Goal: Find specific page/section: Find specific page/section

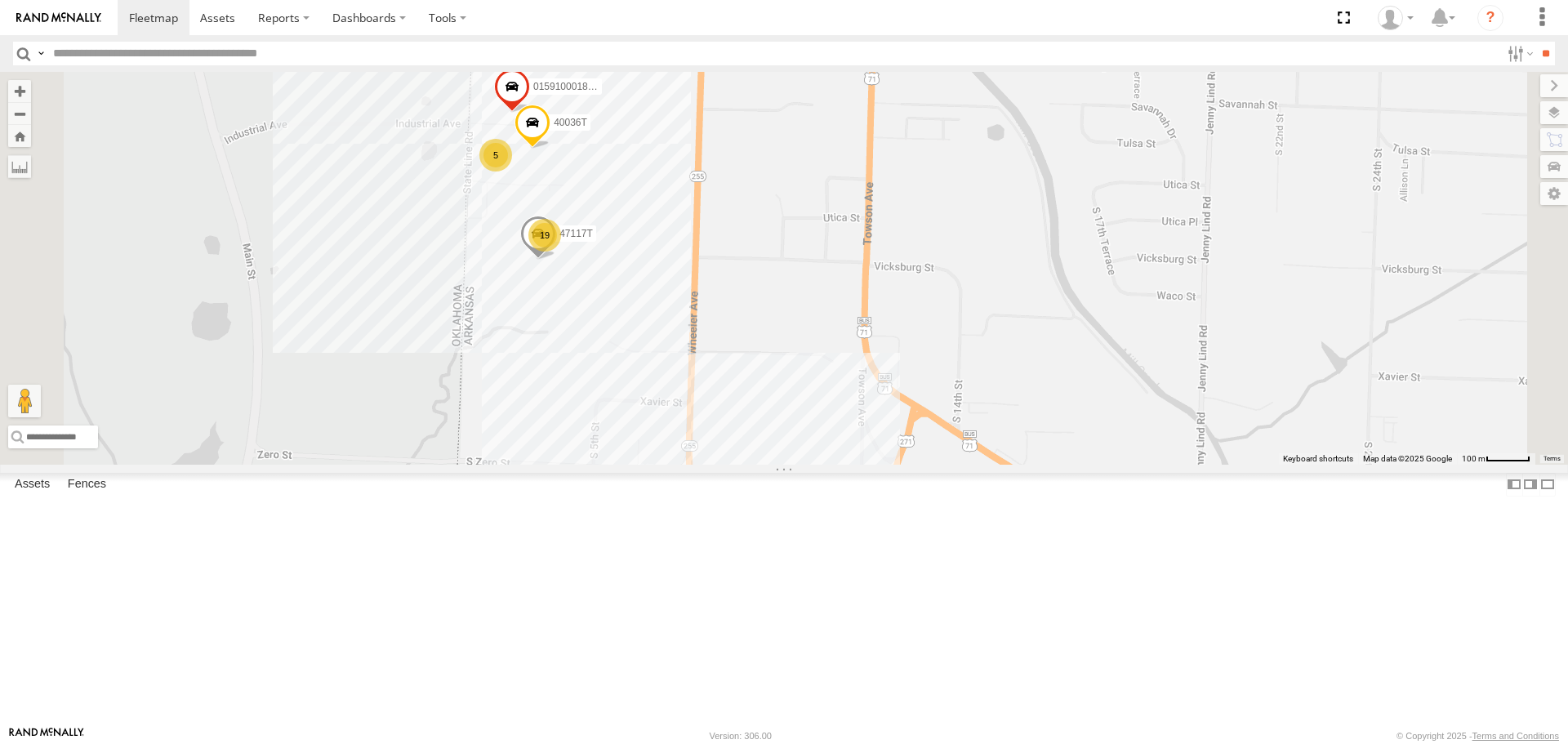
drag, startPoint x: 727, startPoint y: 336, endPoint x: 713, endPoint y: 445, distance: 109.9
click at [713, 445] on div "T3214 37118T 87121T 40061T T3207 5396 T3205 40037T T3212 986 5240 40134T 5381-S…" at bounding box center [784, 268] width 1568 height 392
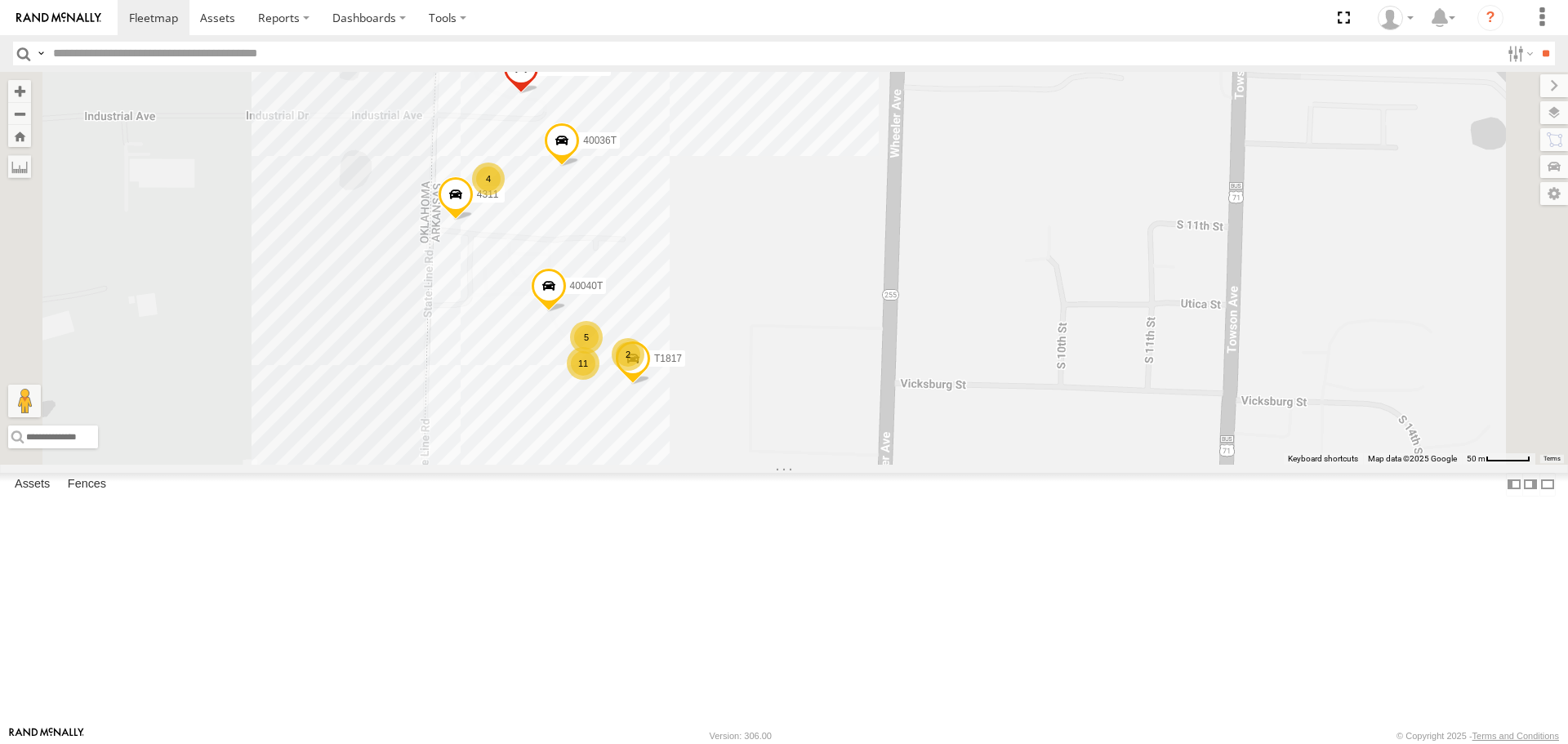
drag, startPoint x: 806, startPoint y: 333, endPoint x: 830, endPoint y: 333, distance: 24.0
click at [830, 333] on div "T3214 37118T 87121T 40061T T3207 5396 T3205 40037T T3212 986 5240 40134T 5381-S…" at bounding box center [784, 268] width 1568 height 392
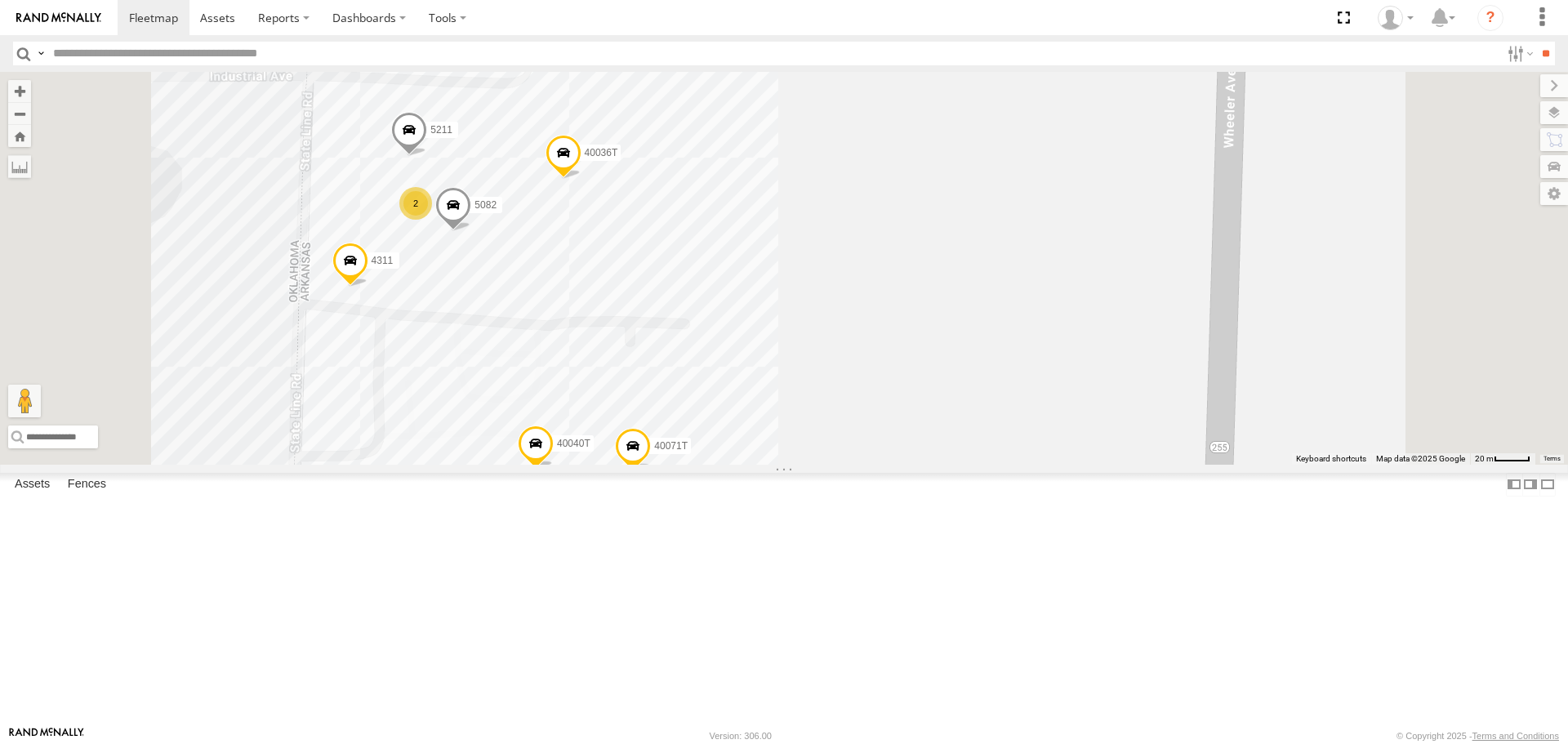
click at [844, 363] on div "T3214 37118T 87121T 40061T T3207 5396 T3205 40037T T3212 986 5240 40134T 5381-S…" at bounding box center [784, 268] width 1568 height 392
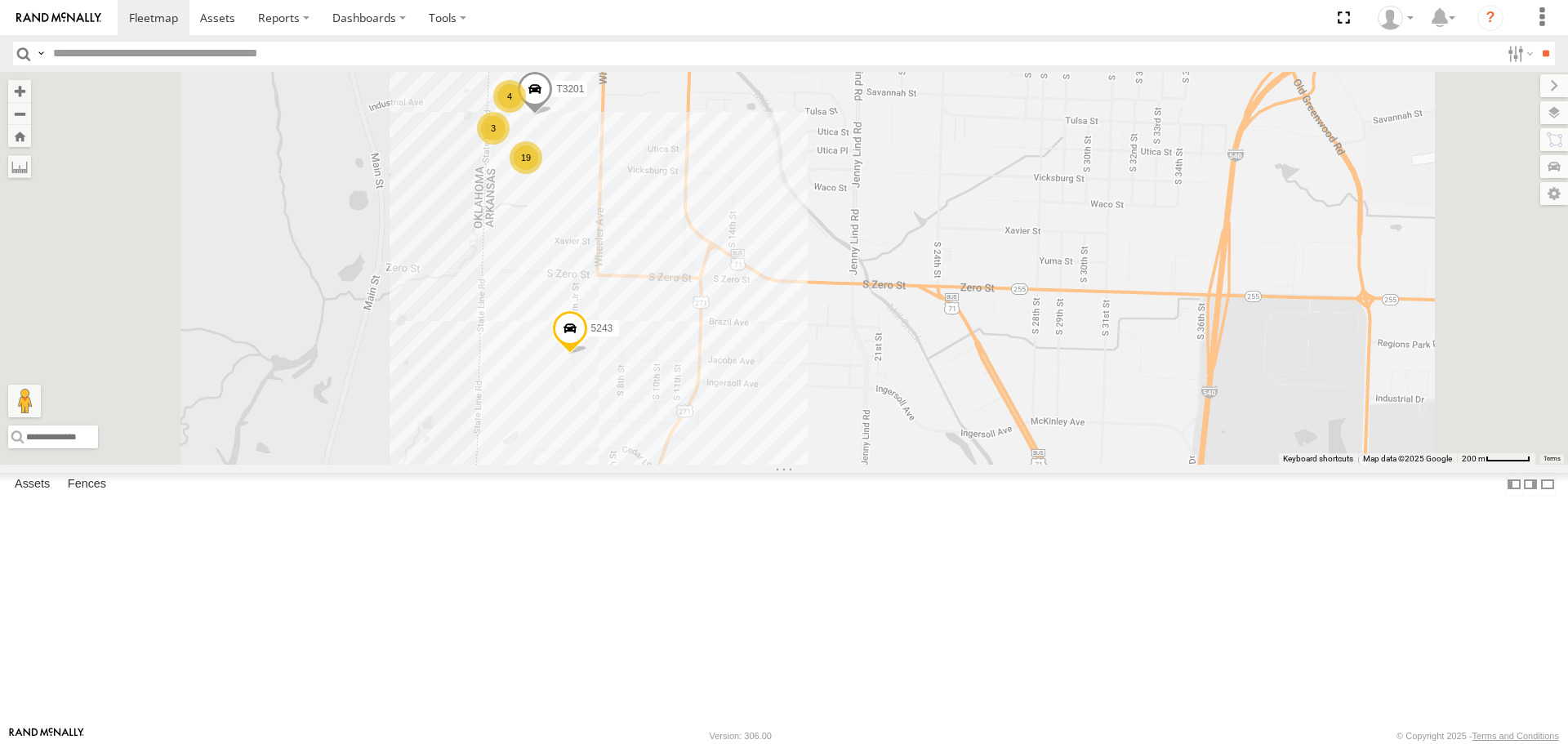
drag, startPoint x: 763, startPoint y: 254, endPoint x: 754, endPoint y: 344, distance: 90.4
click at [754, 344] on div "37152T T3214 37118T 87121T 40061T T3207 5396 T3205 40037T T3212 986 5240 40134T…" at bounding box center [784, 268] width 1568 height 392
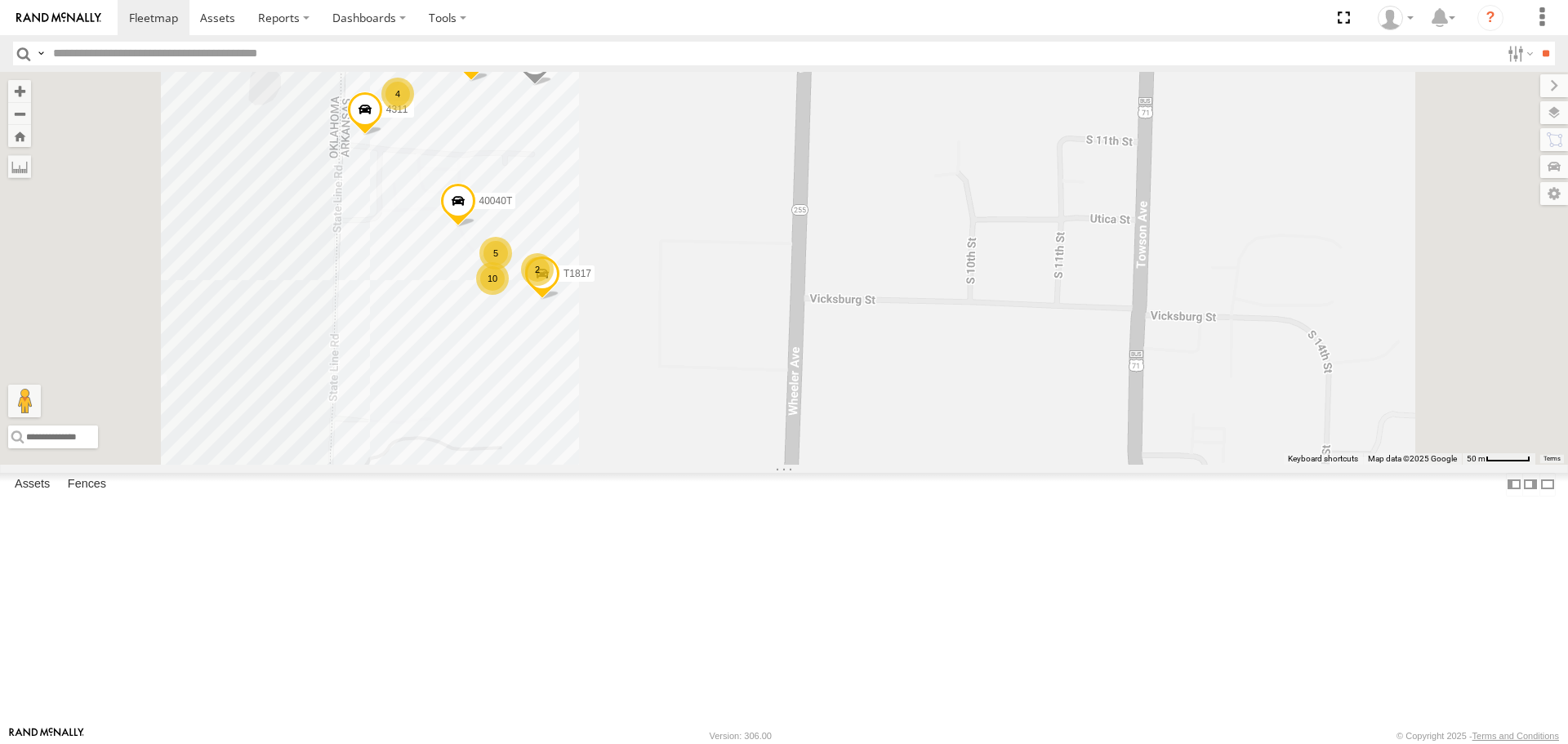
drag, startPoint x: 851, startPoint y: 295, endPoint x: 859, endPoint y: 286, distance: 12.0
click at [859, 286] on div "37152T T3214 37118T 87121T 40061T T3207 5396 T3205 40037T T3212 986 5240 40134T…" at bounding box center [784, 268] width 1568 height 392
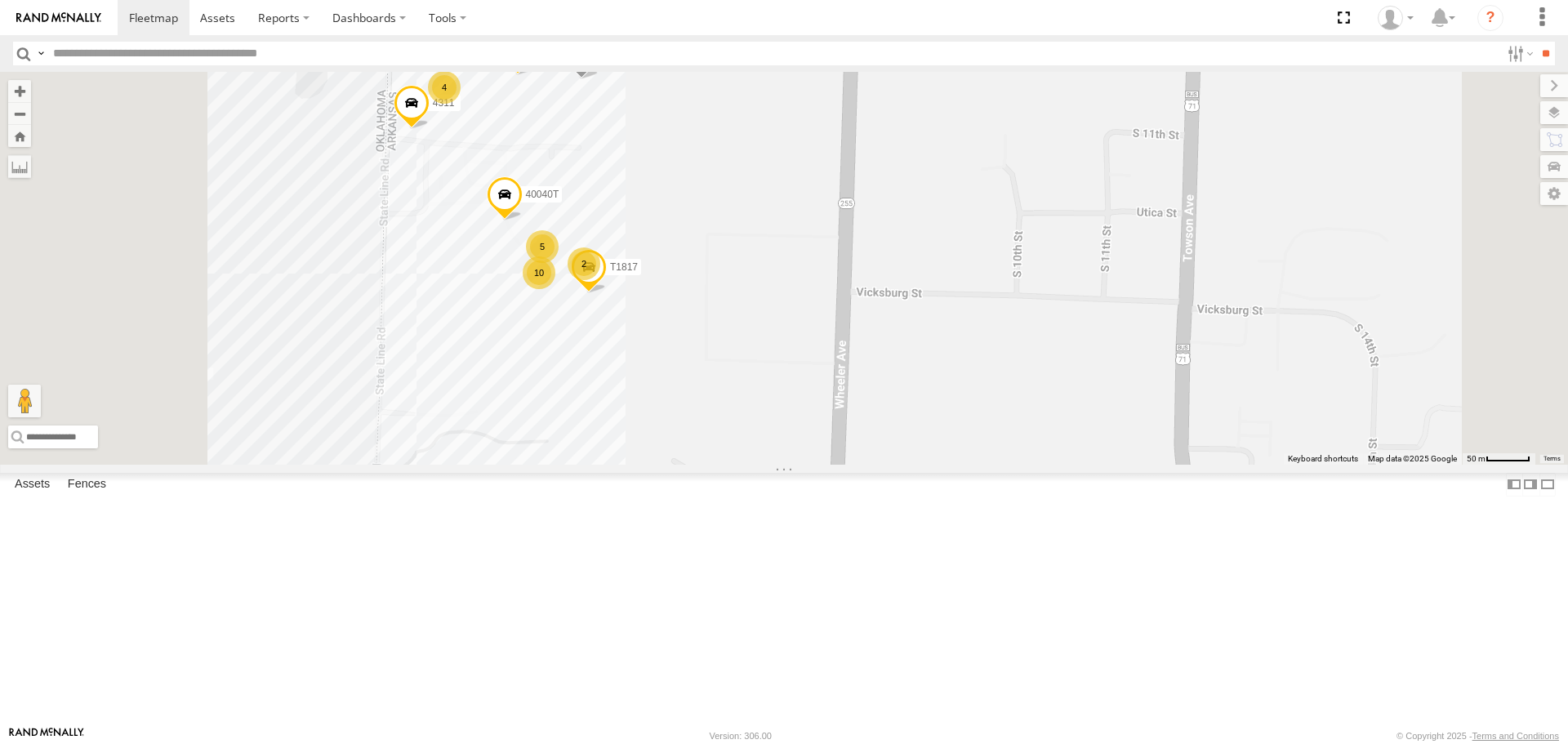
drag, startPoint x: 876, startPoint y: 532, endPoint x: 891, endPoint y: 529, distance: 15.3
click at [891, 464] on div "37152T T3214 37118T 87121T 40061T T3207 5396 T3205 40037T T3212 986 5240 40134T…" at bounding box center [784, 268] width 1568 height 392
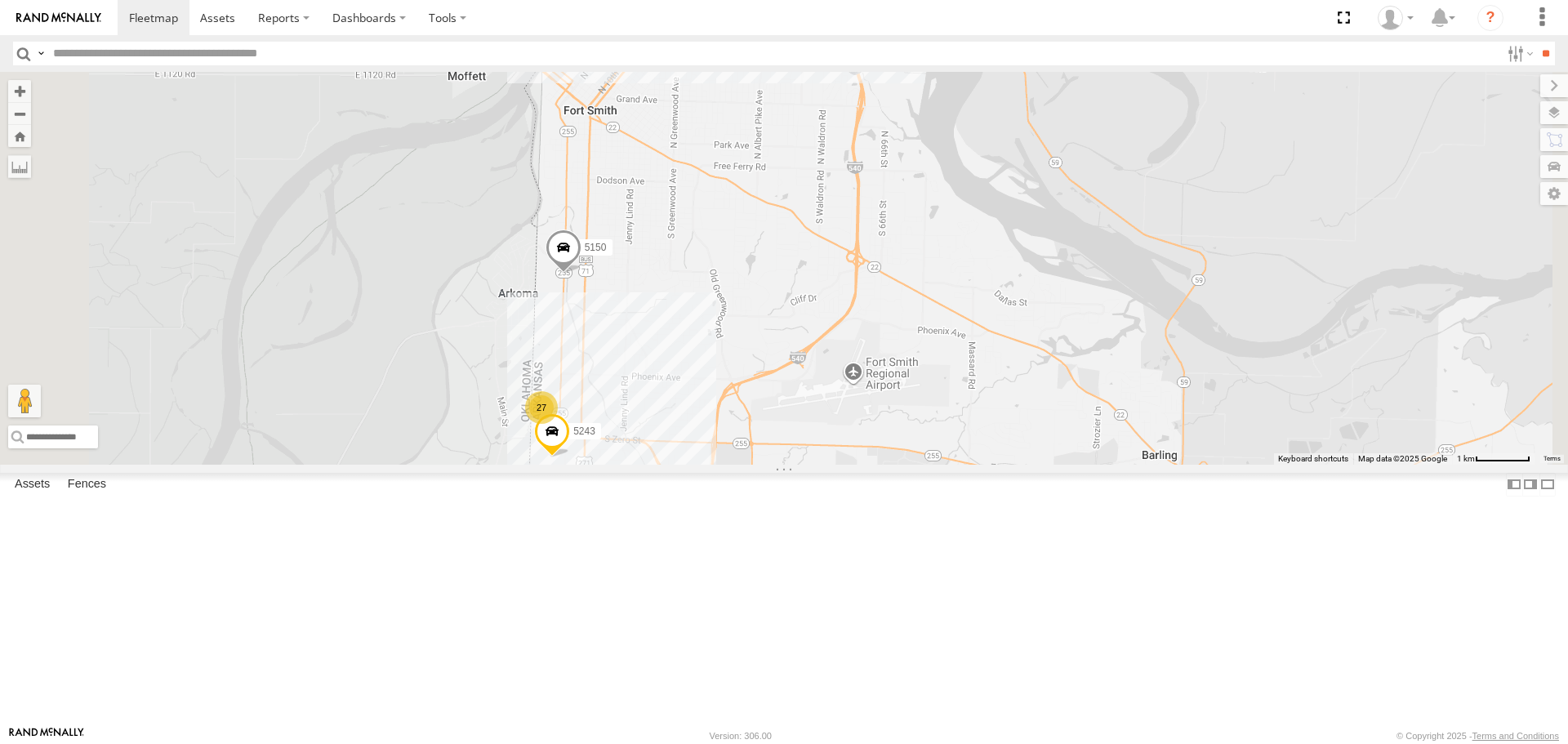
drag, startPoint x: 613, startPoint y: 495, endPoint x: 632, endPoint y: 476, distance: 26.9
click at [626, 464] on div "37152T T3214 37118T 87121T 40061T T3207 5396 T3205 40037T T3212 986 5240 40134T…" at bounding box center [784, 268] width 1568 height 392
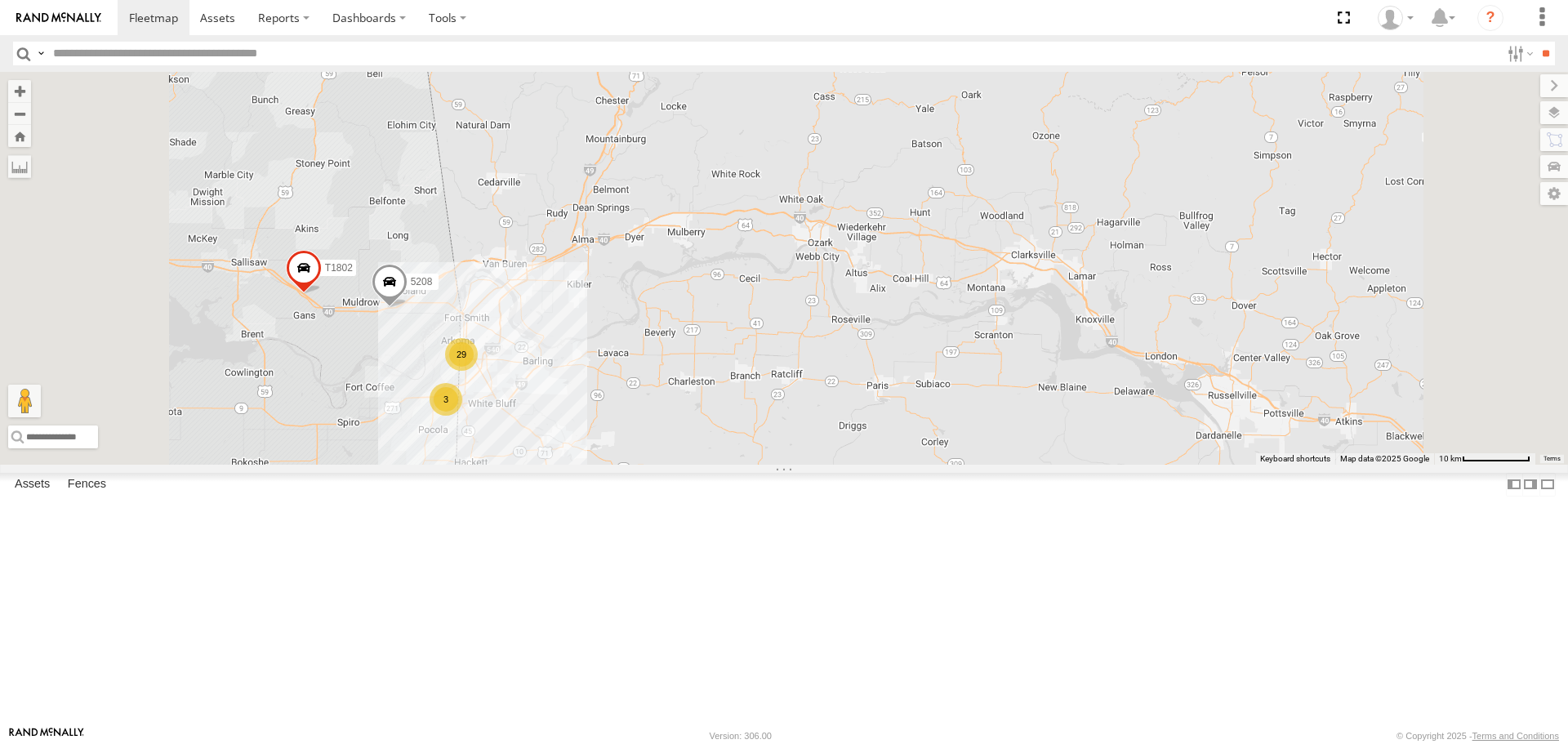
drag, startPoint x: 545, startPoint y: 502, endPoint x: 672, endPoint y: 491, distance: 127.5
click at [668, 464] on div "37152T T3214 37118T 87121T 40061T T3207 5396 T3205 40037T T3212 986 5240 40134T…" at bounding box center [784, 268] width 1568 height 392
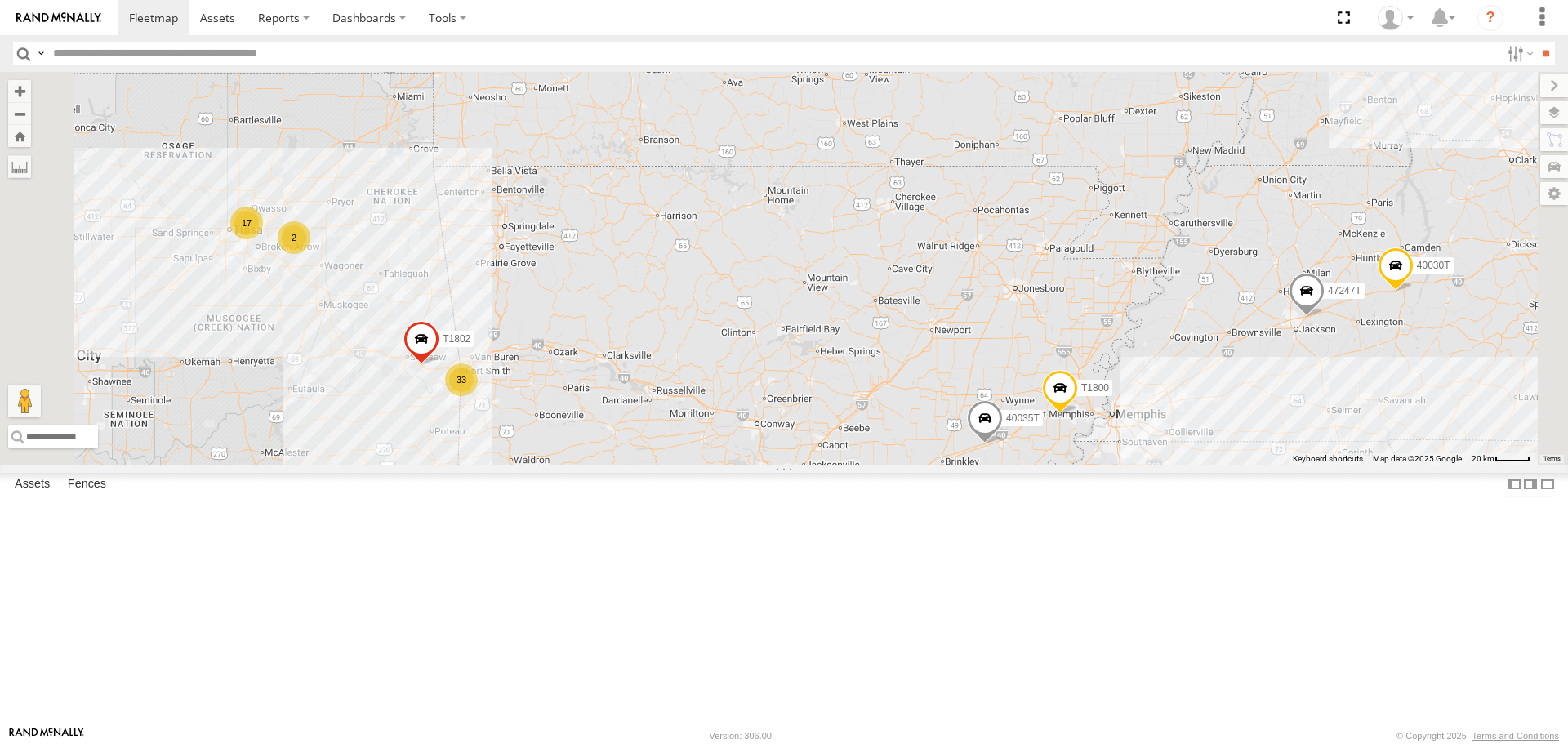
drag, startPoint x: 598, startPoint y: 553, endPoint x: 642, endPoint y: 526, distance: 51.6
click at [633, 464] on div "37152T T3214 37118T 87121T 40061T T3207 5396 T3205 40037T T3212 986 5240 40134T…" at bounding box center [784, 268] width 1568 height 392
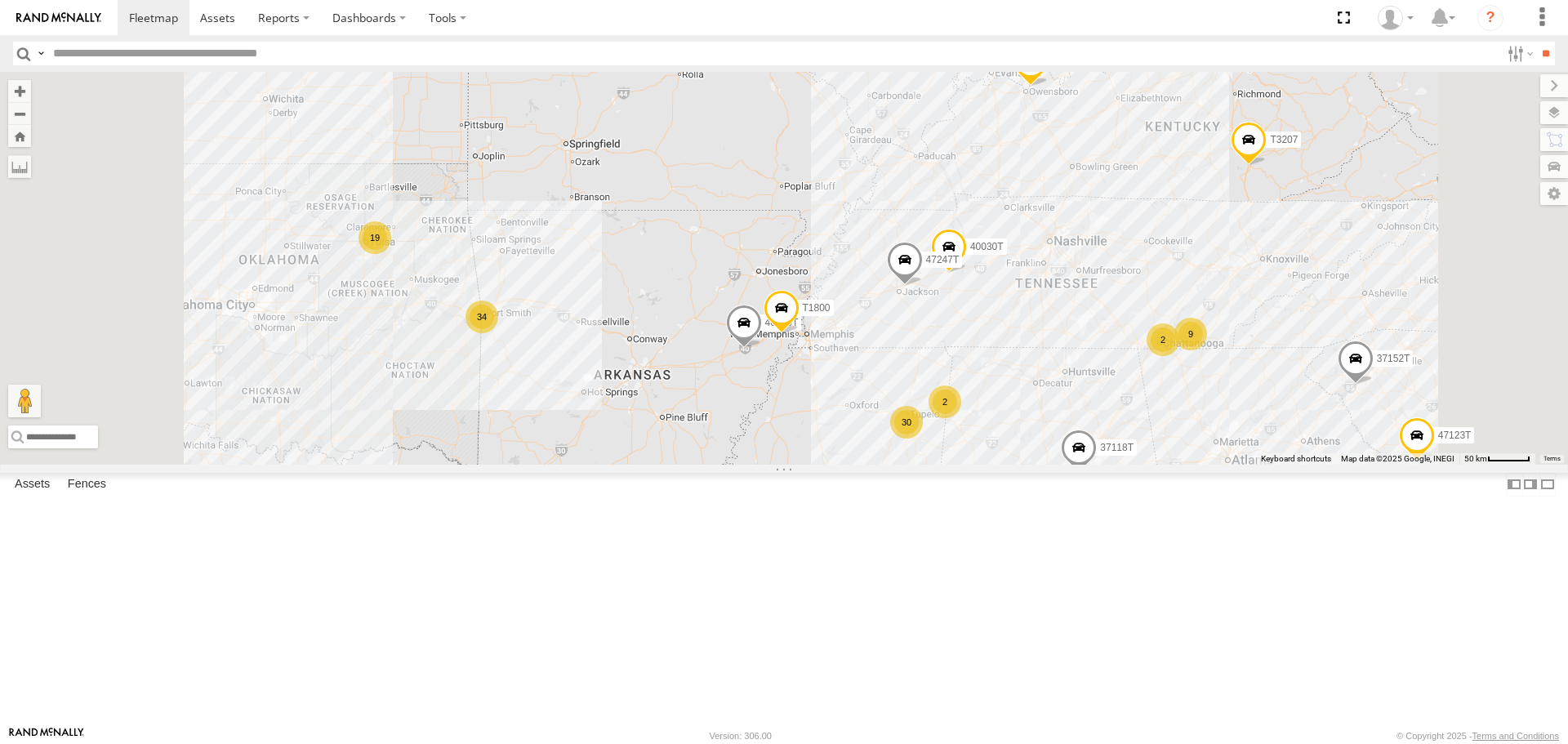
drag, startPoint x: 814, startPoint y: 547, endPoint x: 803, endPoint y: 528, distance: 22.0
click at [810, 464] on div "37152T T3214 37118T 87121T 40061T T3207 5396 T3205 40037T T3212 986 5240 40134T…" at bounding box center [784, 268] width 1568 height 392
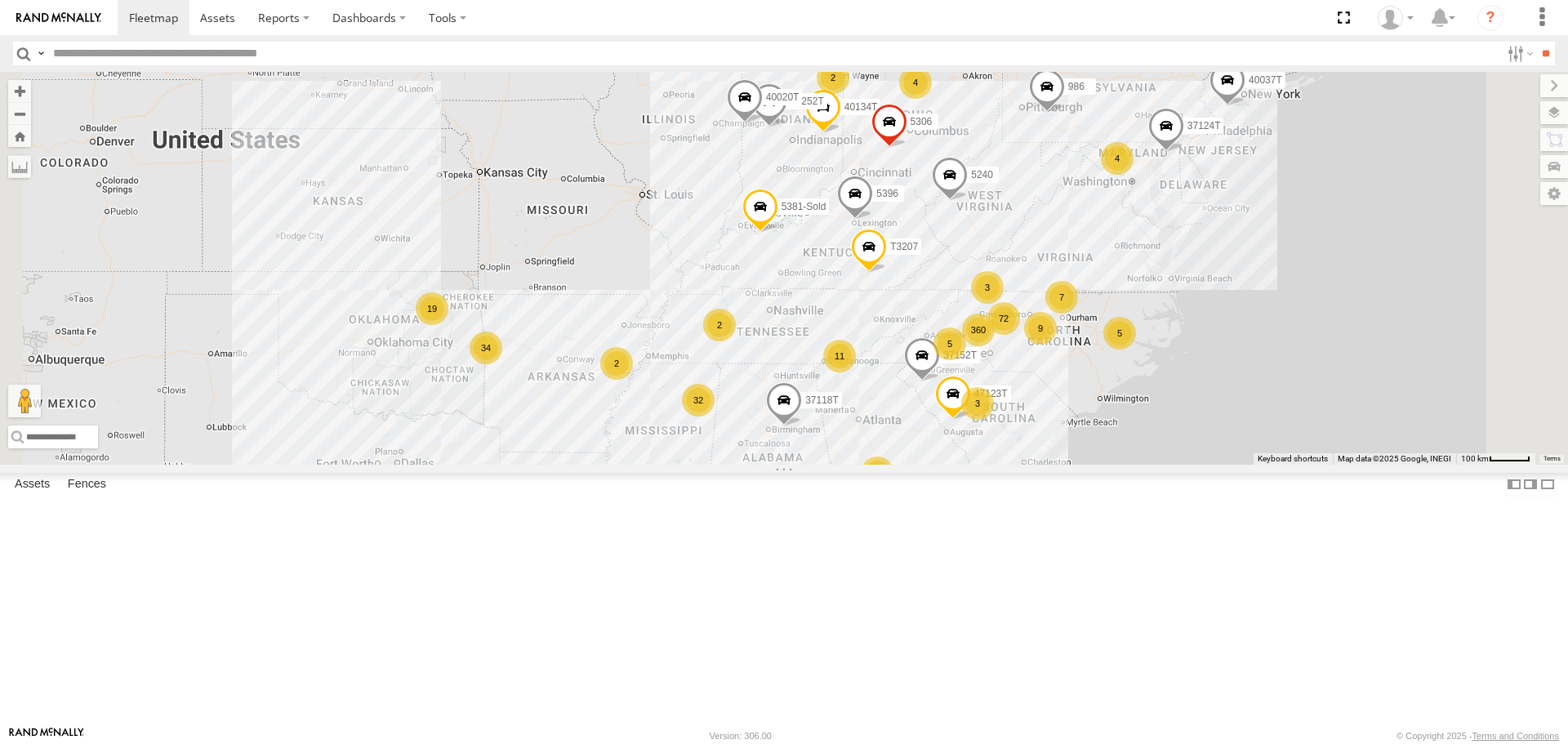
drag, startPoint x: 1069, startPoint y: 407, endPoint x: 1034, endPoint y: 425, distance: 39.4
click at [1034, 425] on div "37152T T3214 37118T 87121T 40061T T3207 5396 T3205 40037T T3212 986 5240 40134T…" at bounding box center [784, 268] width 1568 height 392
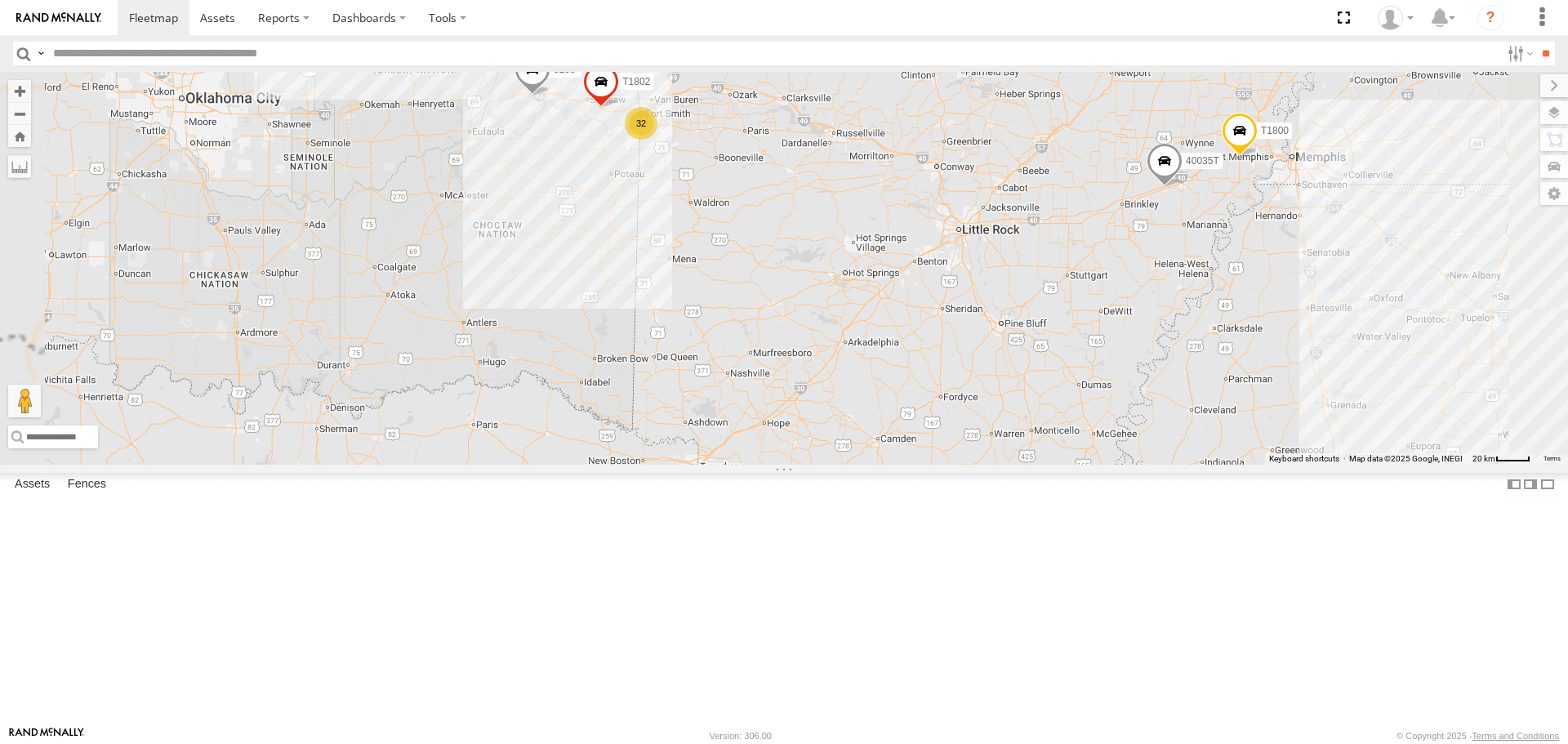
drag, startPoint x: 834, startPoint y: 306, endPoint x: 824, endPoint y: 420, distance: 114.4
click at [824, 420] on div "37152T T3214 37118T 87121T 5208 40061T T3207 5396 47252T T3205 40037T 37124T T3…" at bounding box center [784, 268] width 1568 height 392
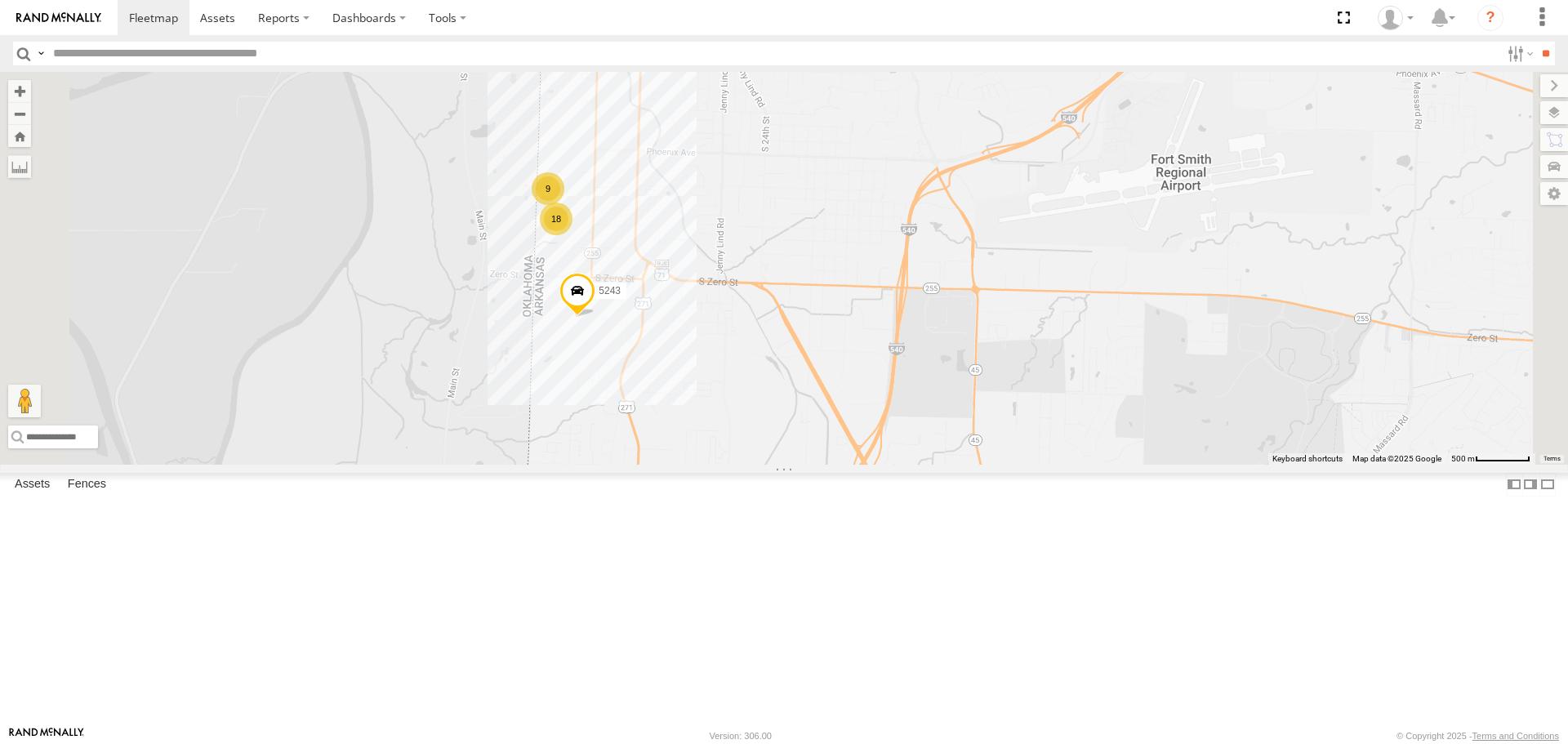
drag, startPoint x: 740, startPoint y: 372, endPoint x: 739, endPoint y: 402, distance: 30.0
click at [739, 402] on div "37152T T3214 37118T 87121T 5208 40061T T3207 5396 47252T T3205 40037T 37124T T3…" at bounding box center [784, 268] width 1568 height 392
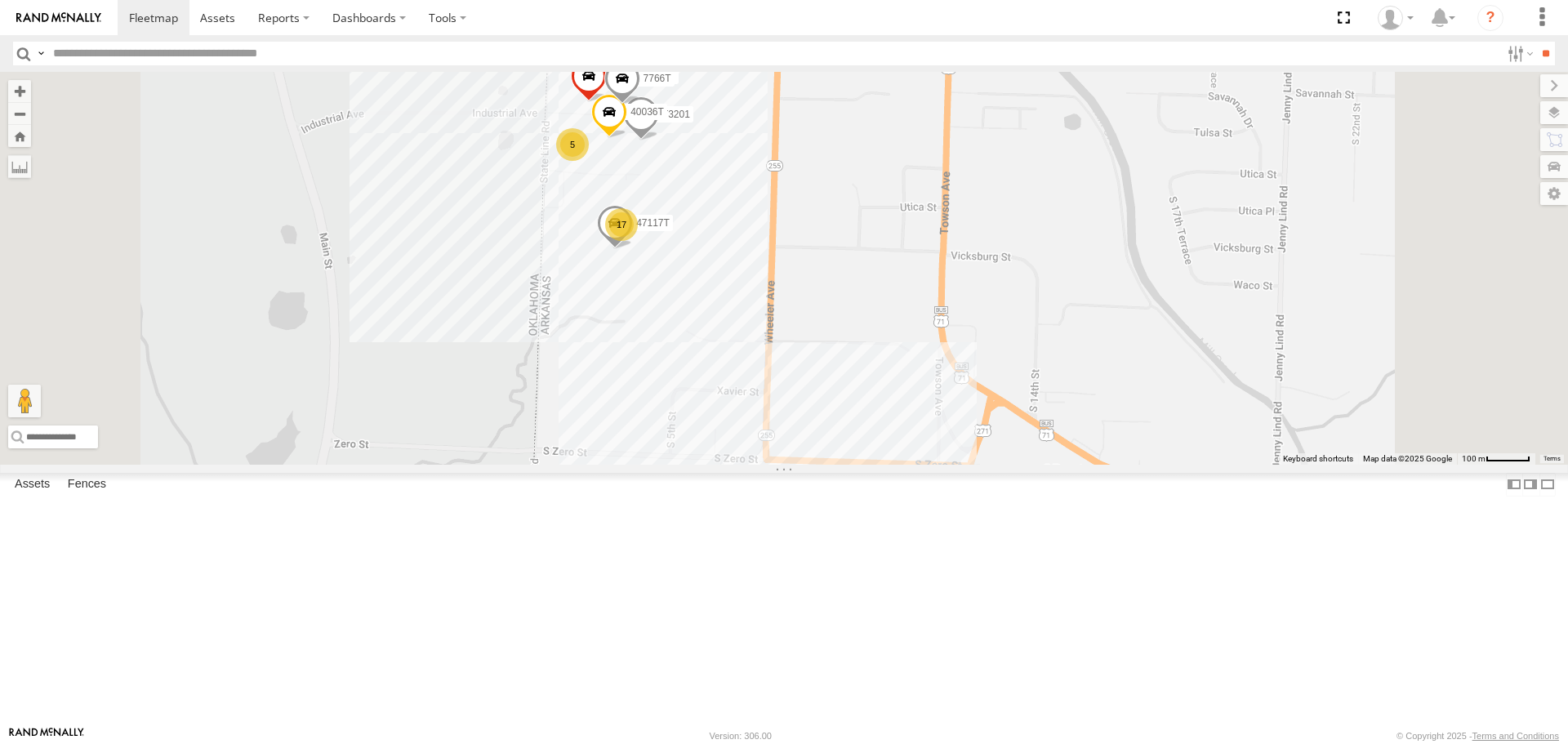
drag, startPoint x: 926, startPoint y: 347, endPoint x: 923, endPoint y: 420, distance: 73.1
click at [923, 420] on div "37152T T3214 37118T 87121T 5208 40061T T3207 5396 47252T T3205 40037T 37124T T3…" at bounding box center [784, 268] width 1568 height 392
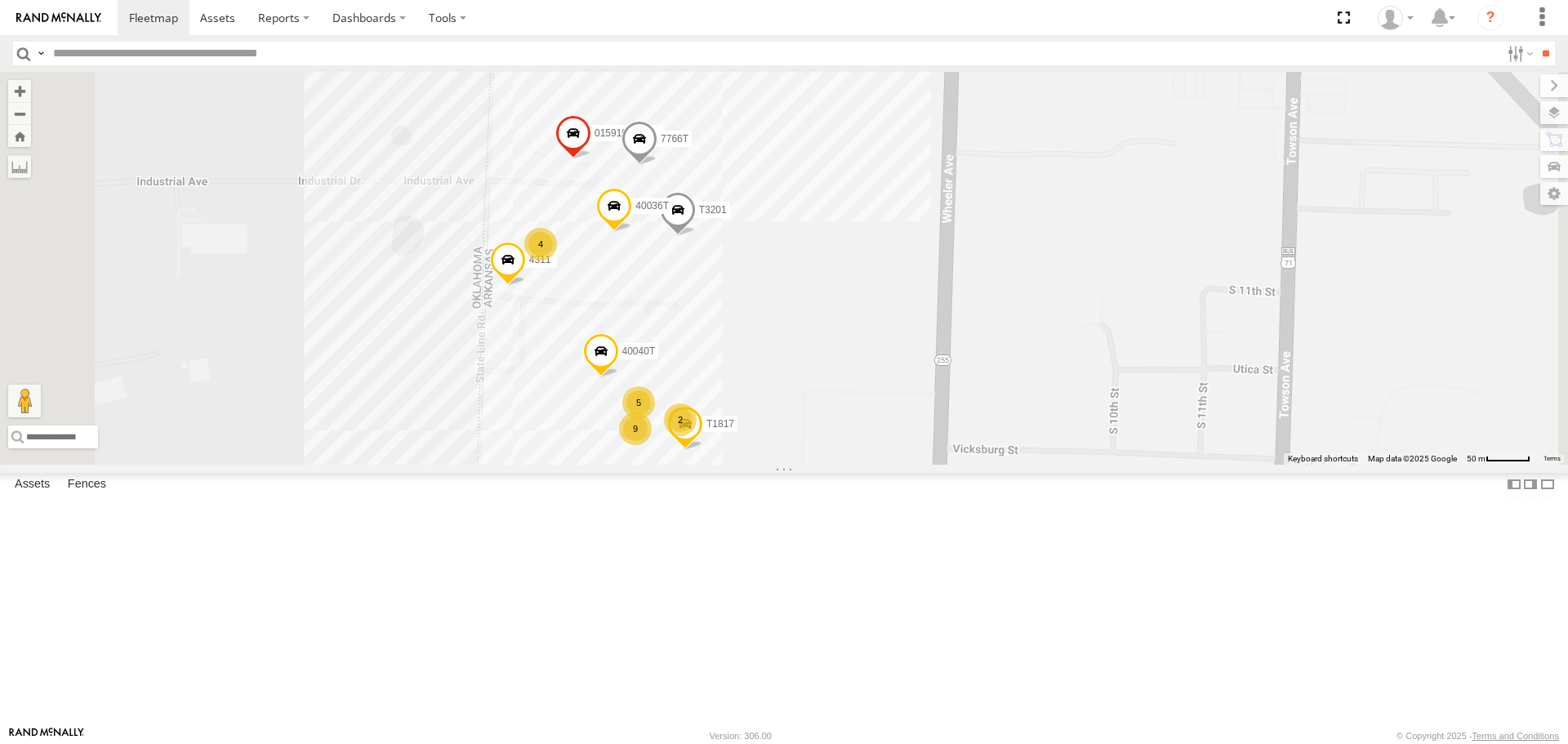
drag, startPoint x: 975, startPoint y: 408, endPoint x: 1004, endPoint y: 417, distance: 30.4
click at [1004, 417] on div "37152T T3214 37118T 87121T 5208 40061T T3207 5396 47252T T3205 40037T 37124T T3…" at bounding box center [784, 268] width 1568 height 392
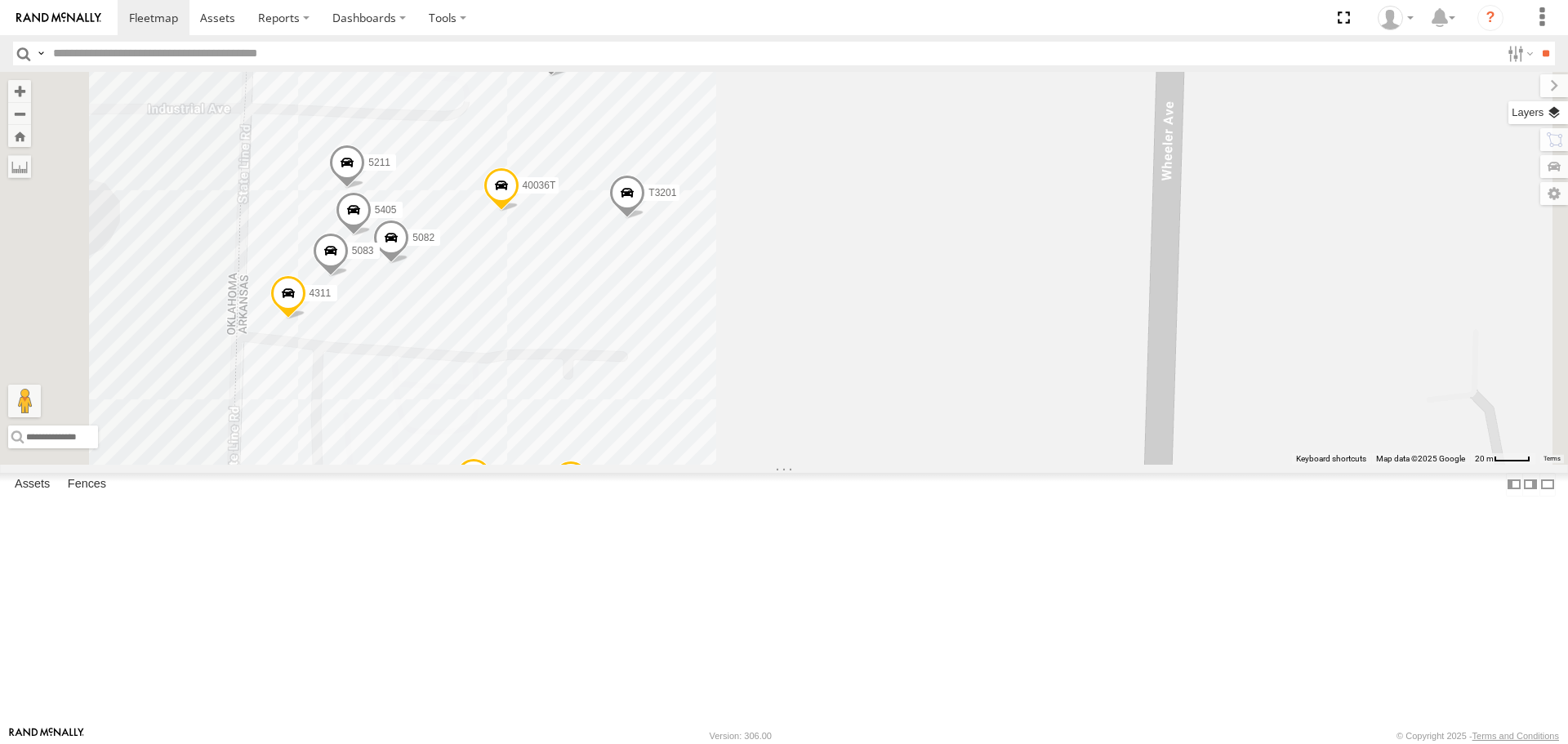
click at [1556, 113] on label at bounding box center [1537, 112] width 59 height 23
click at [0, 0] on span "Basemaps" at bounding box center [0, 0] width 0 height 0
click at [0, 0] on span "Satellite + Roadmap" at bounding box center [0, 0] width 0 height 0
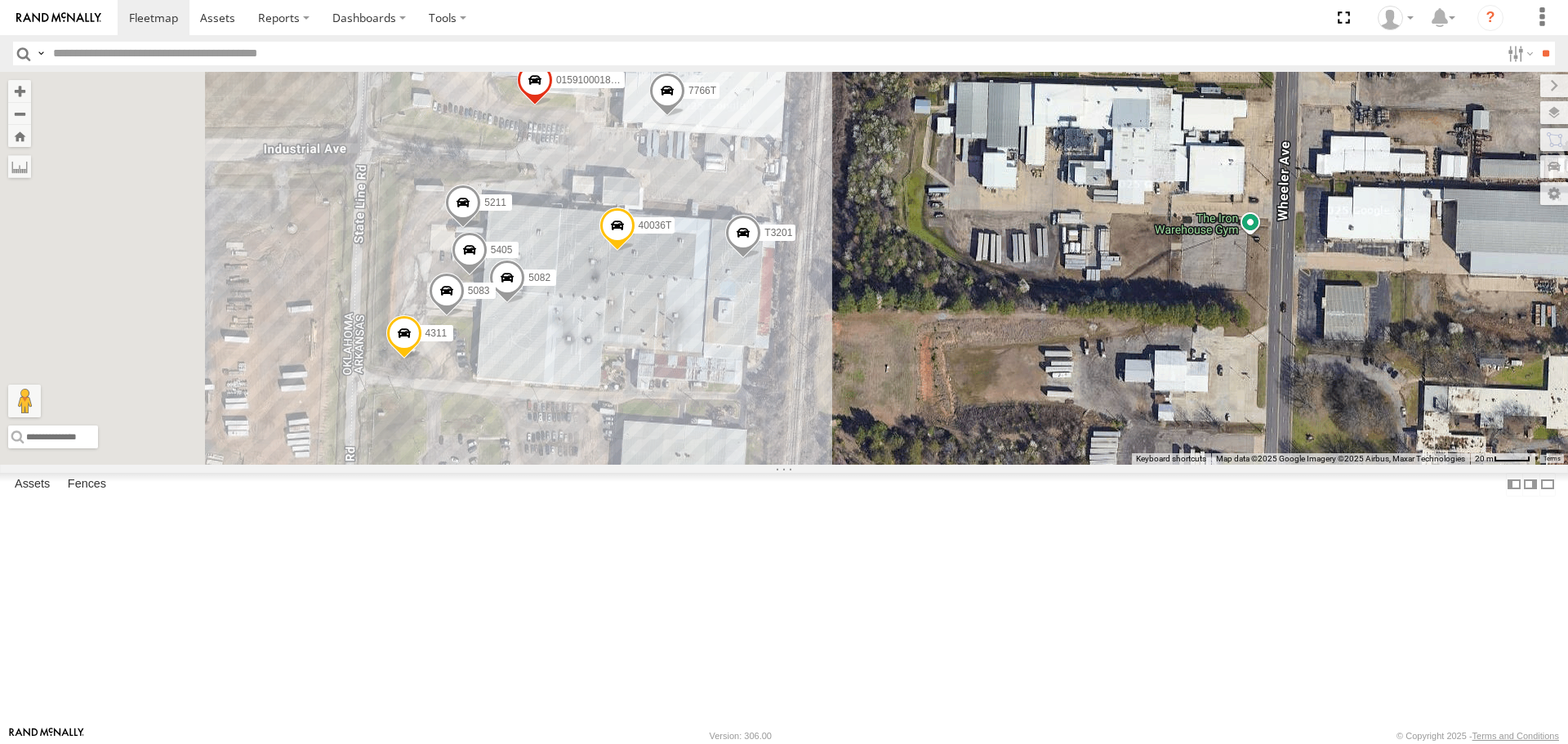
drag, startPoint x: 978, startPoint y: 400, endPoint x: 1060, endPoint y: 334, distance: 105.3
click at [1060, 334] on div "37152T T3214 37118T 87121T 5208 40061T T3207 5396 47252T T3205 40037T 37124T T3…" at bounding box center [784, 268] width 1568 height 392
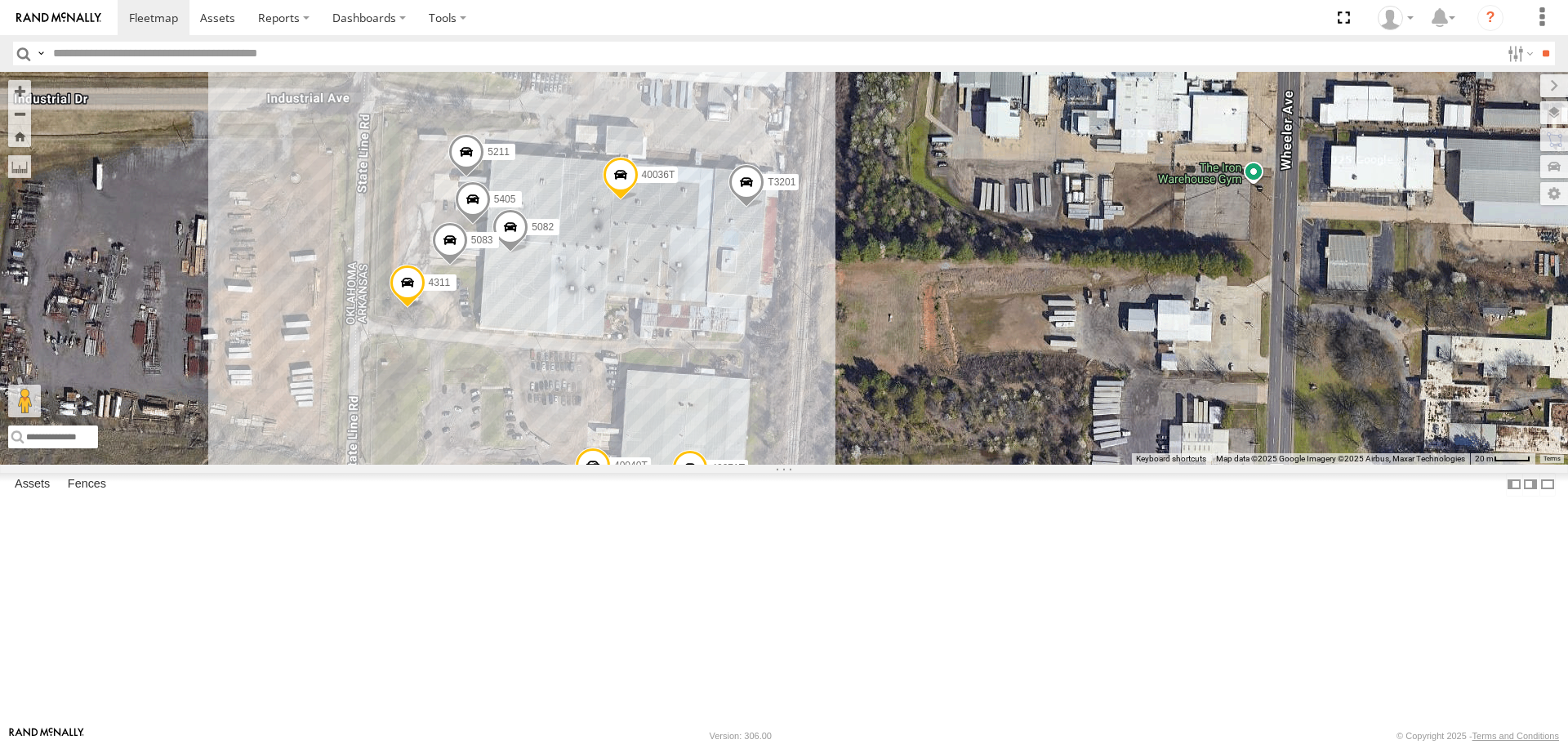
drag, startPoint x: 1063, startPoint y: 292, endPoint x: 1071, endPoint y: 333, distance: 41.8
click at [1071, 333] on div "37152T T3214 37118T 87121T 5208 40061T T3207 5396 47252T T3205 40037T 37124T T3…" at bounding box center [784, 268] width 1568 height 392
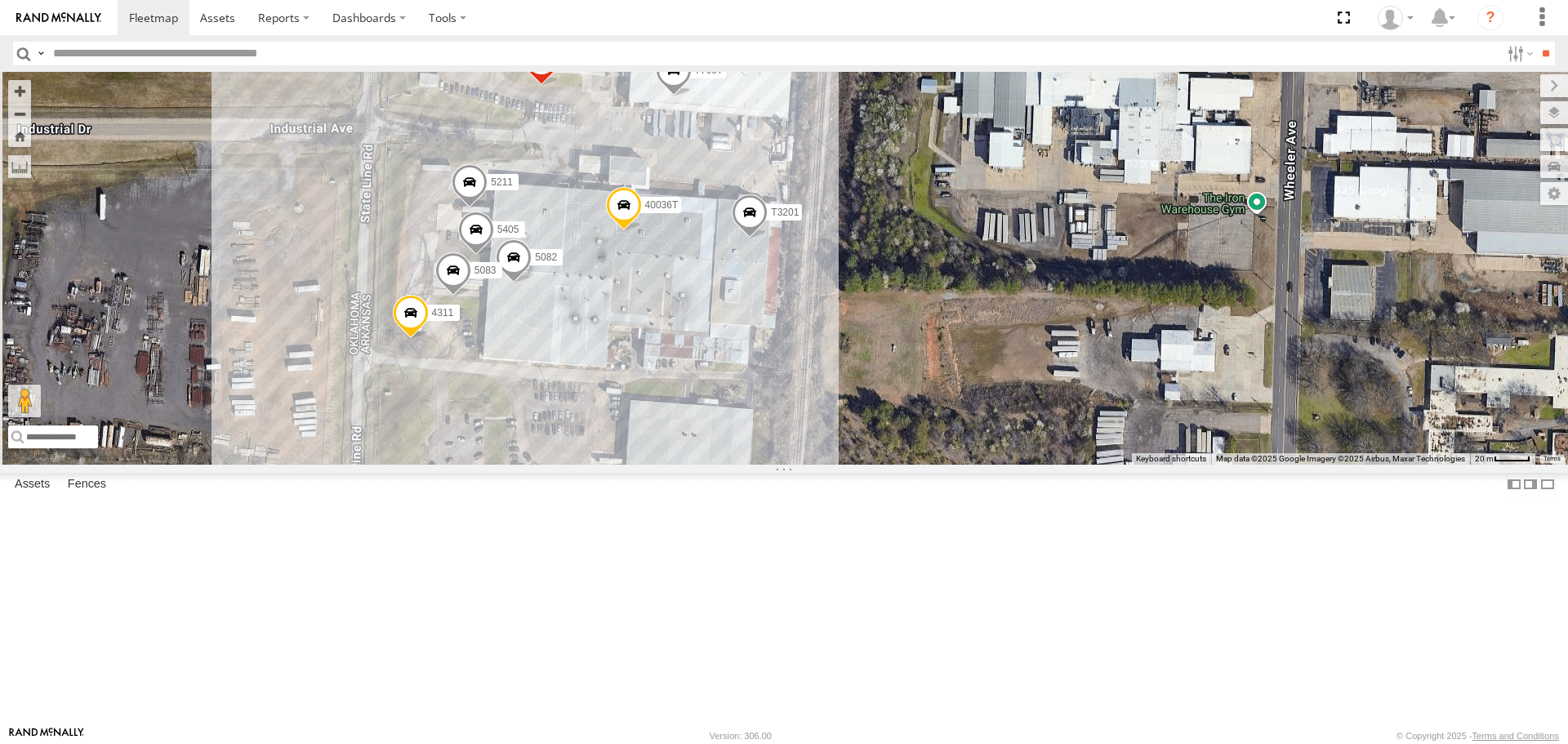
drag, startPoint x: 512, startPoint y: 151, endPoint x: 516, endPoint y: 184, distance: 33.2
click at [516, 184] on div "37152T T3214 37118T 87121T 5208 40061T T3207 5396 47252T T3205 40037T 37124T T3…" at bounding box center [784, 268] width 1568 height 392
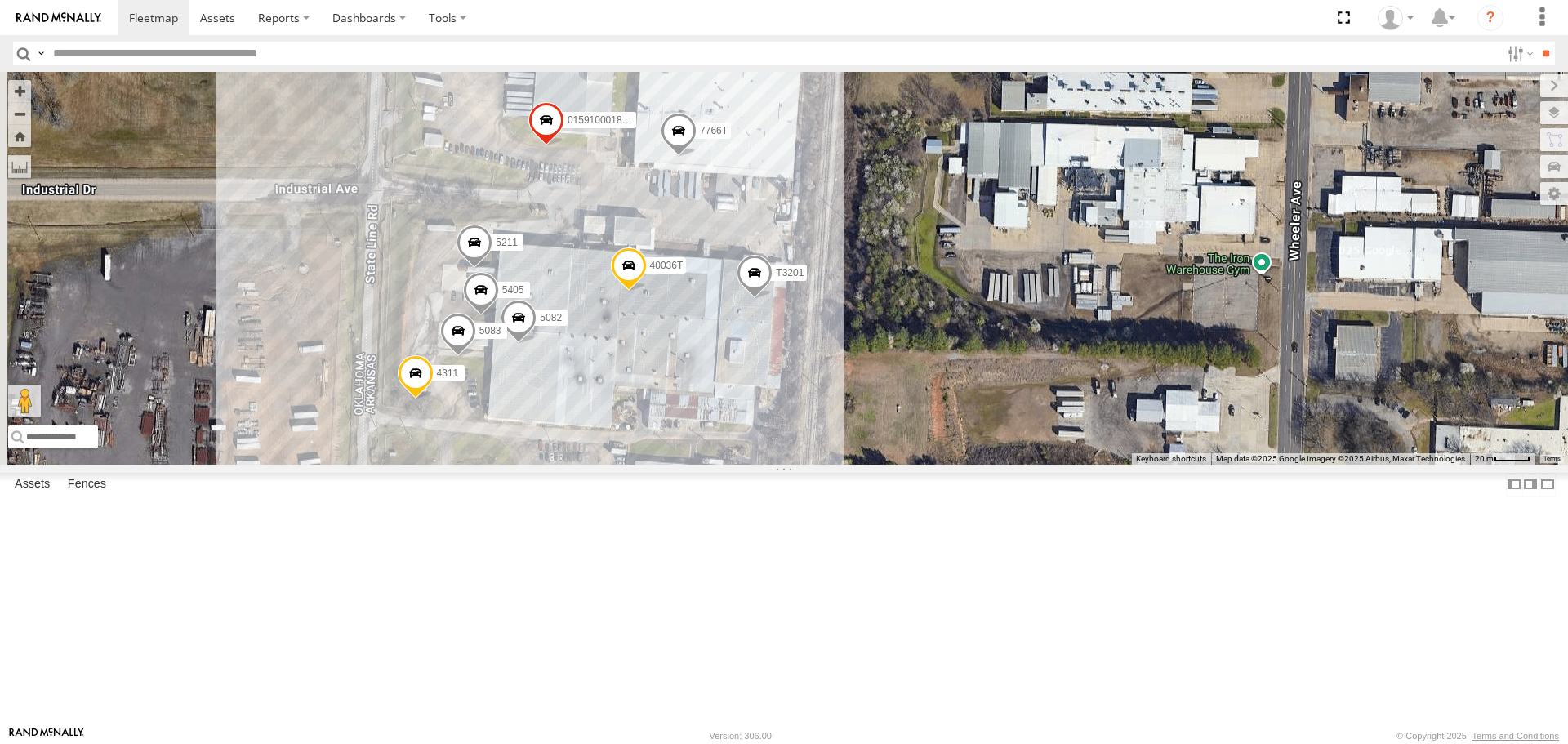
drag, startPoint x: 1097, startPoint y: 364, endPoint x: 1102, endPoint y: 425, distance: 61.2
click at [1102, 425] on div "37152T T3214 37118T 87121T 5208 40061T T3207 5396 47252T T3205 40037T 37124T T3…" at bounding box center [784, 268] width 1568 height 392
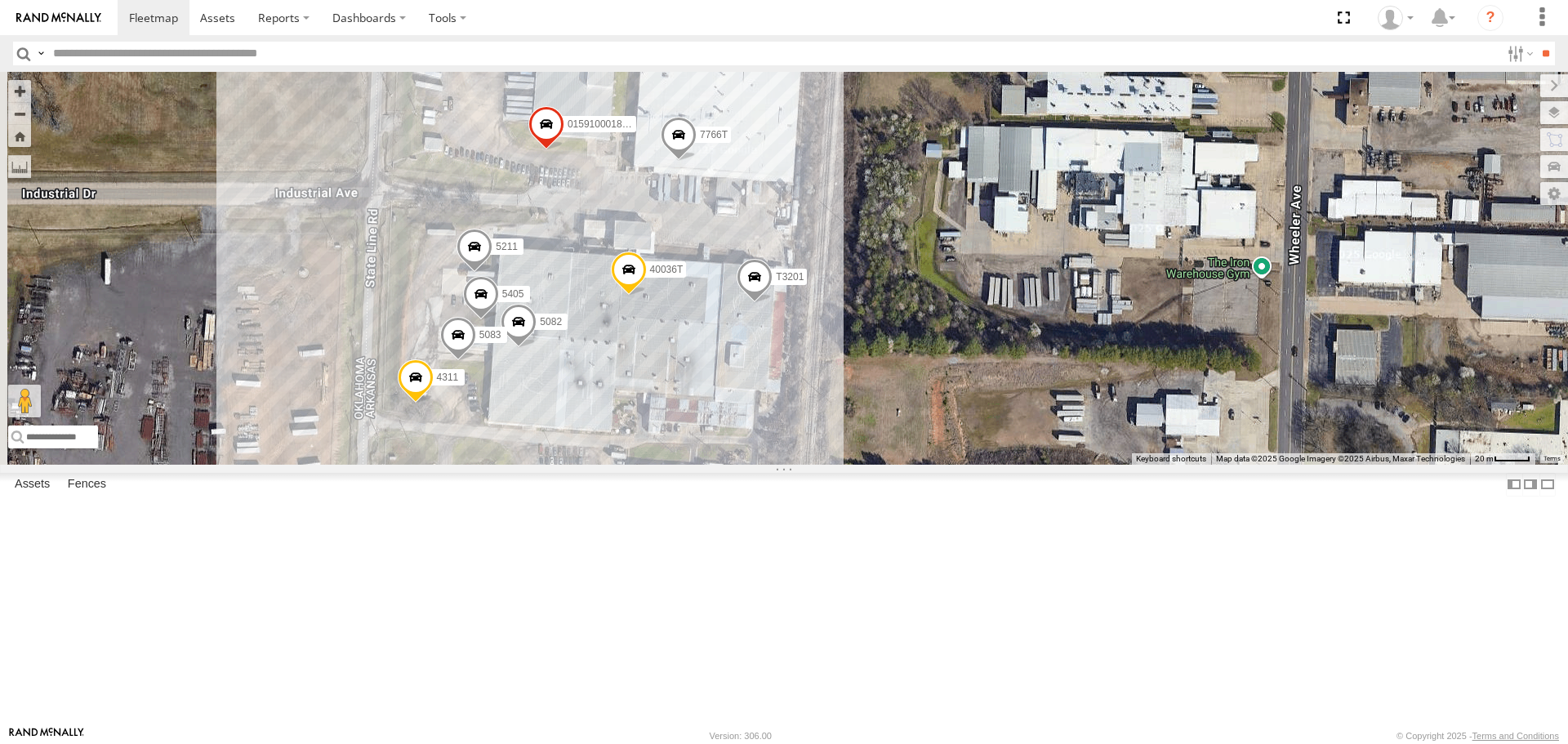
drag, startPoint x: 1092, startPoint y: 303, endPoint x: 1099, endPoint y: 400, distance: 97.3
click at [1099, 400] on div "37152T T3214 37118T 87121T 5208 40061T T3207 5396 47252T T3205 40037T 37124T T3…" at bounding box center [784, 268] width 1568 height 392
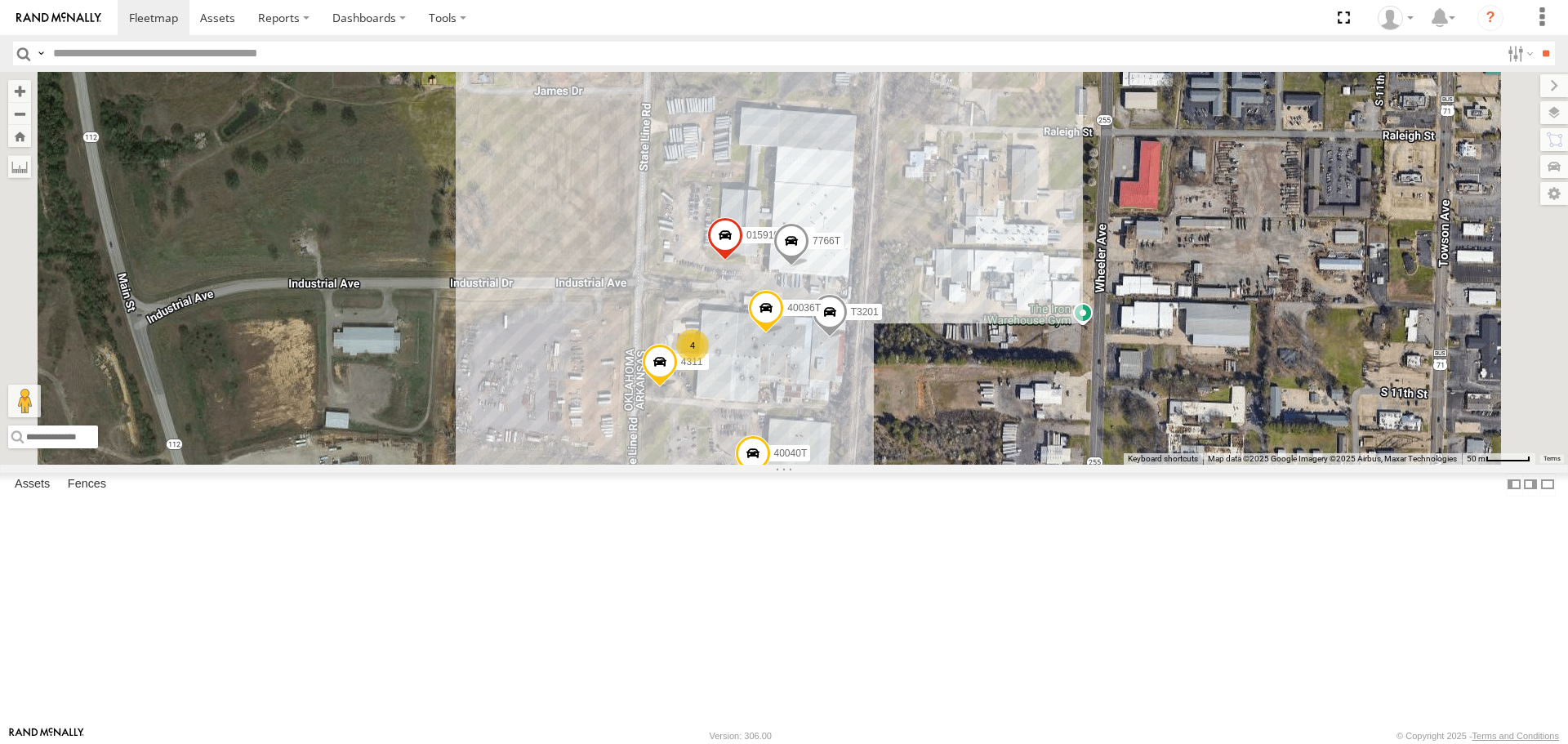
drag, startPoint x: 757, startPoint y: 338, endPoint x: 760, endPoint y: 269, distance: 69.1
click at [760, 277] on div "37152T T3214 37118T 87121T 5208 40061T T3207 5396 47252T T3205 40037T 37124T T3…" at bounding box center [784, 268] width 1568 height 392
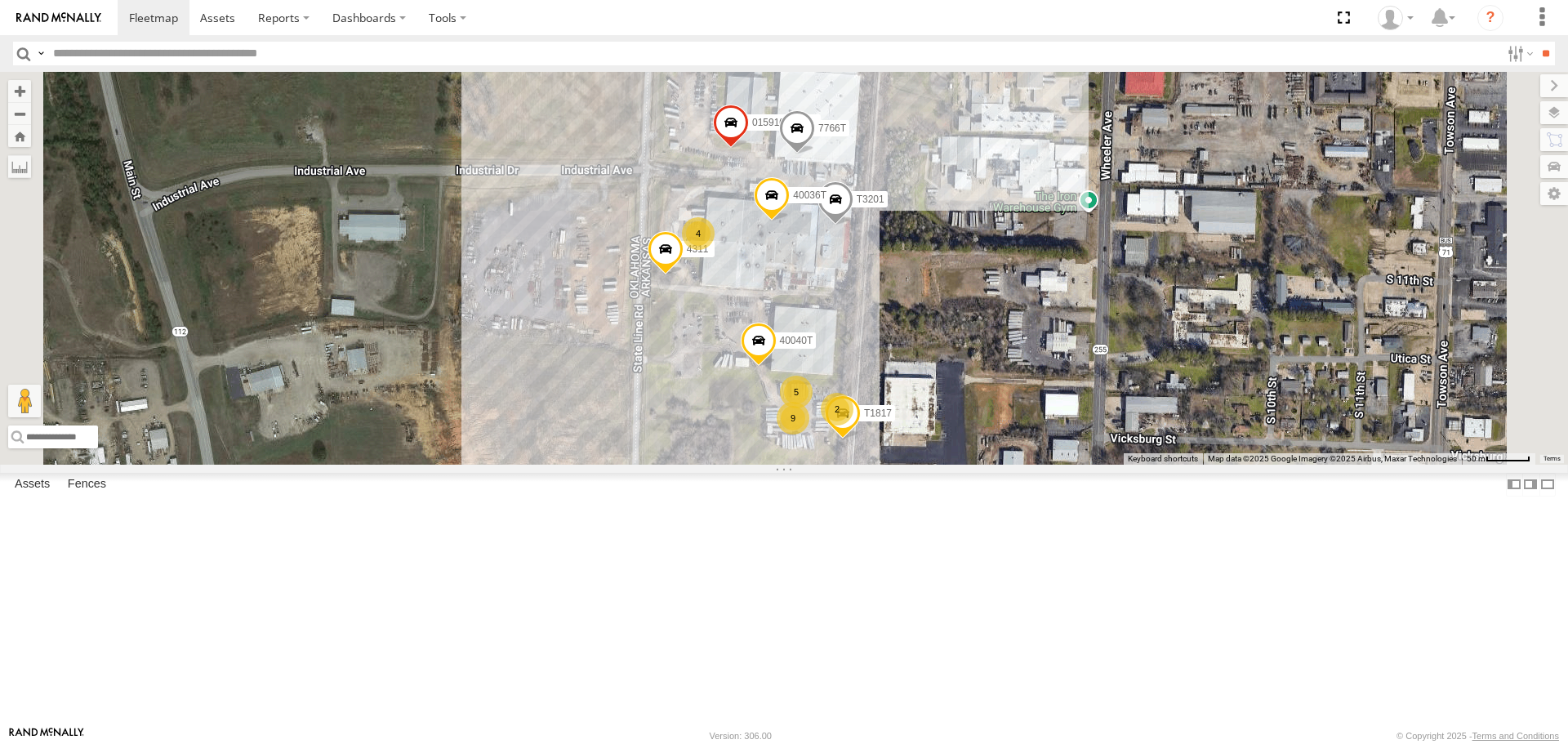
drag, startPoint x: 732, startPoint y: 533, endPoint x: 732, endPoint y: 496, distance: 37.0
click at [732, 464] on div "37152T T3214 37118T 87121T 5208 40061T T3207 5396 47252T T3205 40037T 37124T T3…" at bounding box center [784, 268] width 1568 height 392
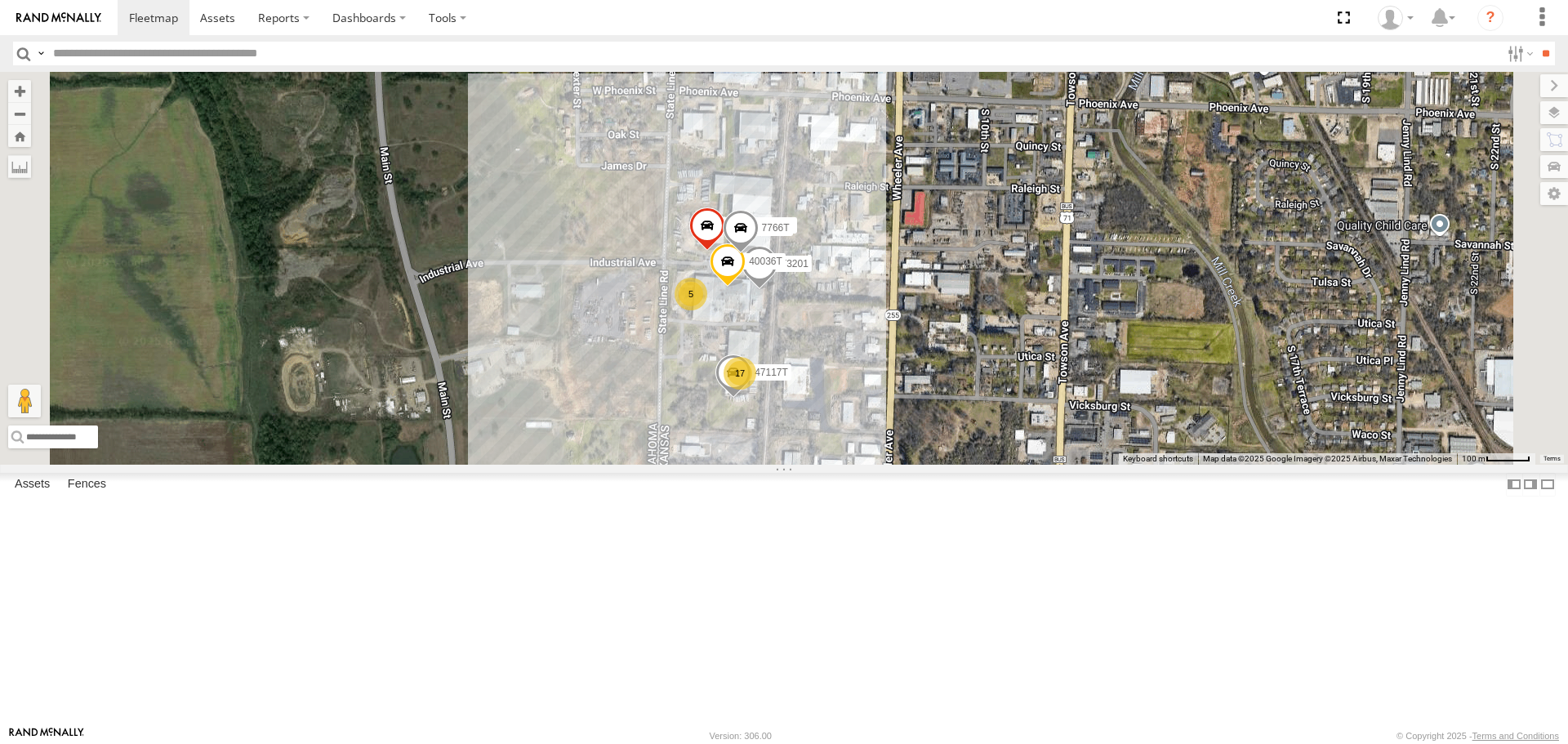
drag, startPoint x: 455, startPoint y: 330, endPoint x: 519, endPoint y: 354, distance: 68.4
click at [519, 354] on div "37152T T3214 37118T 87121T 5208 40061T T3207 5396 47252T T3205 40037T 37124T T3…" at bounding box center [784, 268] width 1568 height 392
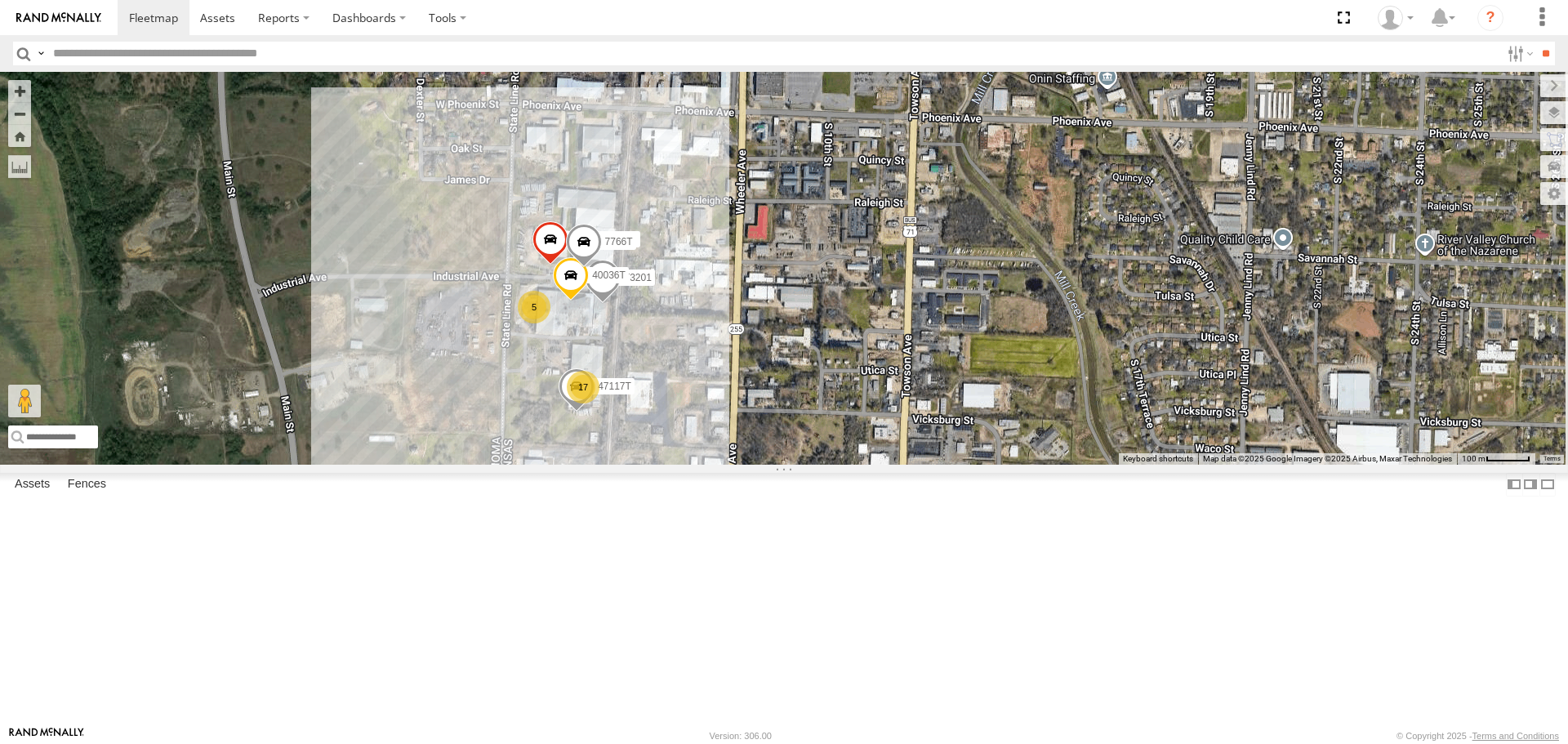
drag, startPoint x: 696, startPoint y: 365, endPoint x: 562, endPoint y: 372, distance: 134.2
click at [562, 372] on div "37152T T3214 37118T 87121T 5208 40061T T3207 5396 47252T T3205 40037T 37124T T3…" at bounding box center [784, 268] width 1568 height 392
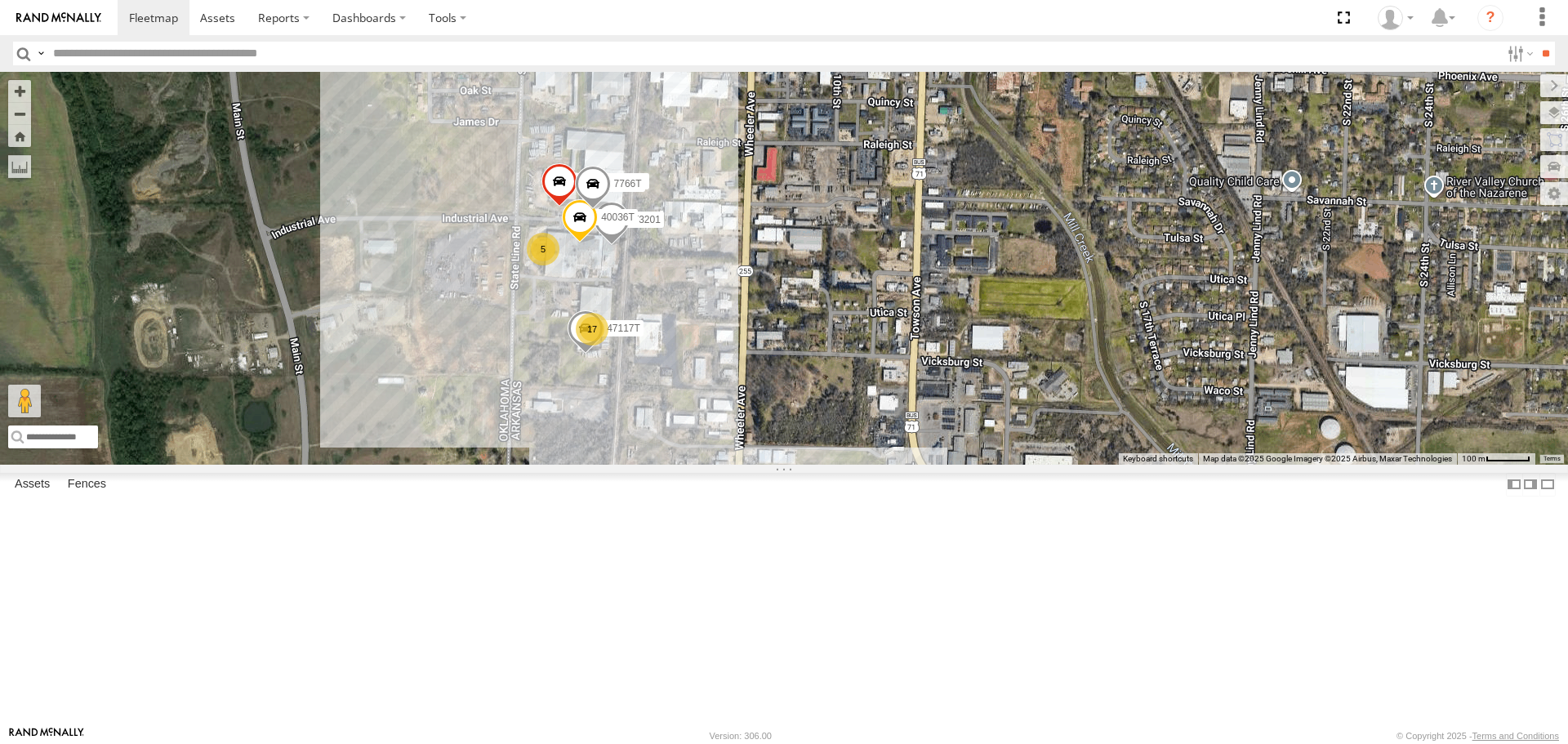
drag, startPoint x: 654, startPoint y: 621, endPoint x: 666, endPoint y: 560, distance: 62.2
click at [666, 464] on div "37152T T3214 37118T 87121T 5208 40061T T3207 5396 47252T T3205 40037T 37124T T3…" at bounding box center [784, 268] width 1568 height 392
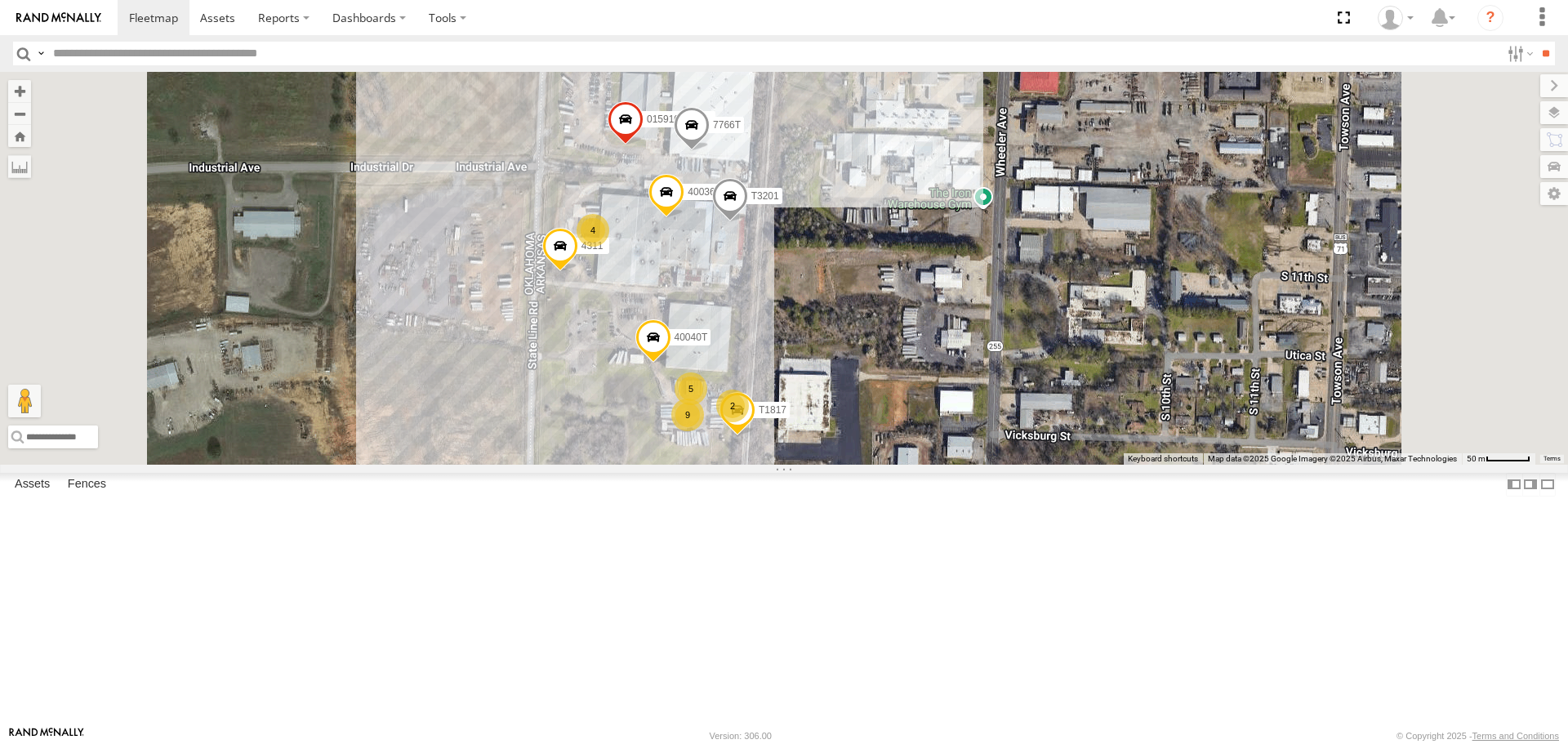
drag, startPoint x: 1012, startPoint y: 266, endPoint x: 1004, endPoint y: 300, distance: 34.9
click at [1004, 300] on div "015910001881005 40040T 40036T T3201 7766T T1817 4311 5 9 4 2" at bounding box center [784, 268] width 1568 height 392
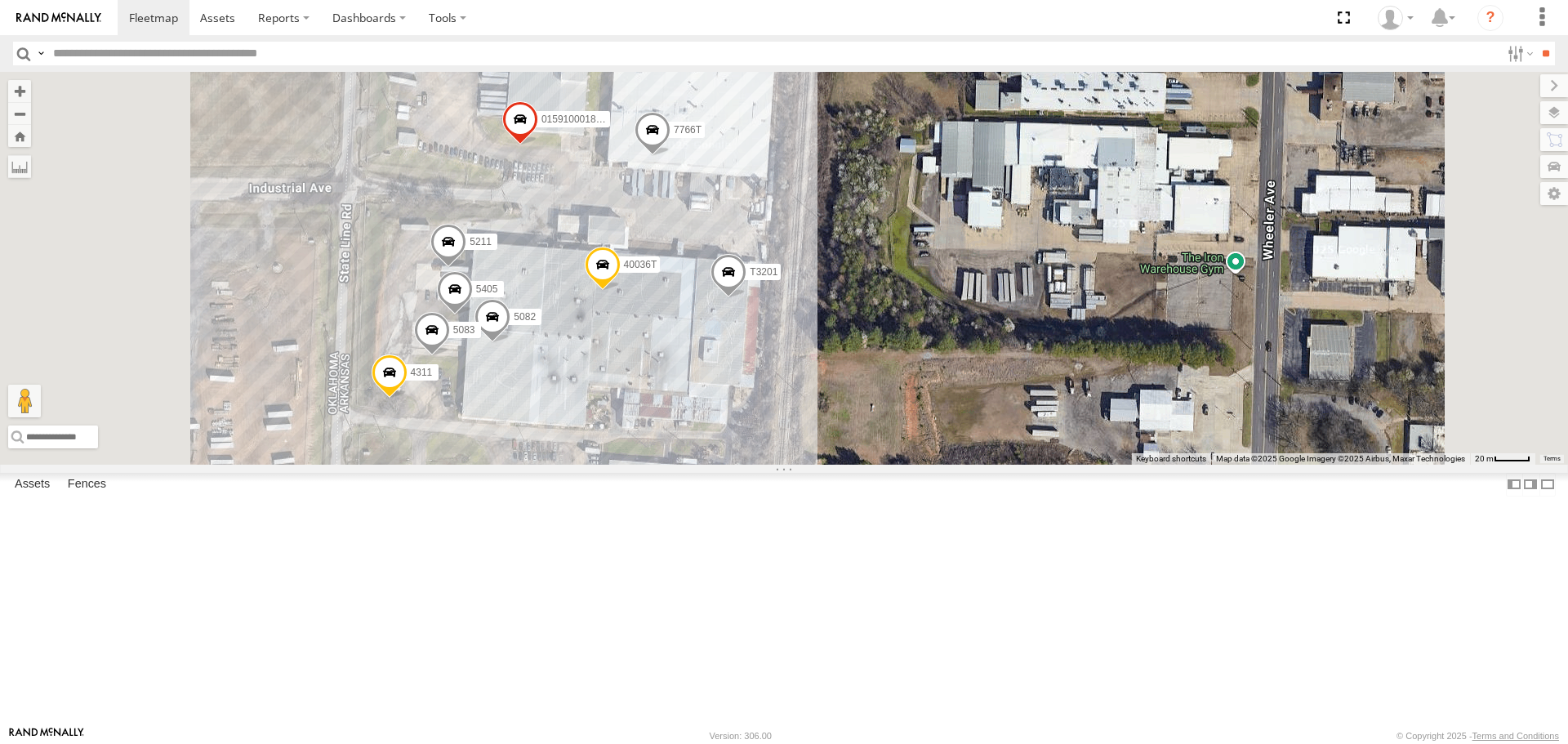
drag, startPoint x: 1069, startPoint y: 262, endPoint x: 1066, endPoint y: 318, distance: 56.1
click at [1066, 318] on div "015910001881005 40040T 40036T T3201 7766T T1817 4311 2 4 40071T 5405 5211 3 400…" at bounding box center [784, 268] width 1568 height 392
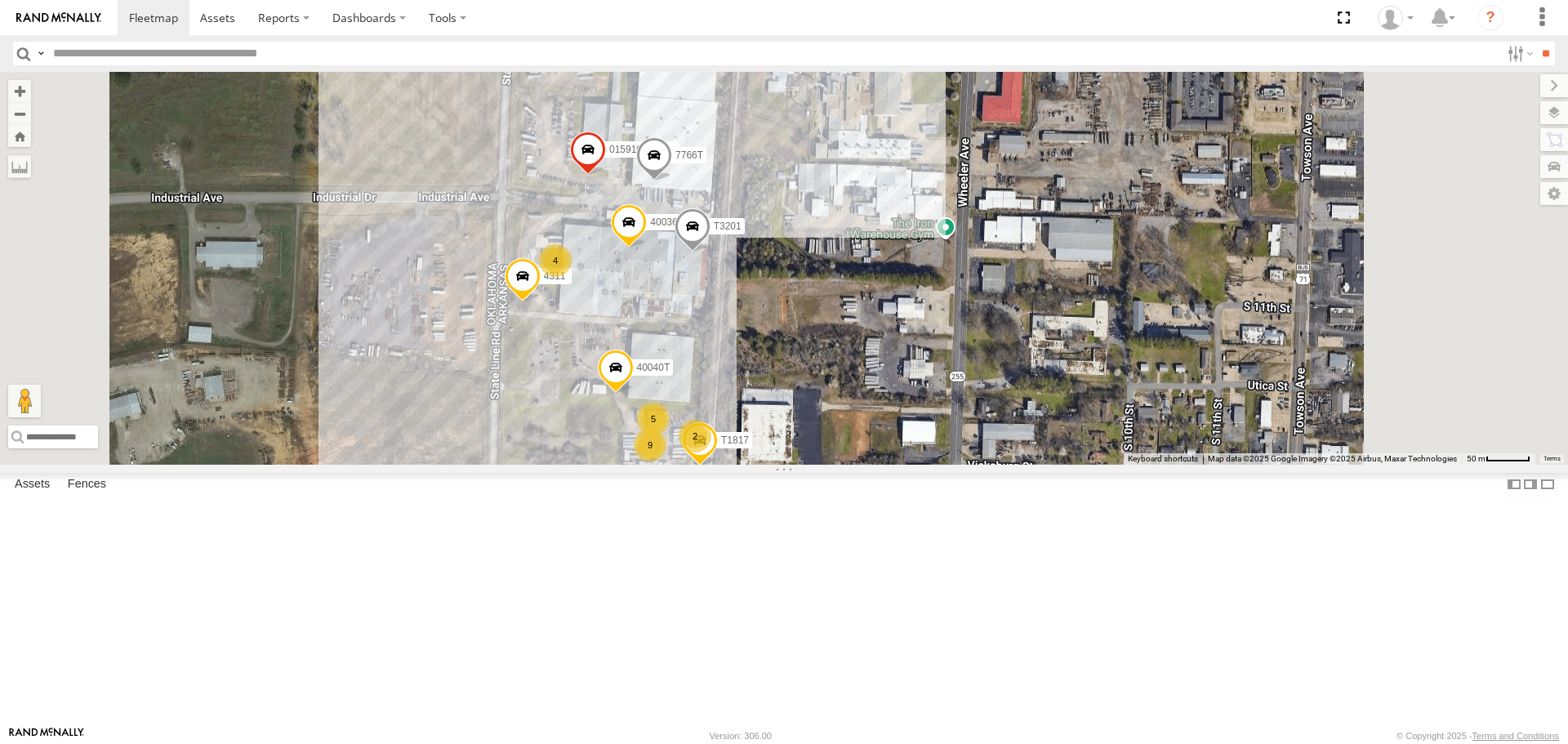
drag, startPoint x: 652, startPoint y: 209, endPoint x: 646, endPoint y: 232, distance: 23.8
click at [646, 232] on div "015910001881005 40040T 40036T T3201 7766T T1817 4311 5 9 4 2" at bounding box center [784, 268] width 1568 height 392
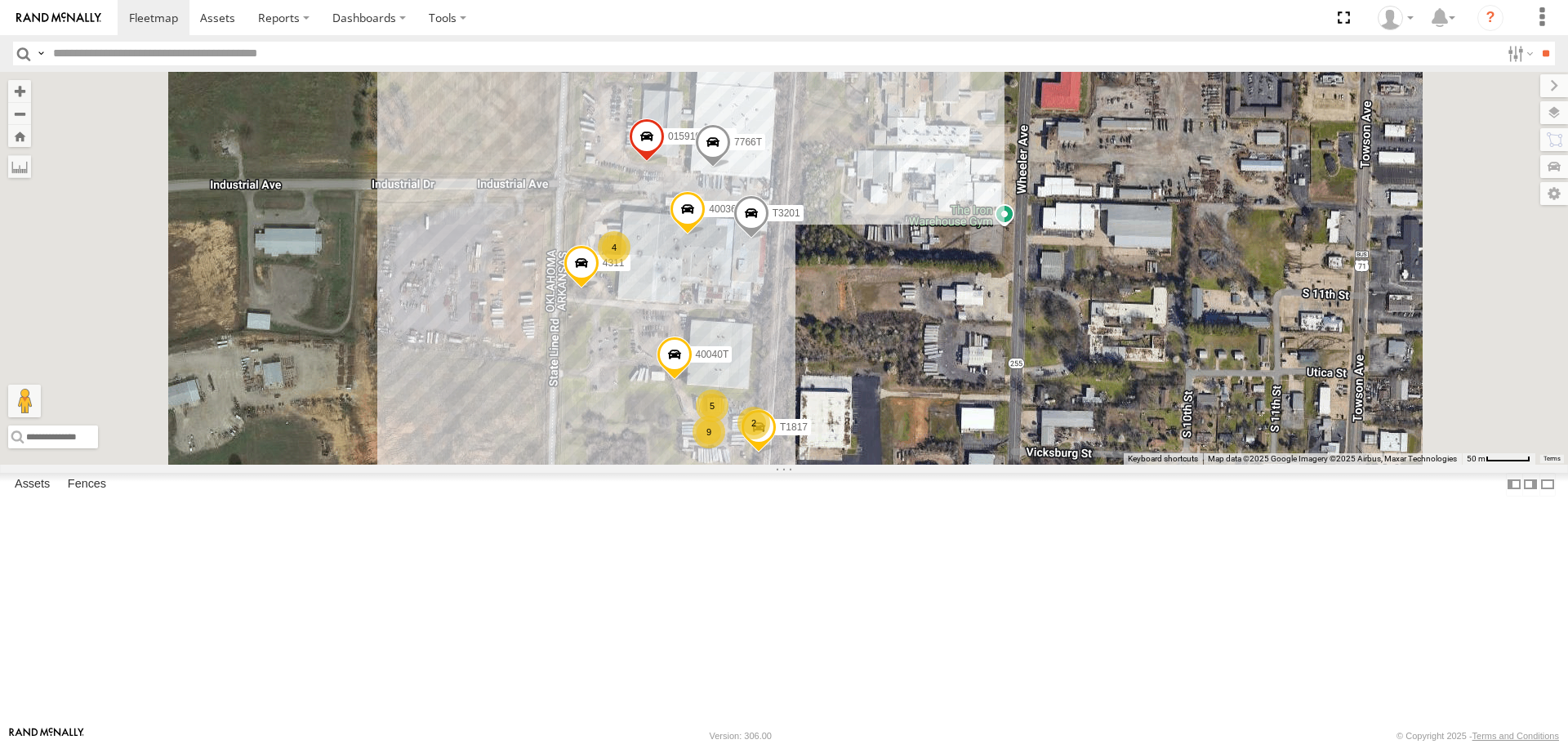
drag, startPoint x: 587, startPoint y: 550, endPoint x: 648, endPoint y: 536, distance: 62.6
click at [648, 464] on div "015910001881005 40040T 40036T T3201 7766T T1817 4311 5 9 4 2" at bounding box center [784, 268] width 1568 height 392
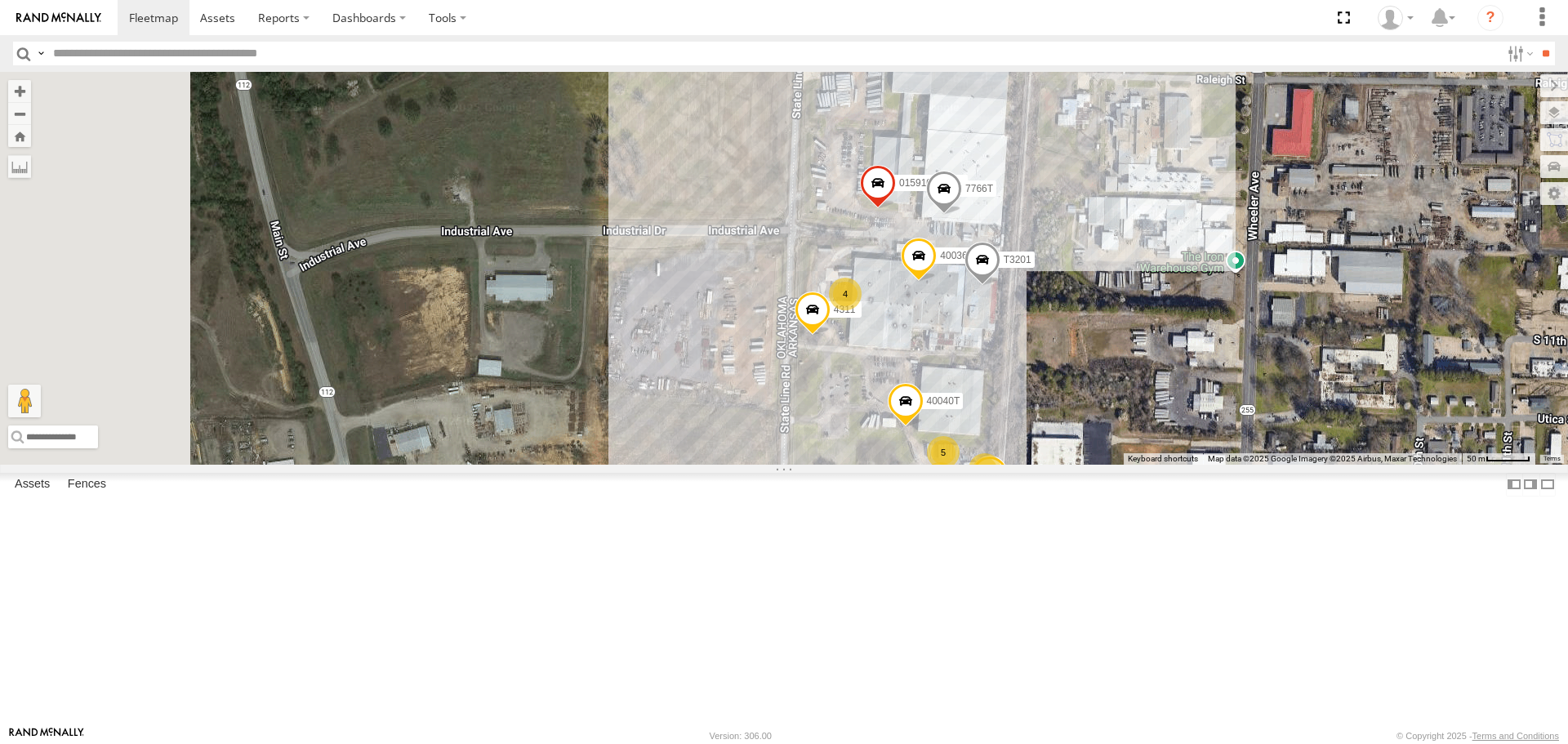
drag, startPoint x: 547, startPoint y: 256, endPoint x: 751, endPoint y: 294, distance: 207.5
click at [751, 294] on div "015910001881005 40040T 40036T T3201 7766T T1817 4311 5 9 4 2" at bounding box center [784, 268] width 1568 height 392
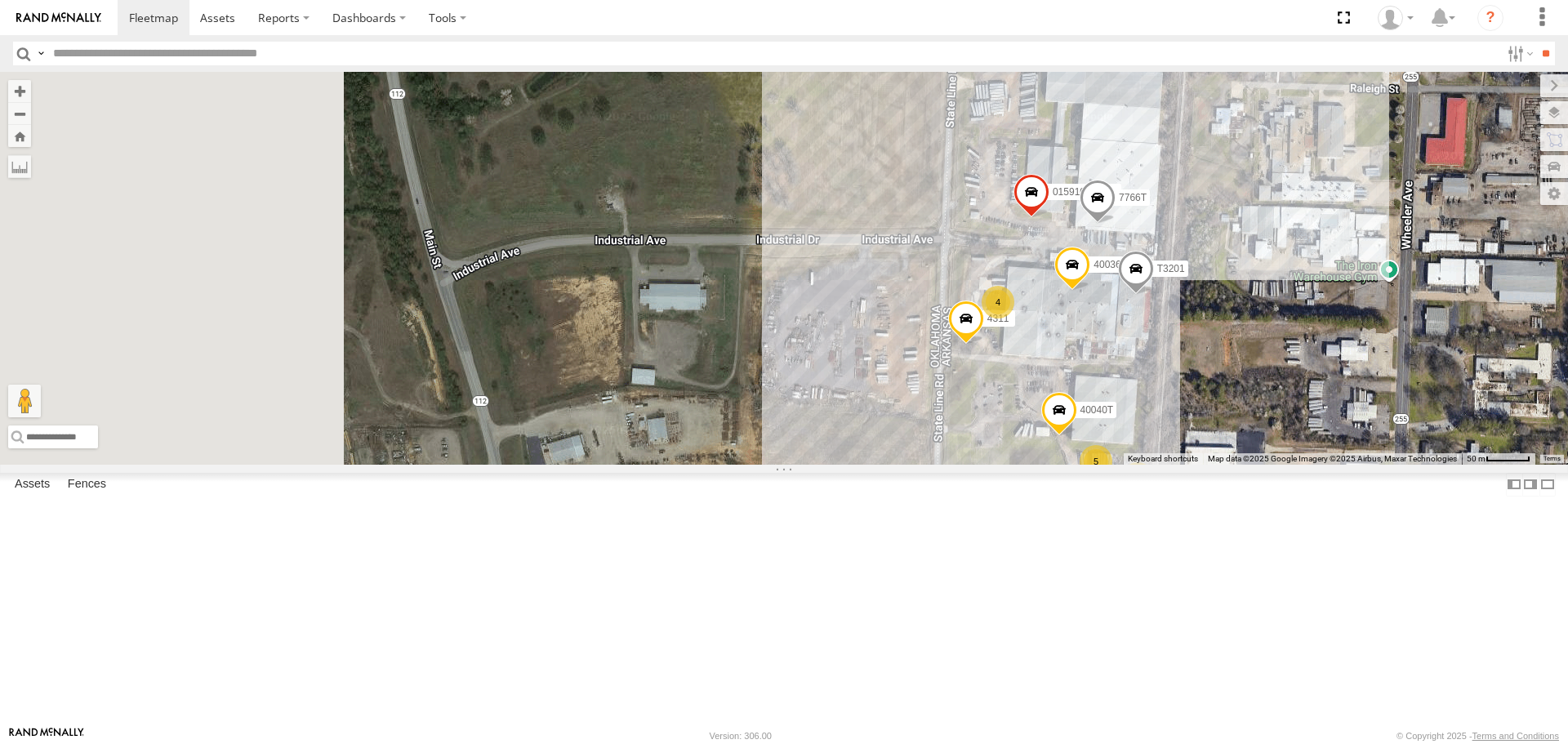
drag, startPoint x: 677, startPoint y: 293, endPoint x: 847, endPoint y: 302, distance: 170.2
click at [847, 302] on div "015910001881005 40040T 40036T T3201 7766T T1817 4311 5 9 4 2" at bounding box center [784, 268] width 1568 height 392
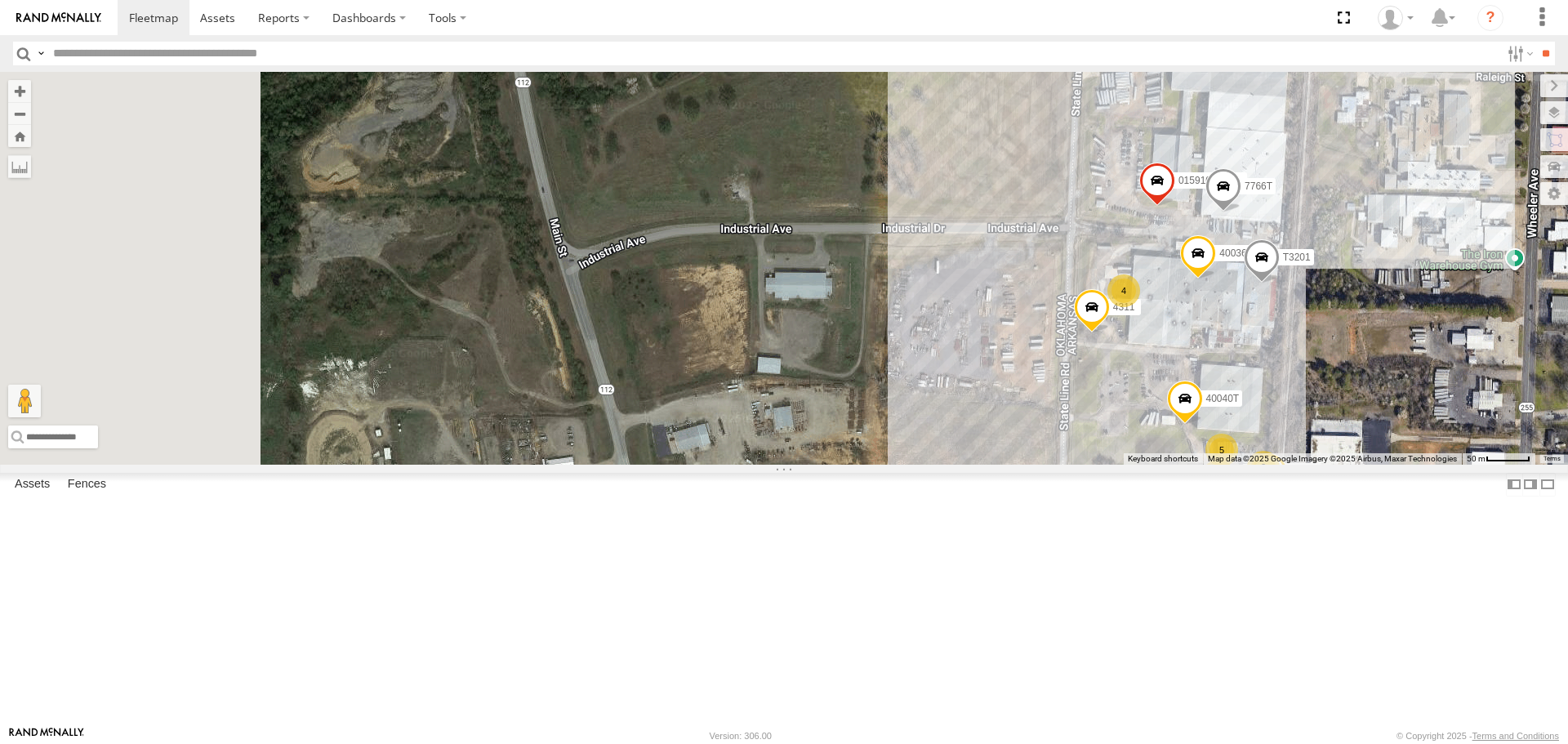
drag, startPoint x: 741, startPoint y: 313, endPoint x: 839, endPoint y: 295, distance: 99.6
click at [839, 295] on div "015910001881005 40040T 40036T T3201 7766T T1817 4311 5 9 4 2" at bounding box center [784, 268] width 1568 height 392
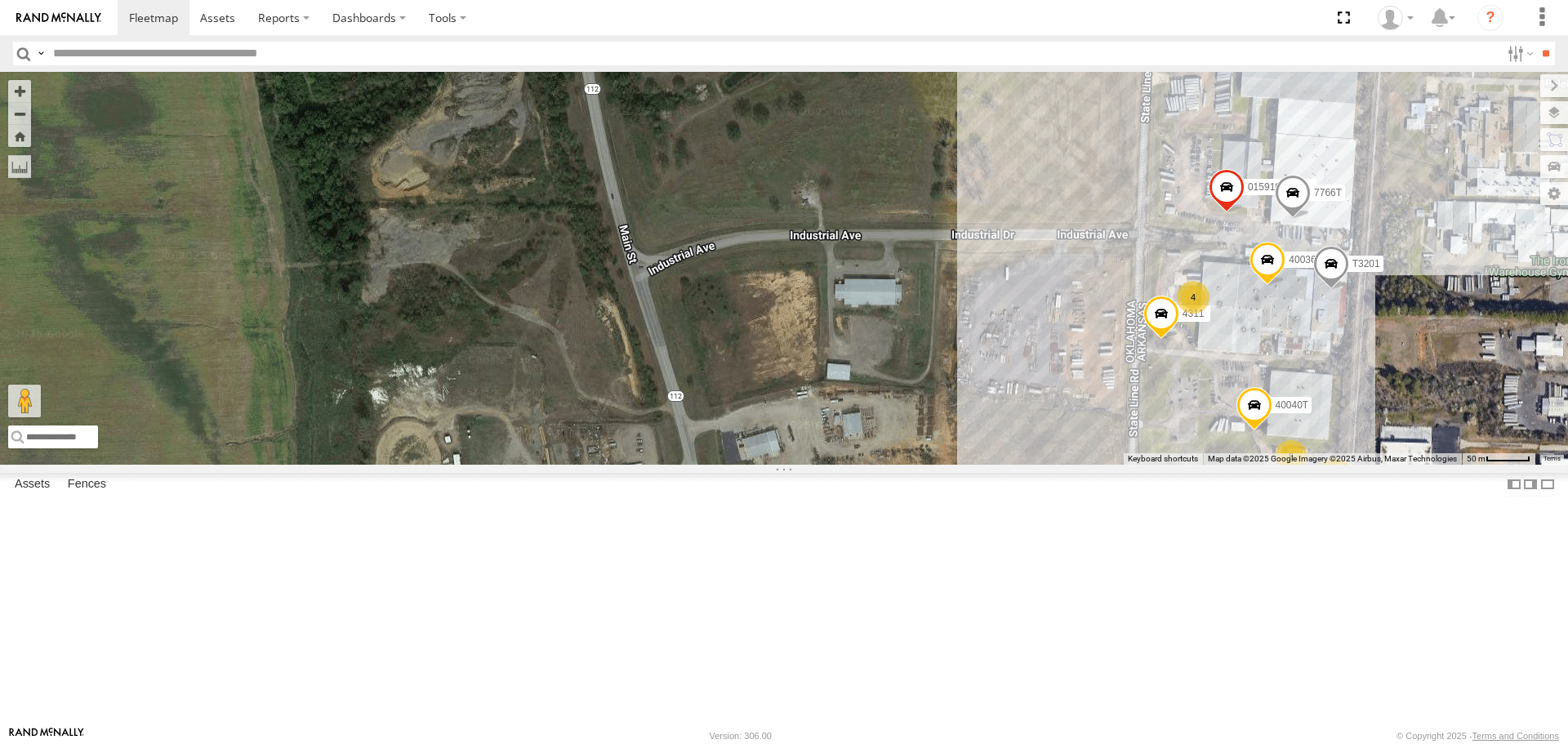
drag, startPoint x: 687, startPoint y: 309, endPoint x: 647, endPoint y: 303, distance: 40.4
click at [656, 305] on div "015910001881005 40040T 40036T T3201 7766T T1817 4311 5 9 4 2" at bounding box center [784, 268] width 1568 height 392
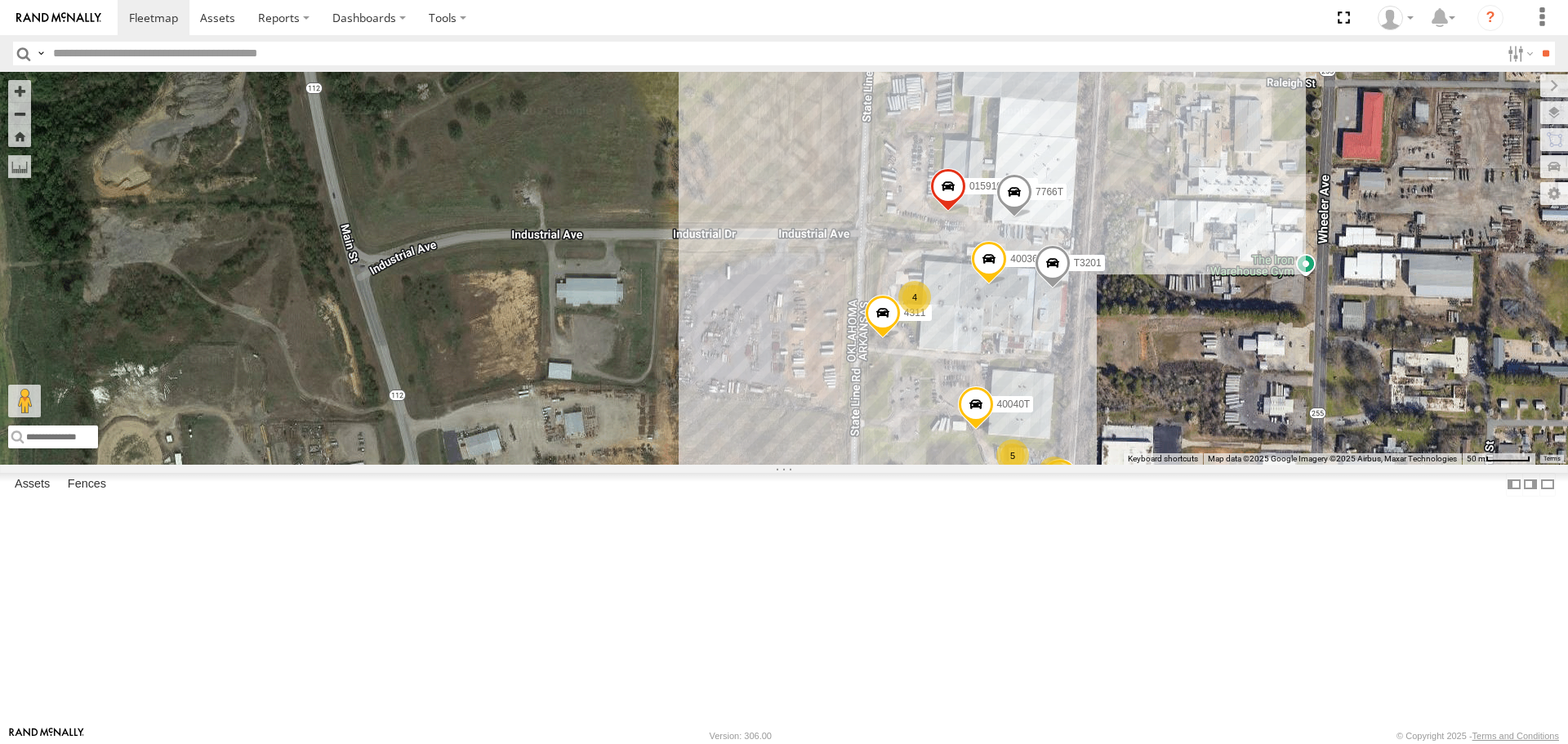
drag, startPoint x: 956, startPoint y: 269, endPoint x: 740, endPoint y: 289, distance: 216.9
click at [740, 289] on div "015910001881005 40040T 40036T T3201 7766T T1817 4311 5 9 4 2" at bounding box center [784, 268] width 1568 height 392
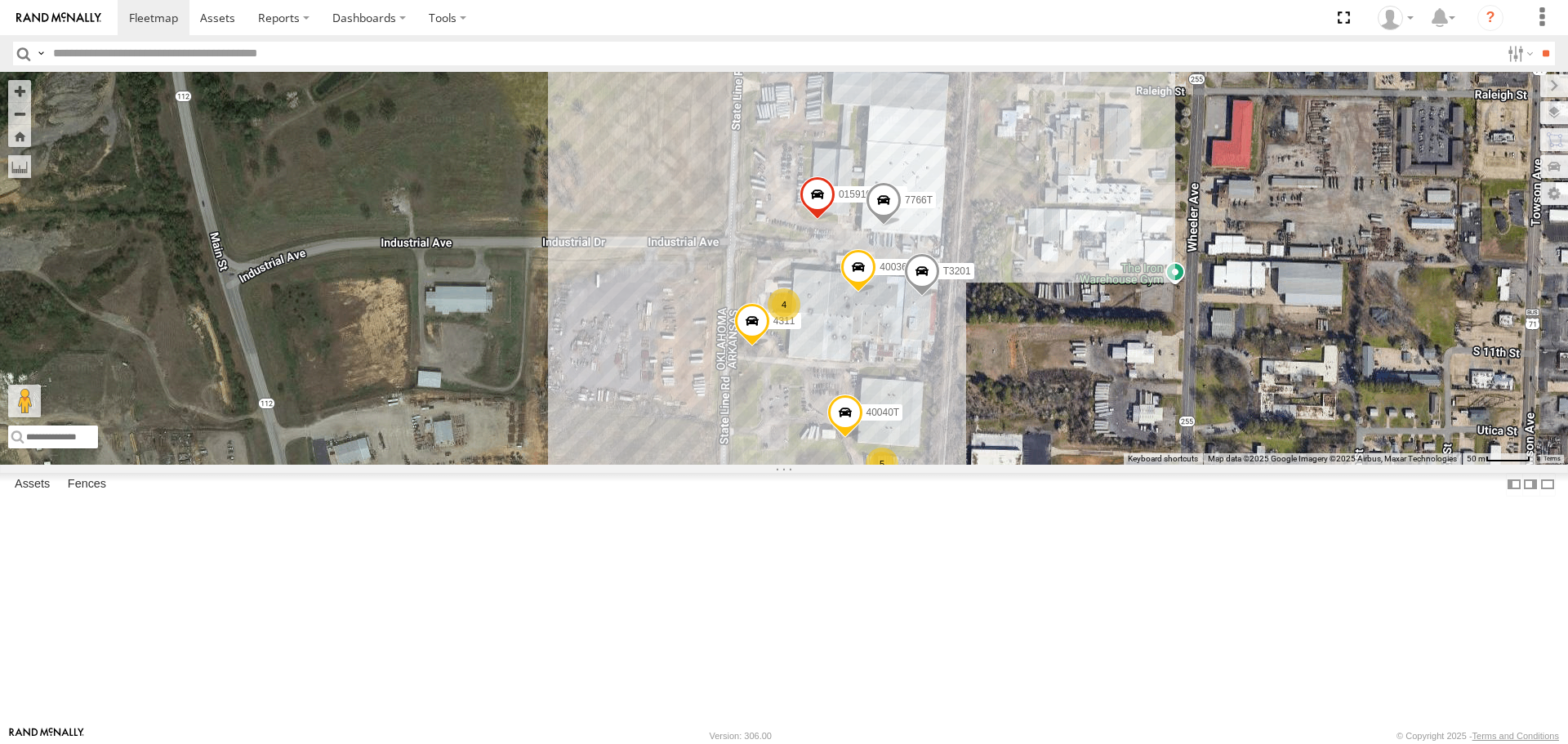
drag, startPoint x: 874, startPoint y: 288, endPoint x: 798, endPoint y: 289, distance: 76.0
click at [798, 289] on div "015910001881005 40040T 40036T T3201 7766T T1817 4311 5 9 4 2" at bounding box center [784, 268] width 1568 height 392
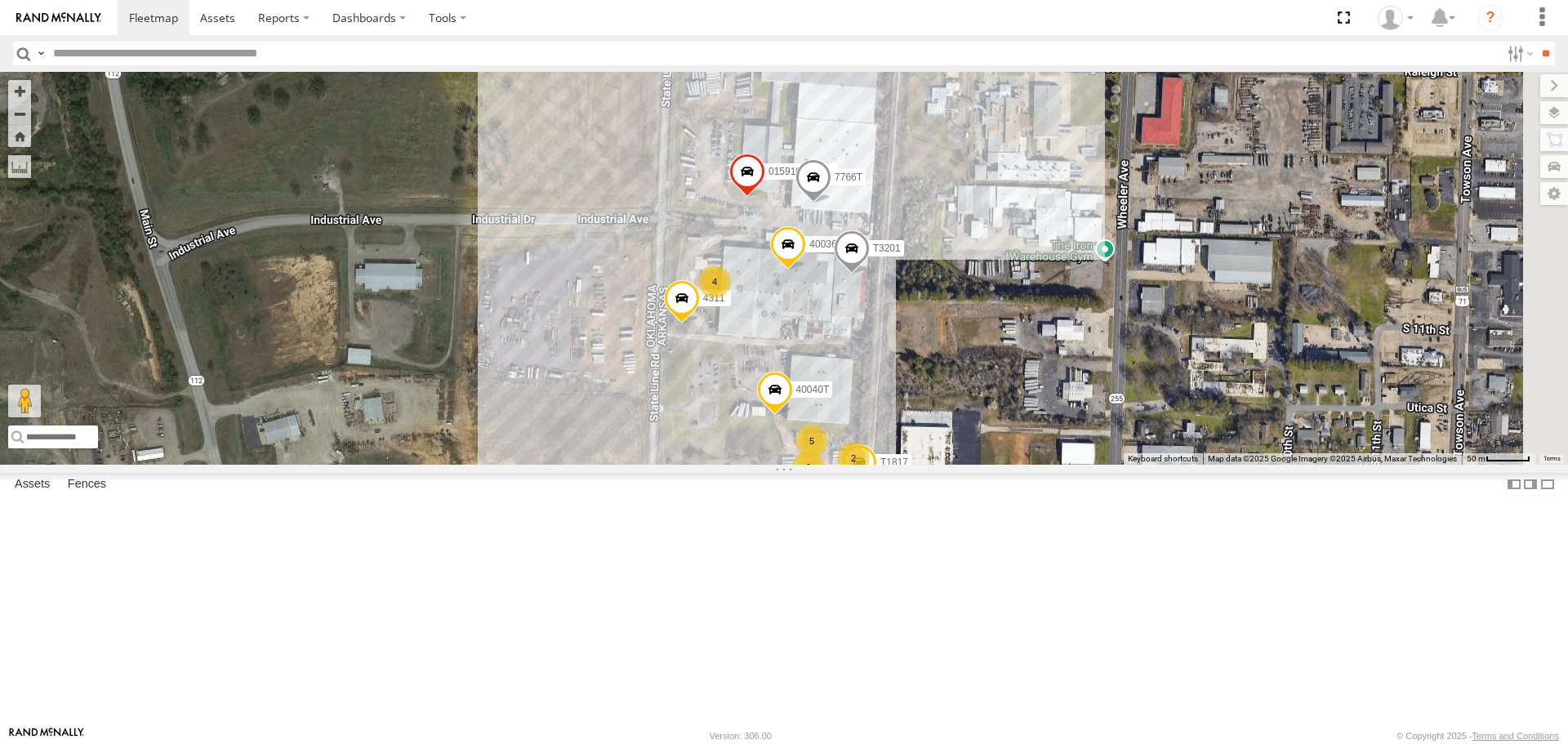
click at [769, 464] on div "015910001881005 40040T 40036T T3201 7766T T1817 4311 5 9 4 2" at bounding box center [784, 268] width 1568 height 392
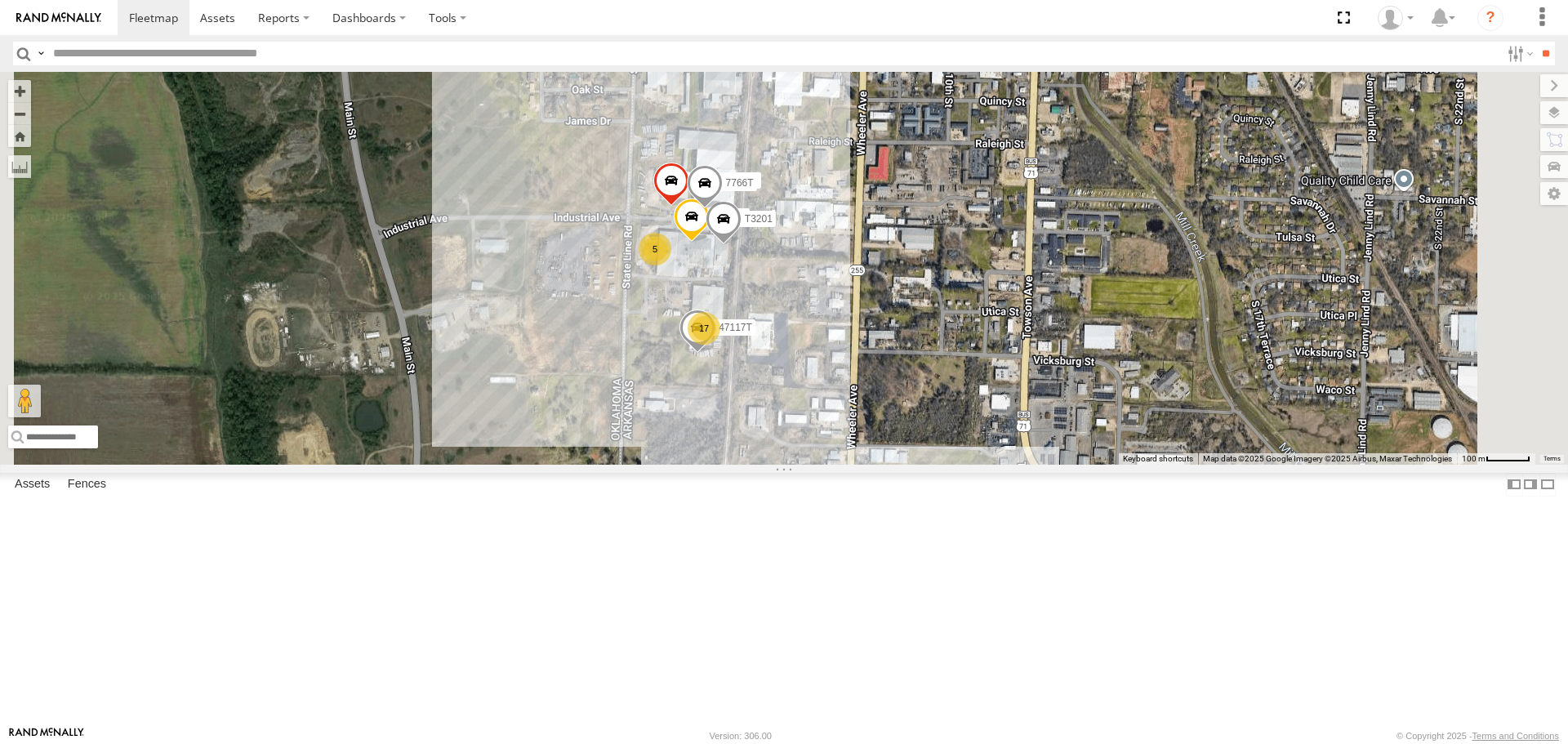
drag, startPoint x: 679, startPoint y: 269, endPoint x: 711, endPoint y: 298, distance: 43.2
click at [711, 298] on div "015910001881005 40036T T3201 7766T 17 5 47117T" at bounding box center [784, 268] width 1568 height 392
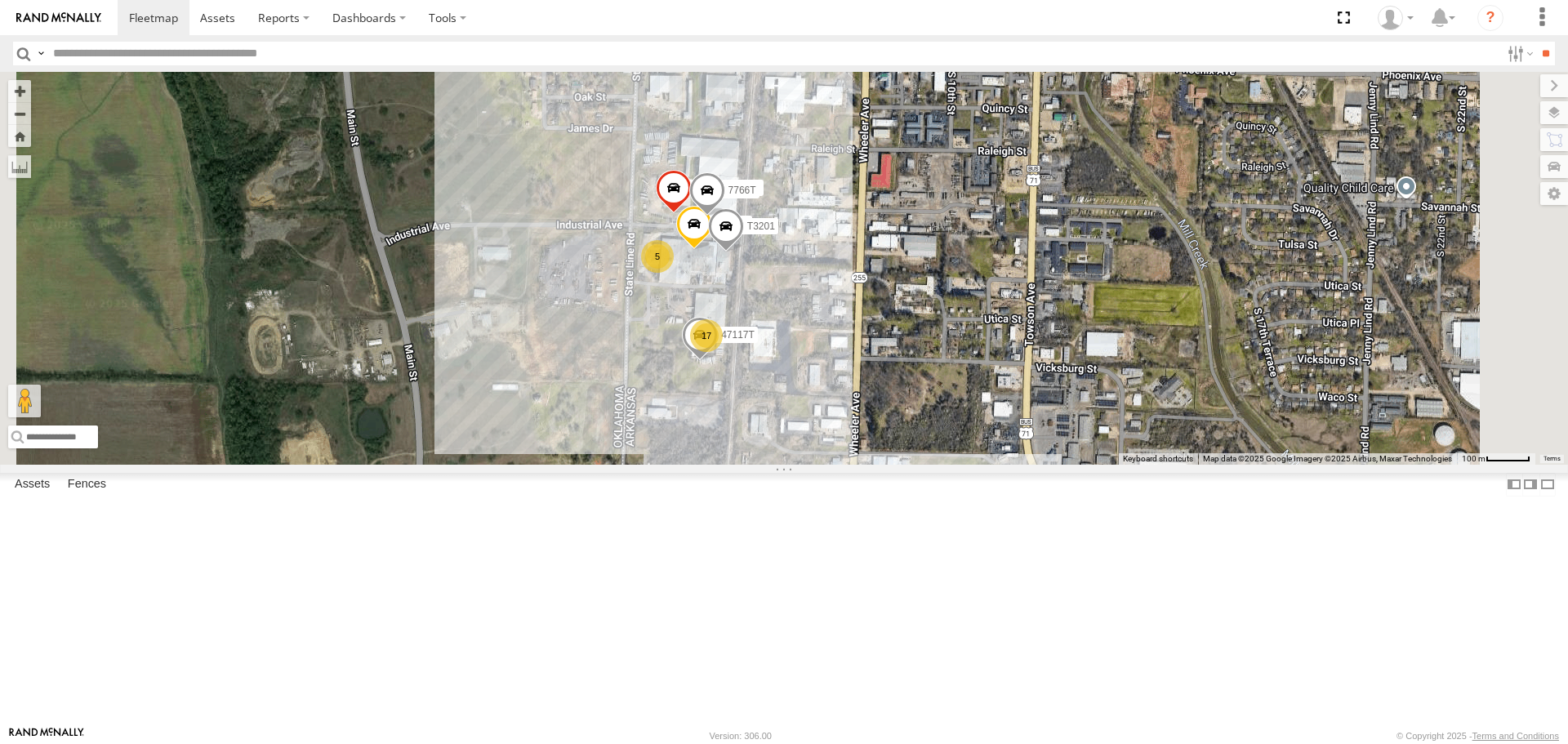
drag, startPoint x: 781, startPoint y: 475, endPoint x: 774, endPoint y: 502, distance: 27.9
click at [774, 464] on div "015910001881005 40036T T3201 7766T 17 5 47117T" at bounding box center [784, 268] width 1568 height 392
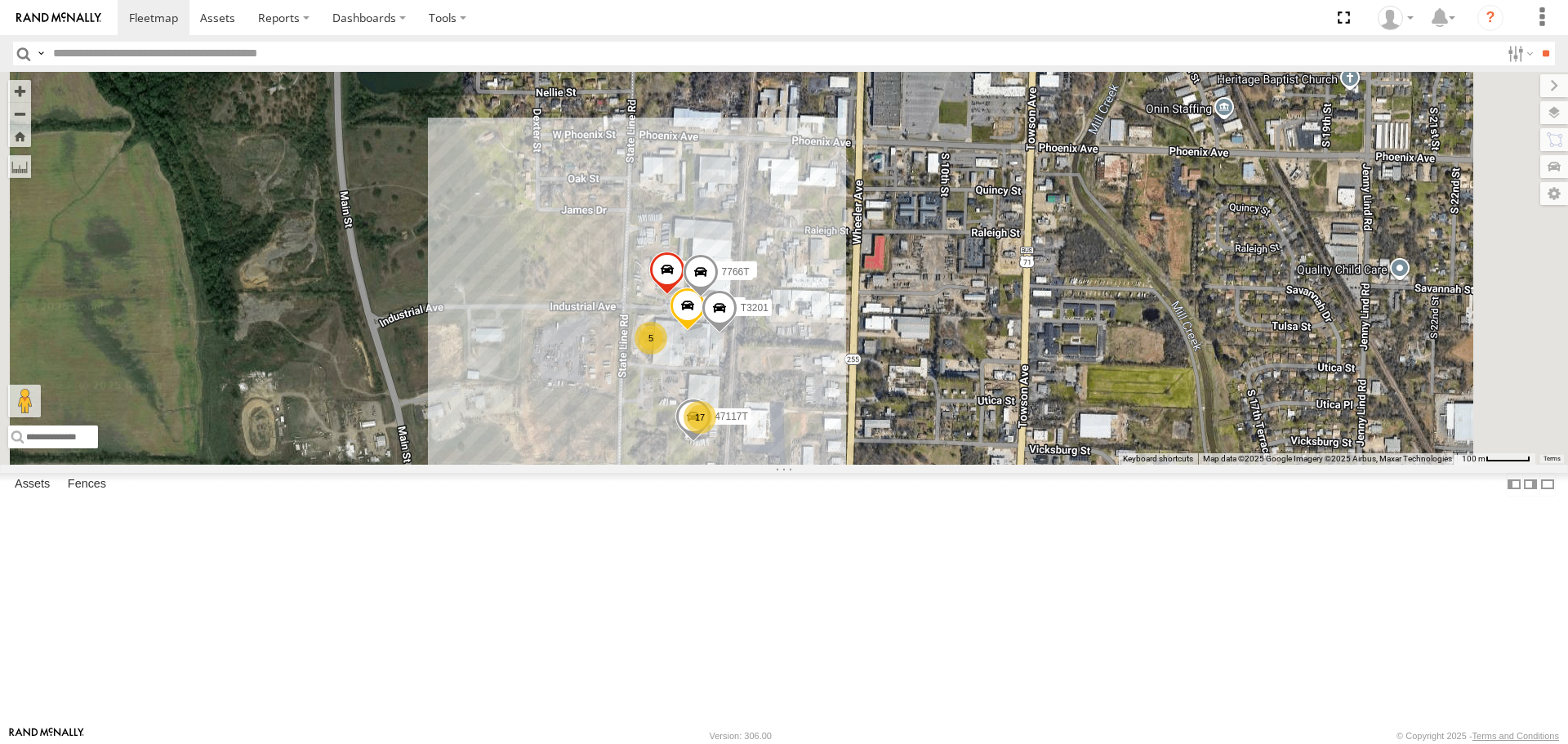
drag, startPoint x: 699, startPoint y: 359, endPoint x: 699, endPoint y: 376, distance: 17.0
click at [699, 376] on div "015910001881005 40036T T3201 7766T 17 5 47117T" at bounding box center [784, 268] width 1568 height 392
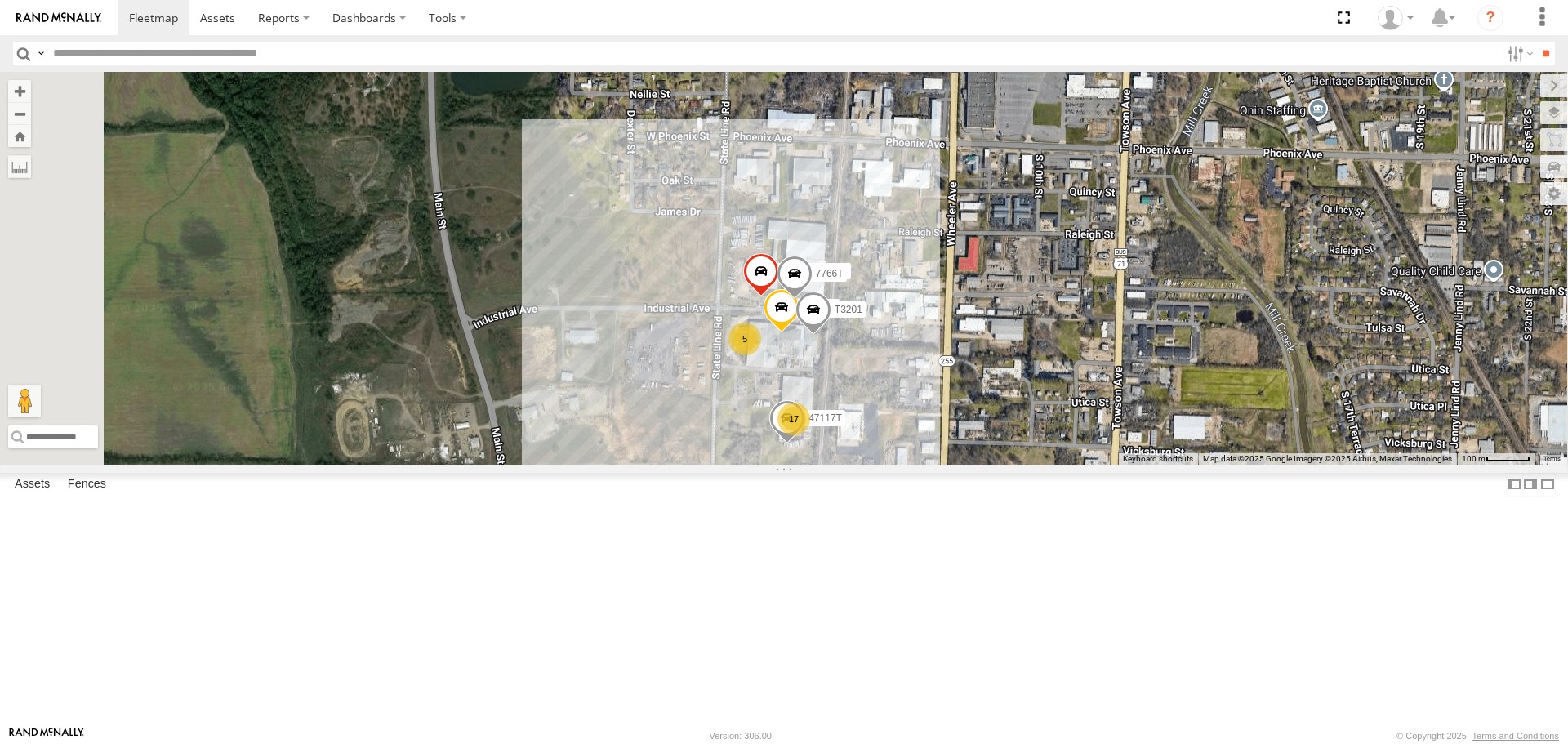
drag, startPoint x: 641, startPoint y: 377, endPoint x: 794, endPoint y: 389, distance: 153.5
click at [794, 389] on div "015910001881005 40036T T3201 7766T 17 5 47117T" at bounding box center [784, 268] width 1568 height 392
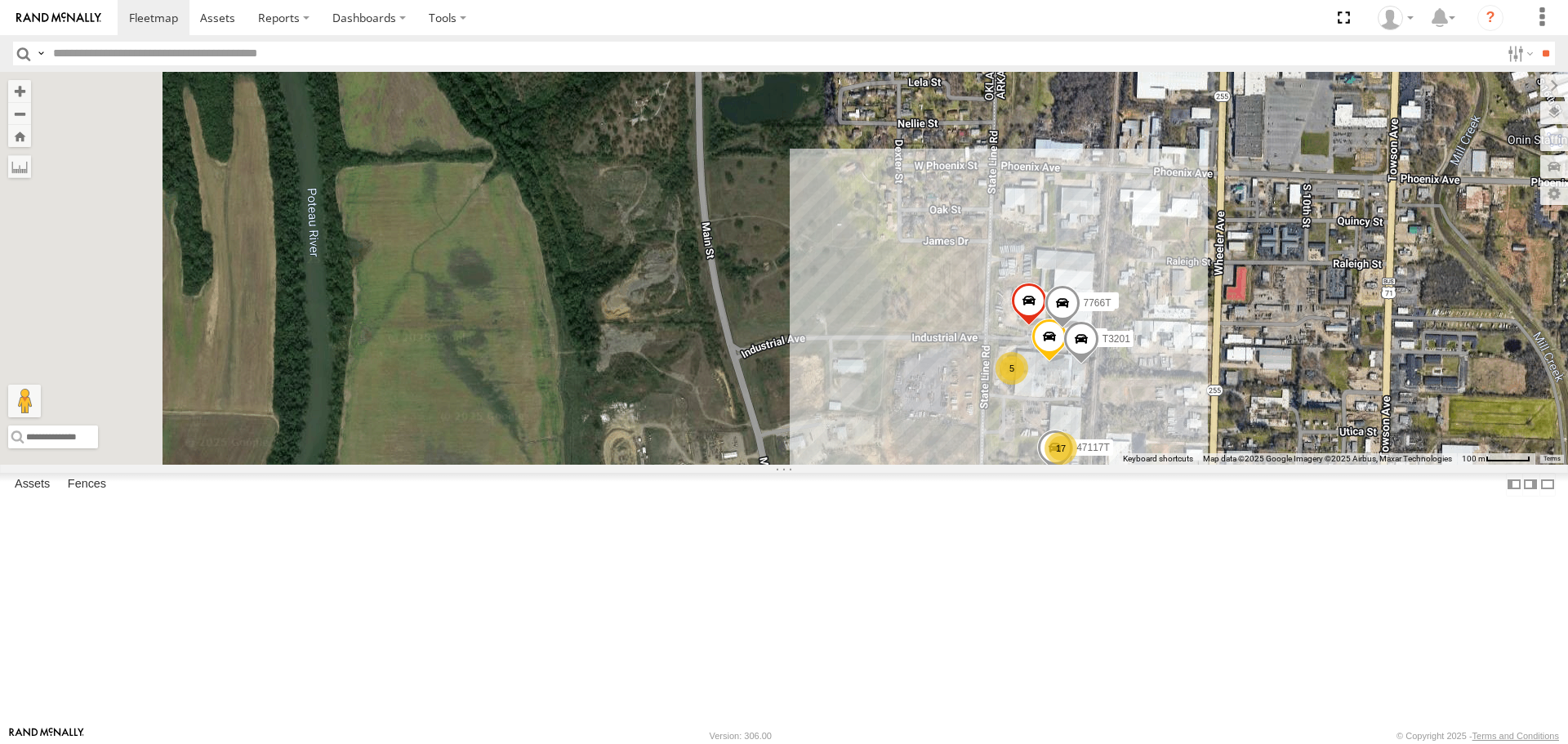
drag, startPoint x: 622, startPoint y: 380, endPoint x: 816, endPoint y: 396, distance: 194.7
click at [816, 396] on div "015910001881005 40036T T3201 7766T 17 5 47117T" at bounding box center [784, 268] width 1568 height 392
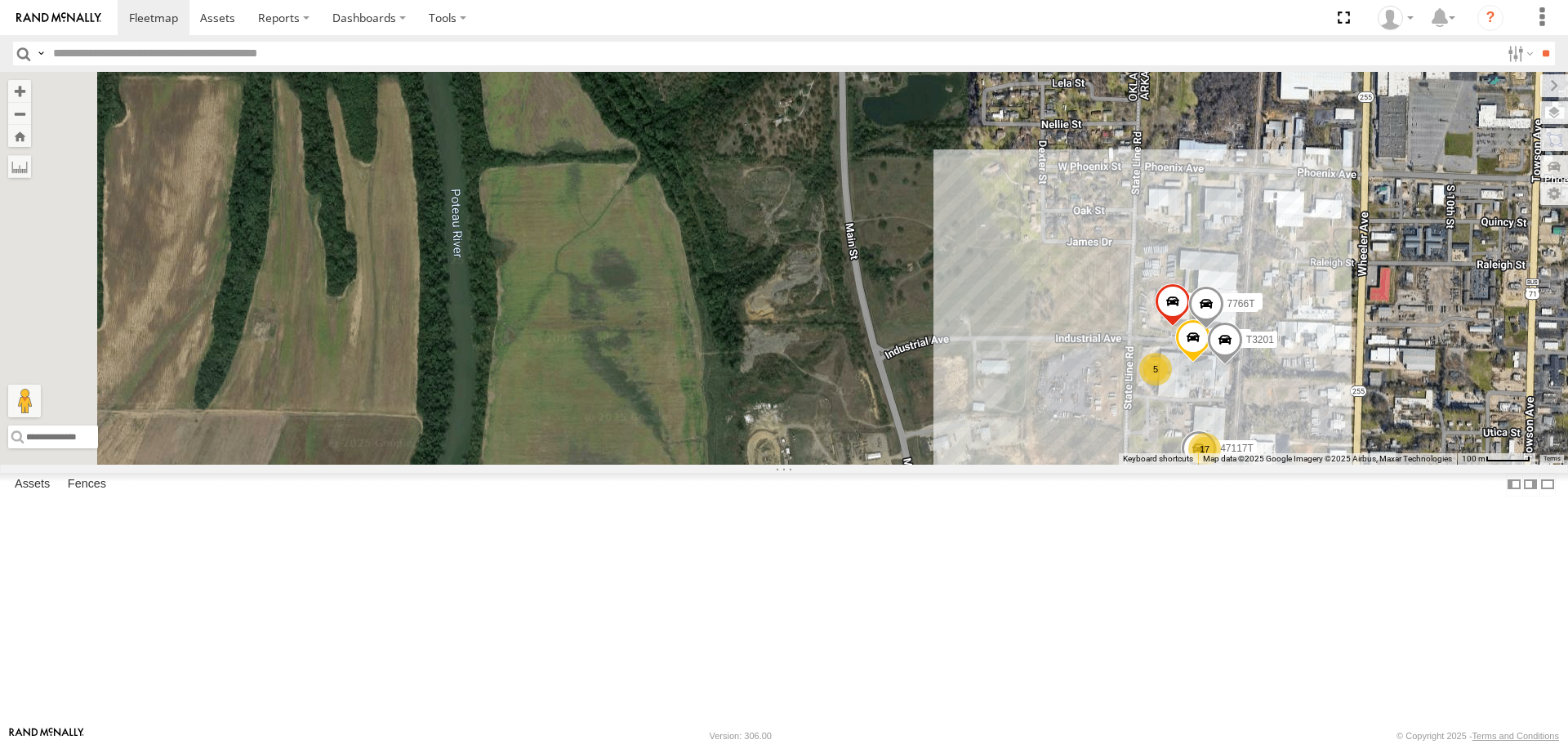
drag, startPoint x: 688, startPoint y: 387, endPoint x: 835, endPoint y: 386, distance: 147.0
click at [835, 386] on div "015910001881005 40036T T3201 7766T 17 5 47117T" at bounding box center [784, 268] width 1568 height 392
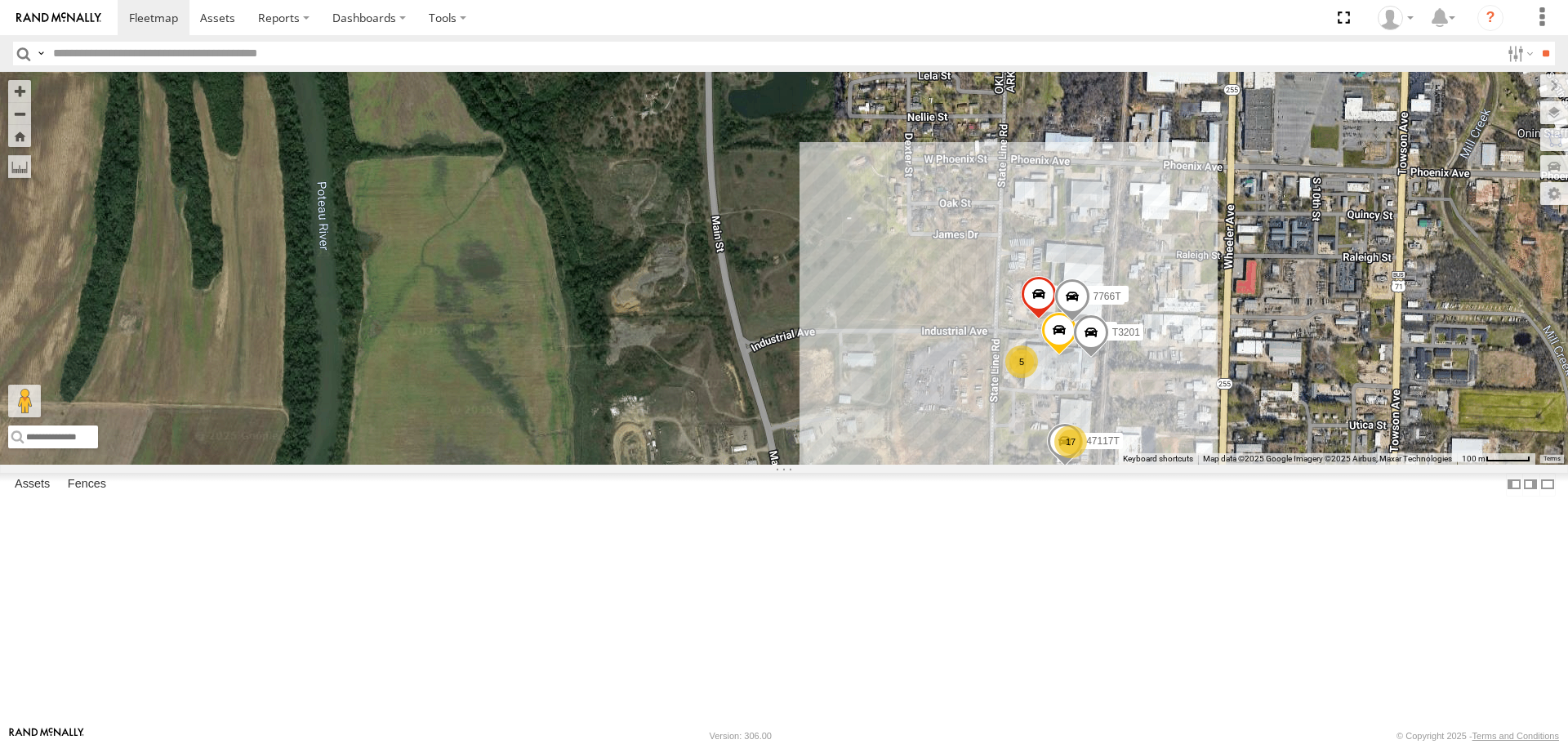
drag, startPoint x: 835, startPoint y: 386, endPoint x: 691, endPoint y: 380, distance: 144.1
click at [691, 380] on div "015910001881005 40036T T3201 7766T 17 5 47117T" at bounding box center [784, 268] width 1568 height 392
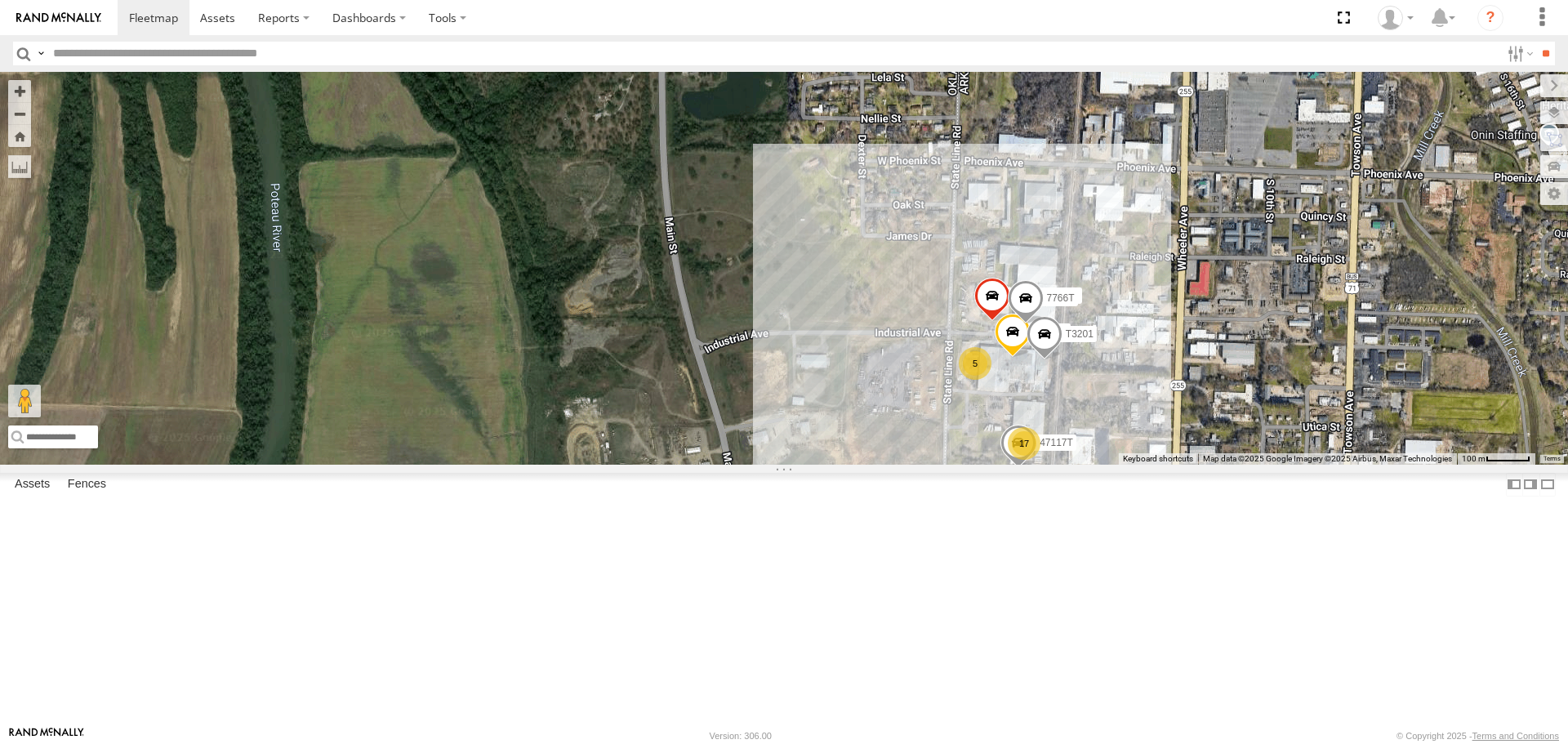
drag, startPoint x: 783, startPoint y: 388, endPoint x: 691, endPoint y: 389, distance: 92.0
click at [691, 389] on div "015910001881005 40036T T3201 7766T 17 5 47117T" at bounding box center [784, 268] width 1568 height 392
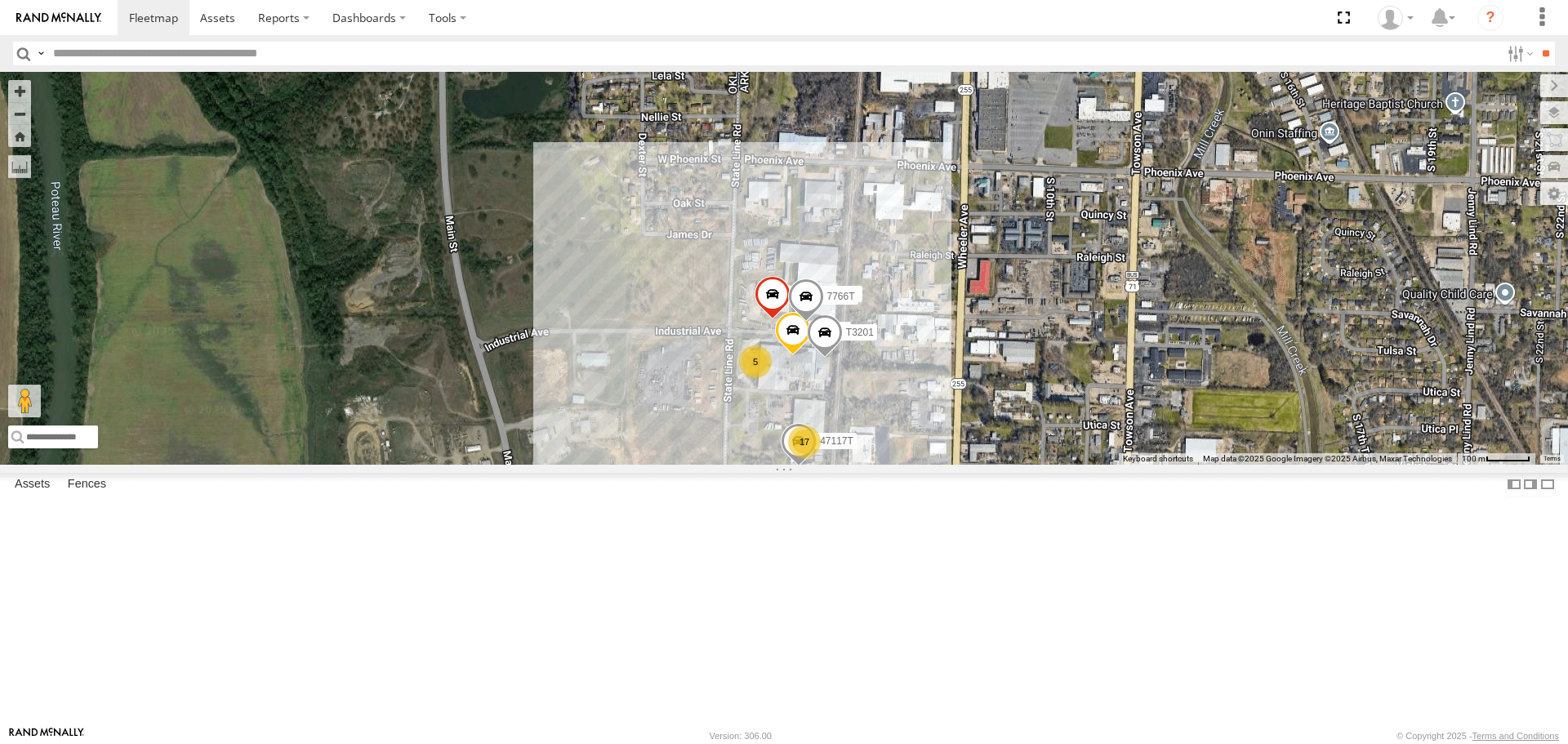
drag, startPoint x: 949, startPoint y: 412, endPoint x: 795, endPoint y: 408, distance: 154.1
click at [795, 408] on div "015910001881005 40036T T3201 7766T 17 5 47117T" at bounding box center [784, 268] width 1568 height 392
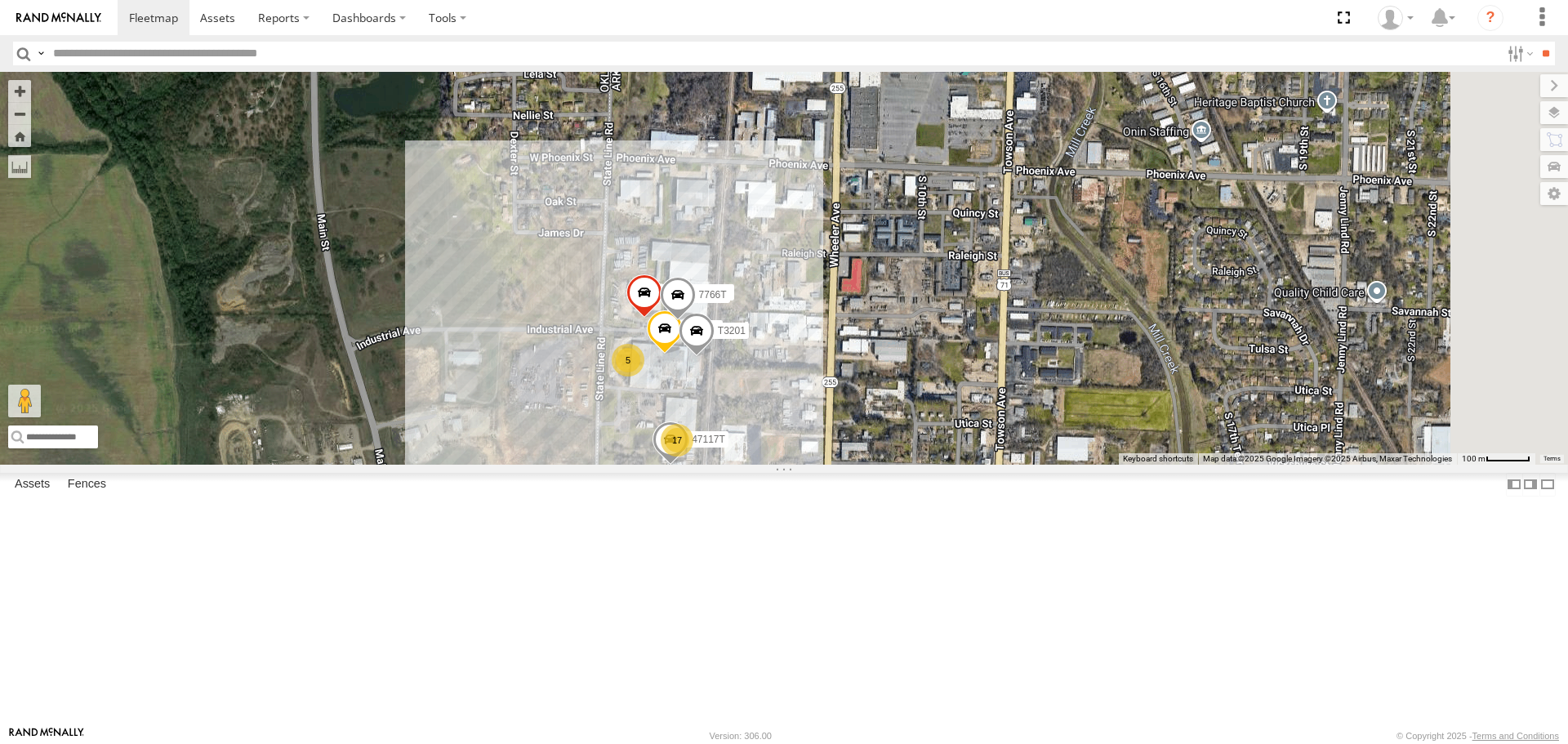
drag, startPoint x: 852, startPoint y: 404, endPoint x: 719, endPoint y: 402, distance: 133.0
click at [719, 402] on div "015910001881005 40036T T3201 7766T 17 5 47117T" at bounding box center [784, 268] width 1568 height 392
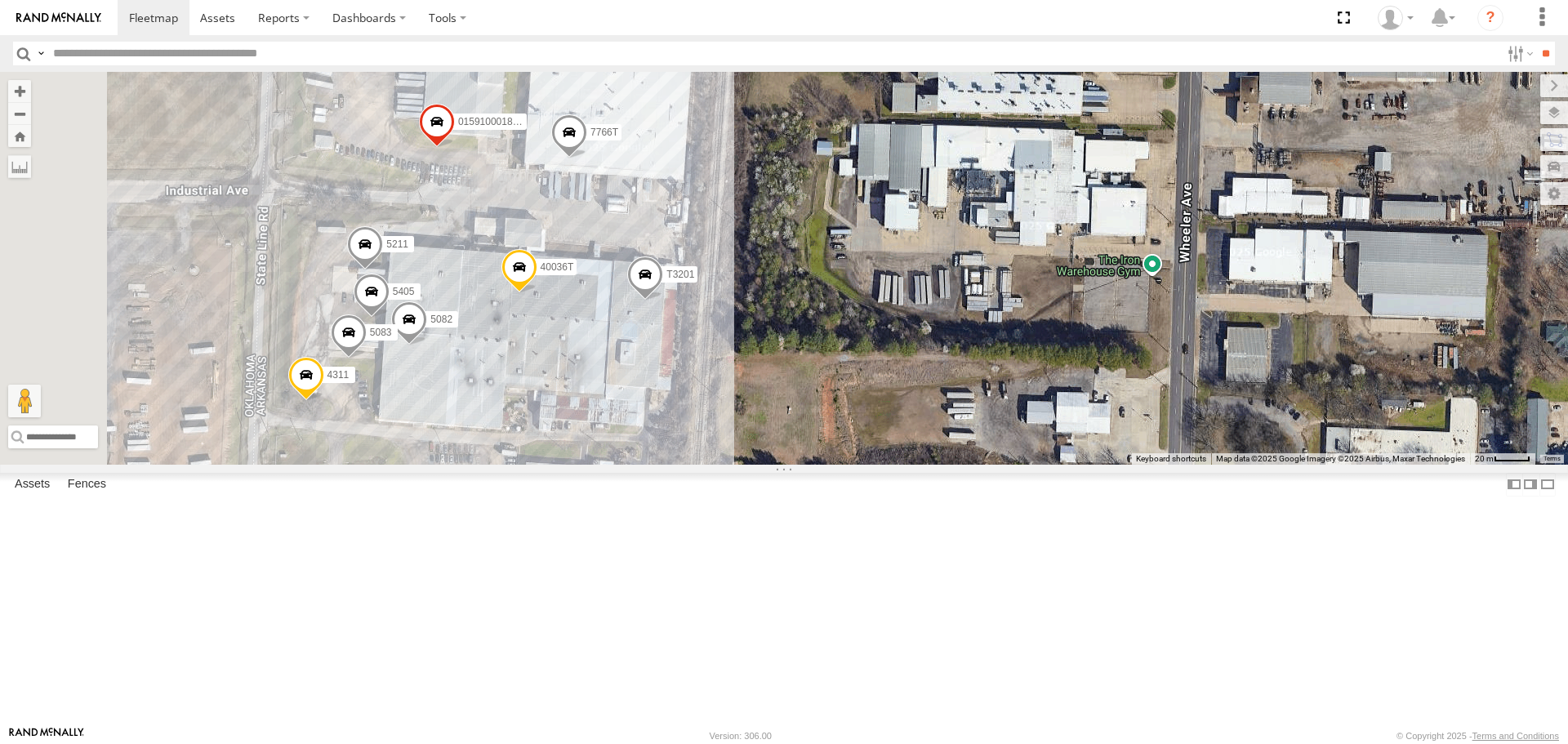
drag, startPoint x: 981, startPoint y: 339, endPoint x: 983, endPoint y: 327, distance: 12.2
click at [983, 327] on div "015910001881005 40036T T3201 7766T 40040T T1817 4311 5405 5211 5082 5083" at bounding box center [784, 268] width 1568 height 392
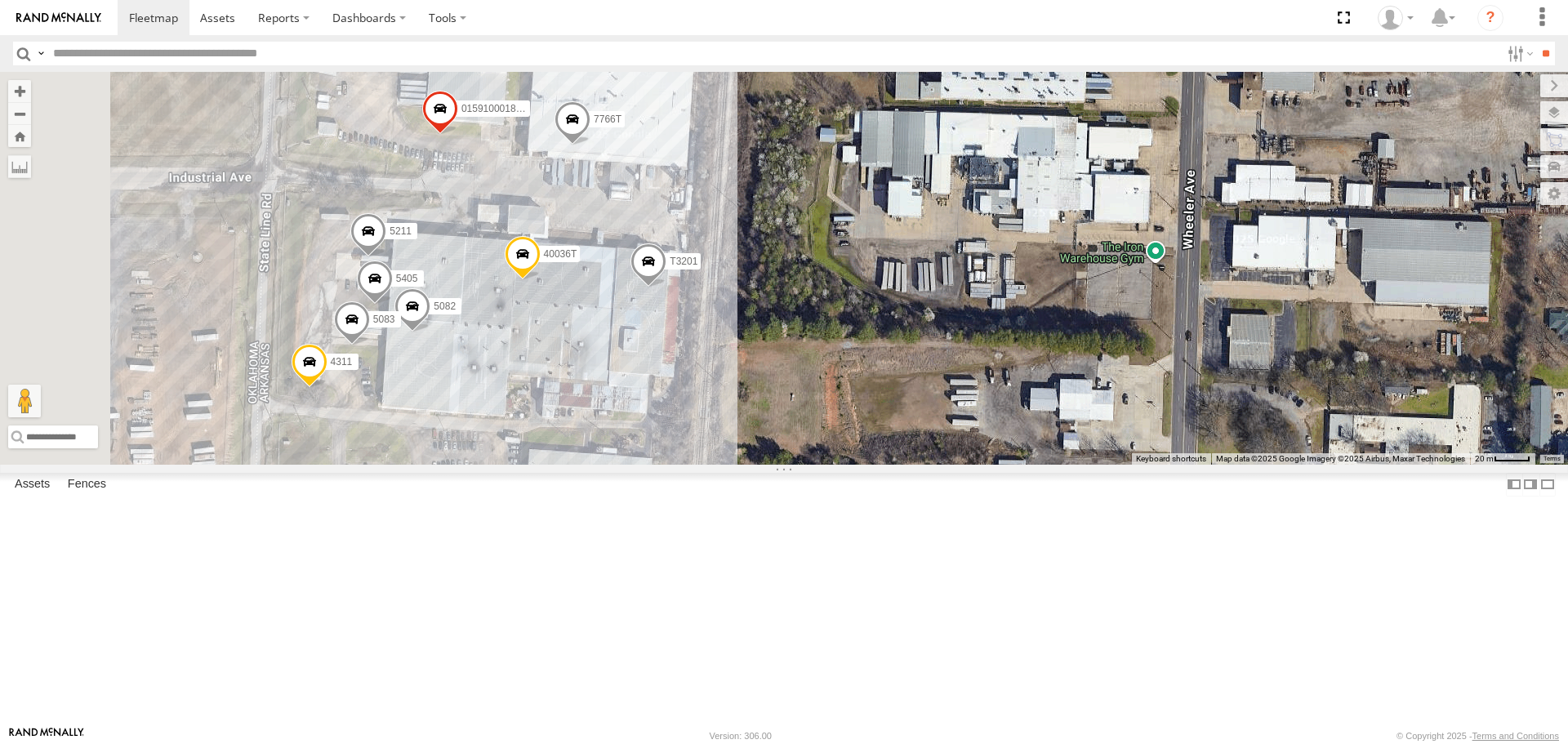
drag, startPoint x: 1003, startPoint y: 400, endPoint x: 998, endPoint y: 366, distance: 34.4
click at [998, 366] on div "015910001881005 40036T T3201 7766T 40040T T1817 4311 5405 5211 5082 5083 40071T" at bounding box center [784, 268] width 1568 height 392
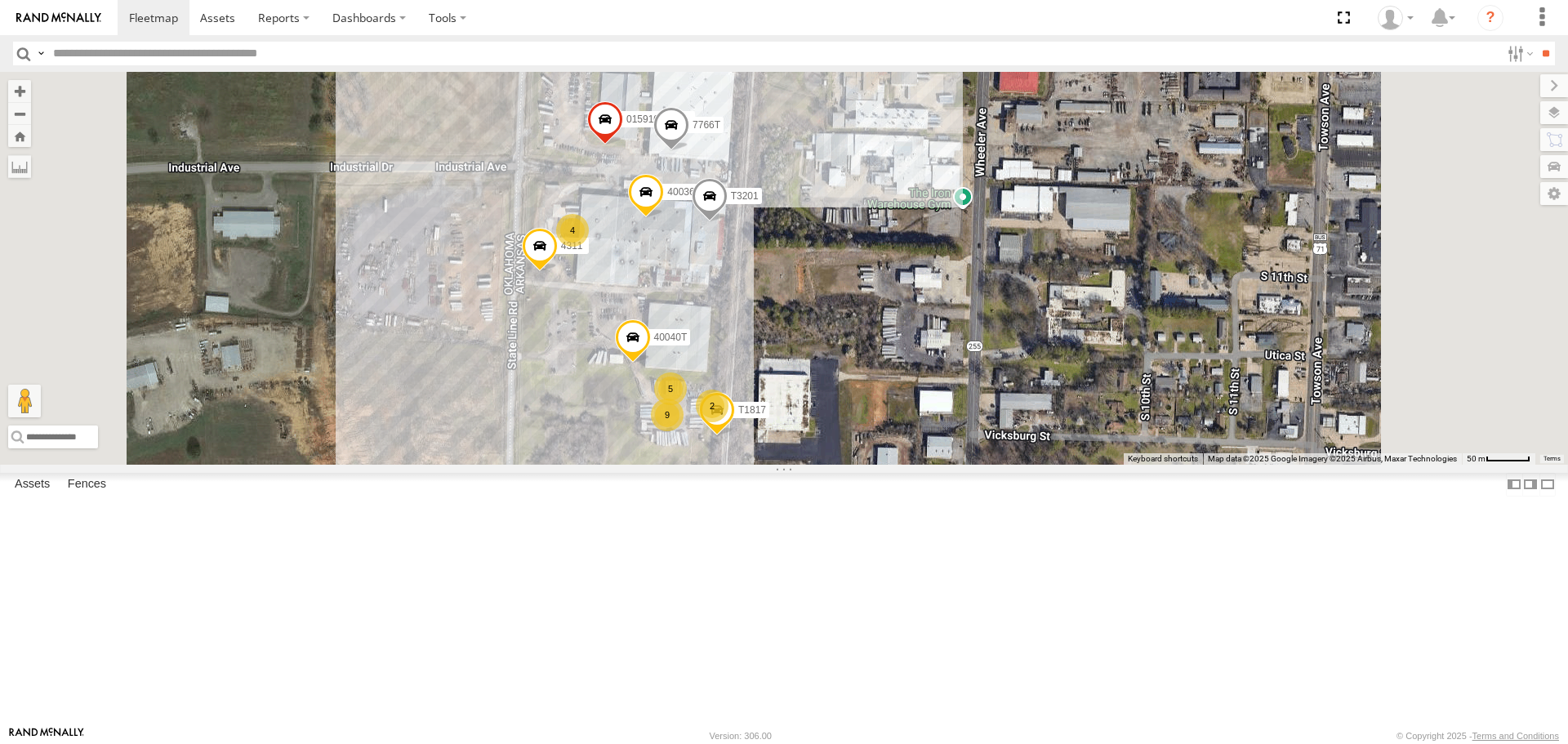
drag, startPoint x: 986, startPoint y: 430, endPoint x: 985, endPoint y: 383, distance: 47.0
click at [985, 376] on div "015910001881005 40036T T3201 7766T 40040T T1817 4311 5 9 4 2" at bounding box center [784, 268] width 1568 height 392
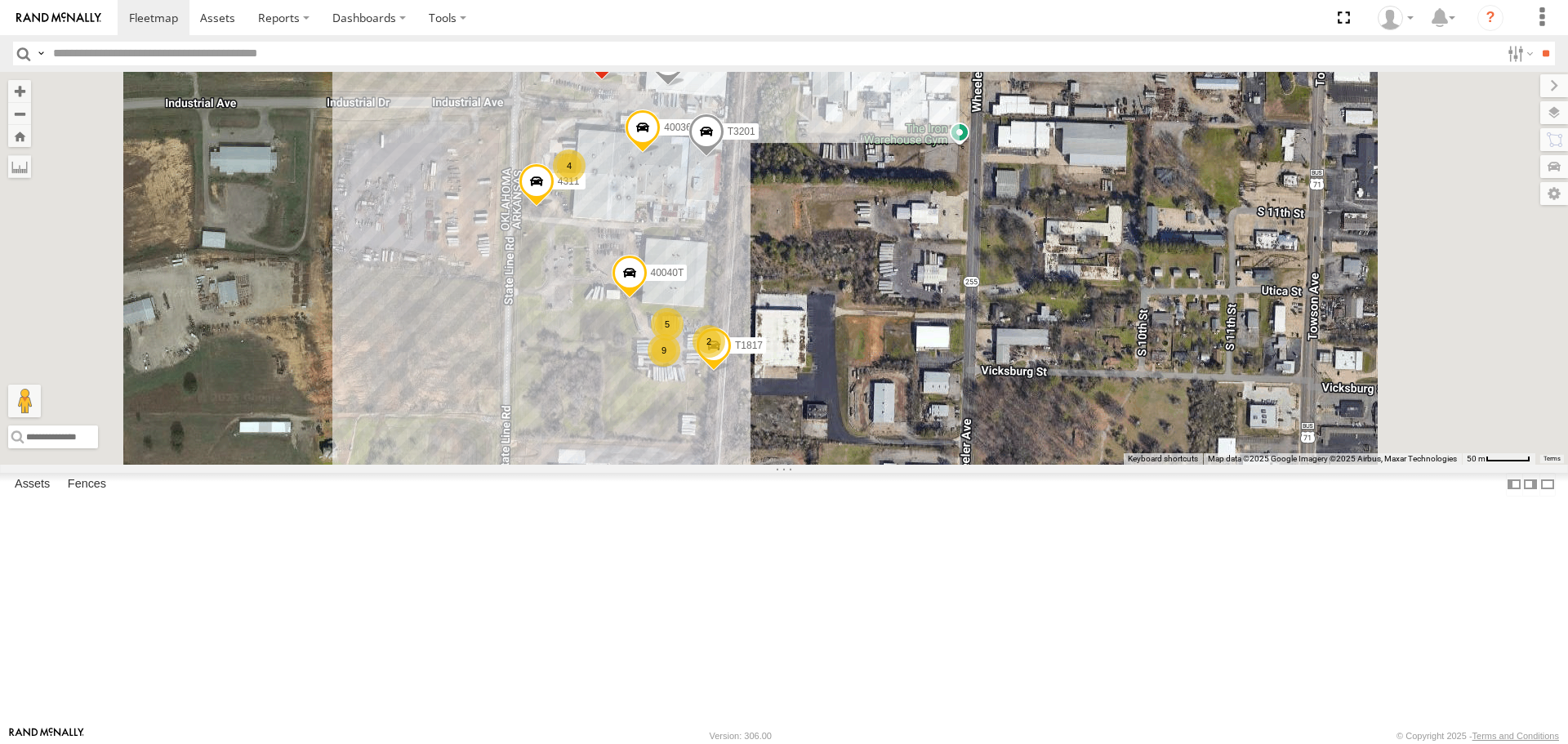
drag, startPoint x: 986, startPoint y: 408, endPoint x: 985, endPoint y: 395, distance: 13.0
click at [985, 395] on div "015910001881005 40036T T3201 7766T 40040T T1817 4311 5 9 4 2" at bounding box center [784, 268] width 1568 height 392
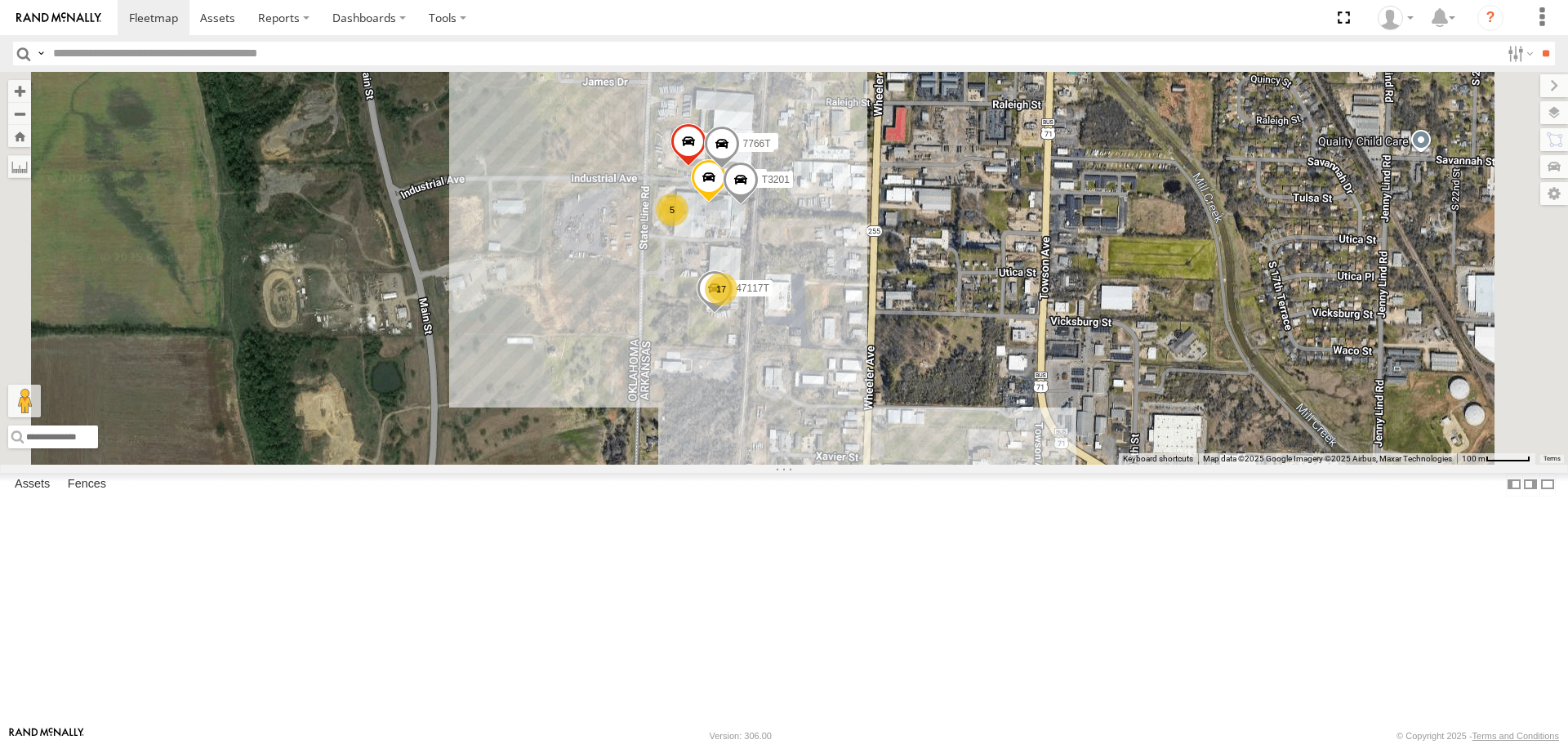
click at [736, 464] on div "015910001881005 40036T T3201 7766T 17 5 47117T" at bounding box center [784, 268] width 1568 height 392
drag, startPoint x: 689, startPoint y: 275, endPoint x: 674, endPoint y: 281, distance: 16.2
click at [674, 281] on div "015910001881005 40036T T3201 7766T 17 5 47117T" at bounding box center [784, 268] width 1568 height 392
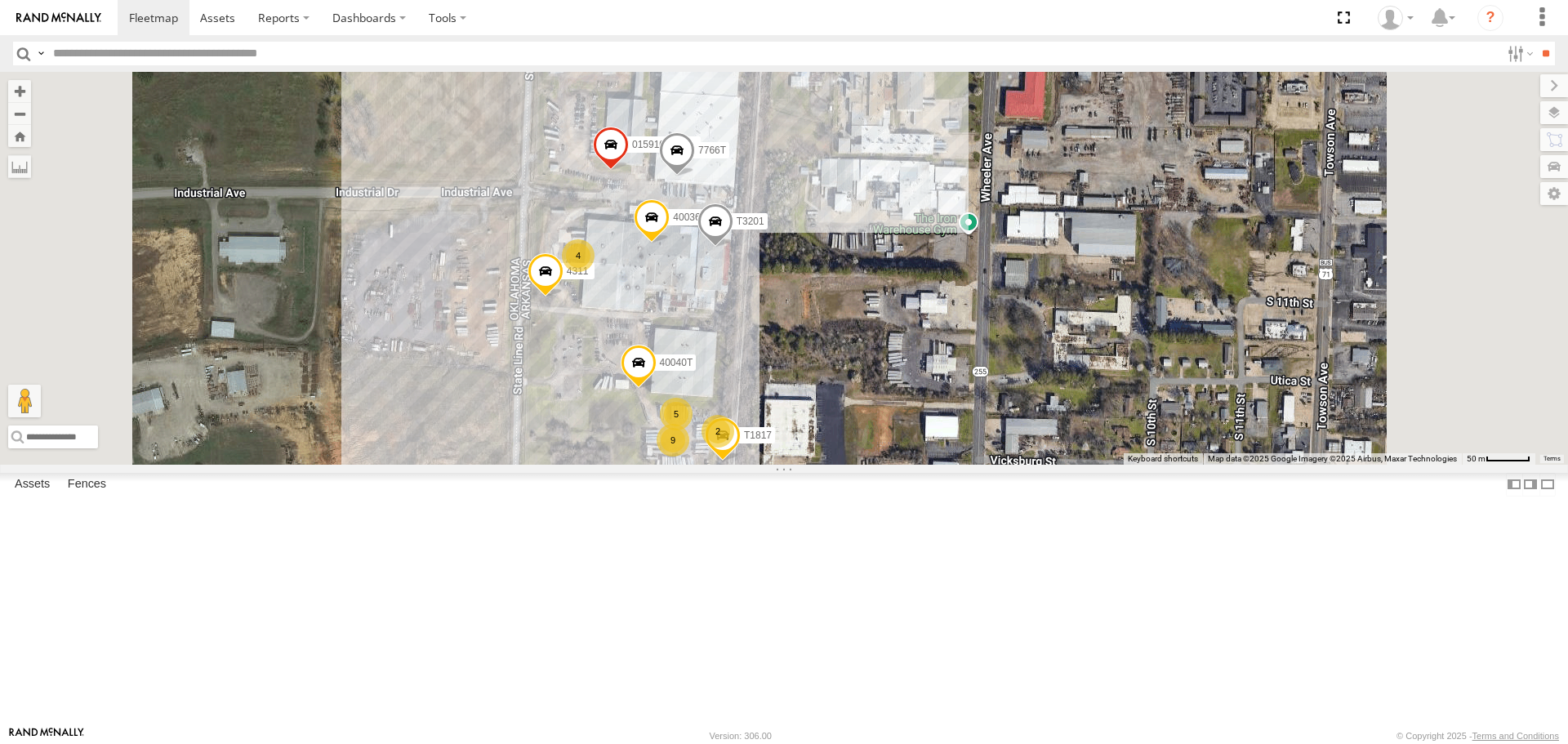
drag, startPoint x: 997, startPoint y: 299, endPoint x: 995, endPoint y: 320, distance: 21.1
click at [995, 320] on div "015910001881005 40036T T3201 7766T 5 9 4 40040T 2 T1817 4311" at bounding box center [784, 268] width 1568 height 392
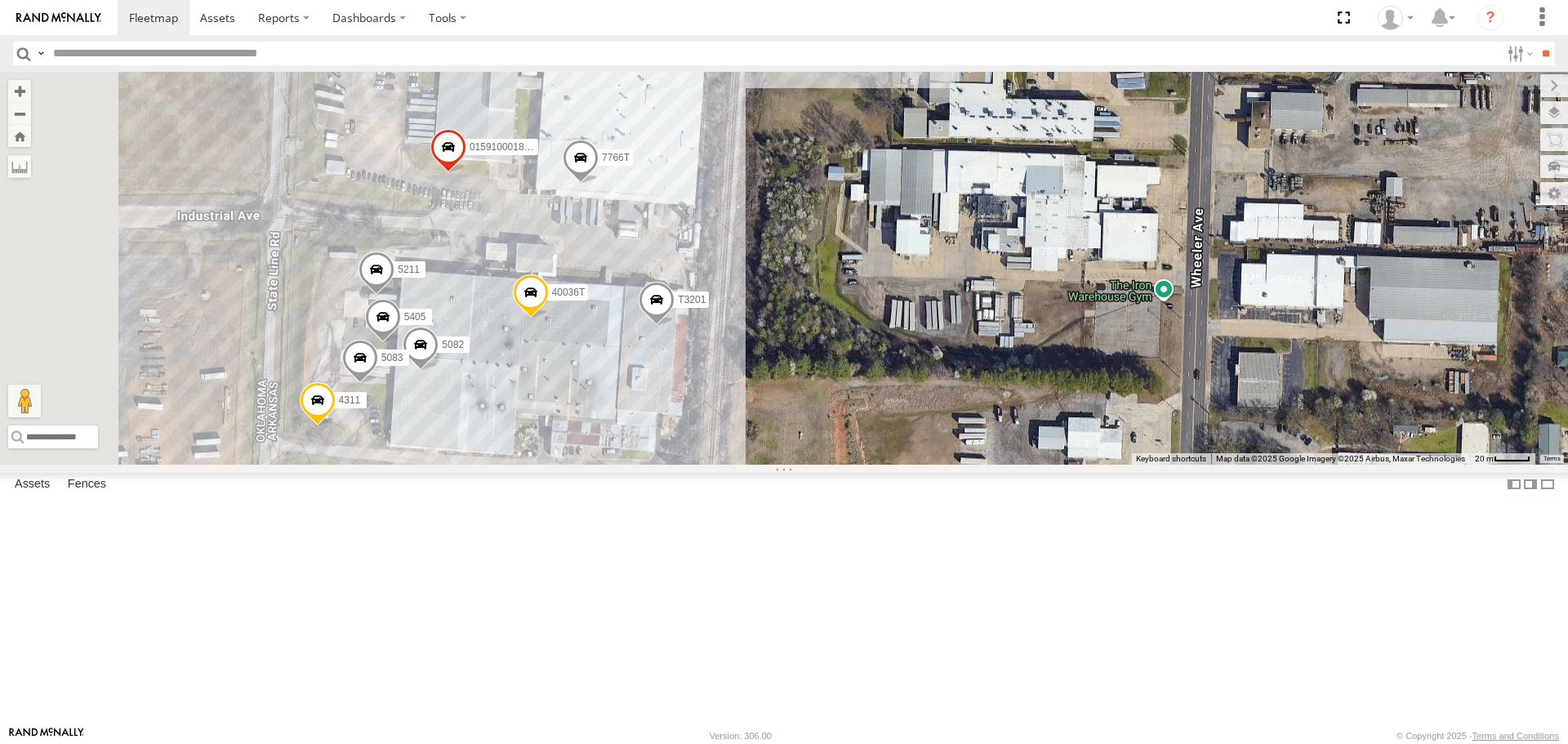
drag, startPoint x: 995, startPoint y: 331, endPoint x: 1000, endPoint y: 339, distance: 9.4
click at [1000, 339] on div "015910001881005 40036T T3201 7766T 40040T T1817 4311 5405 5211 5082 5083" at bounding box center [784, 268] width 1568 height 392
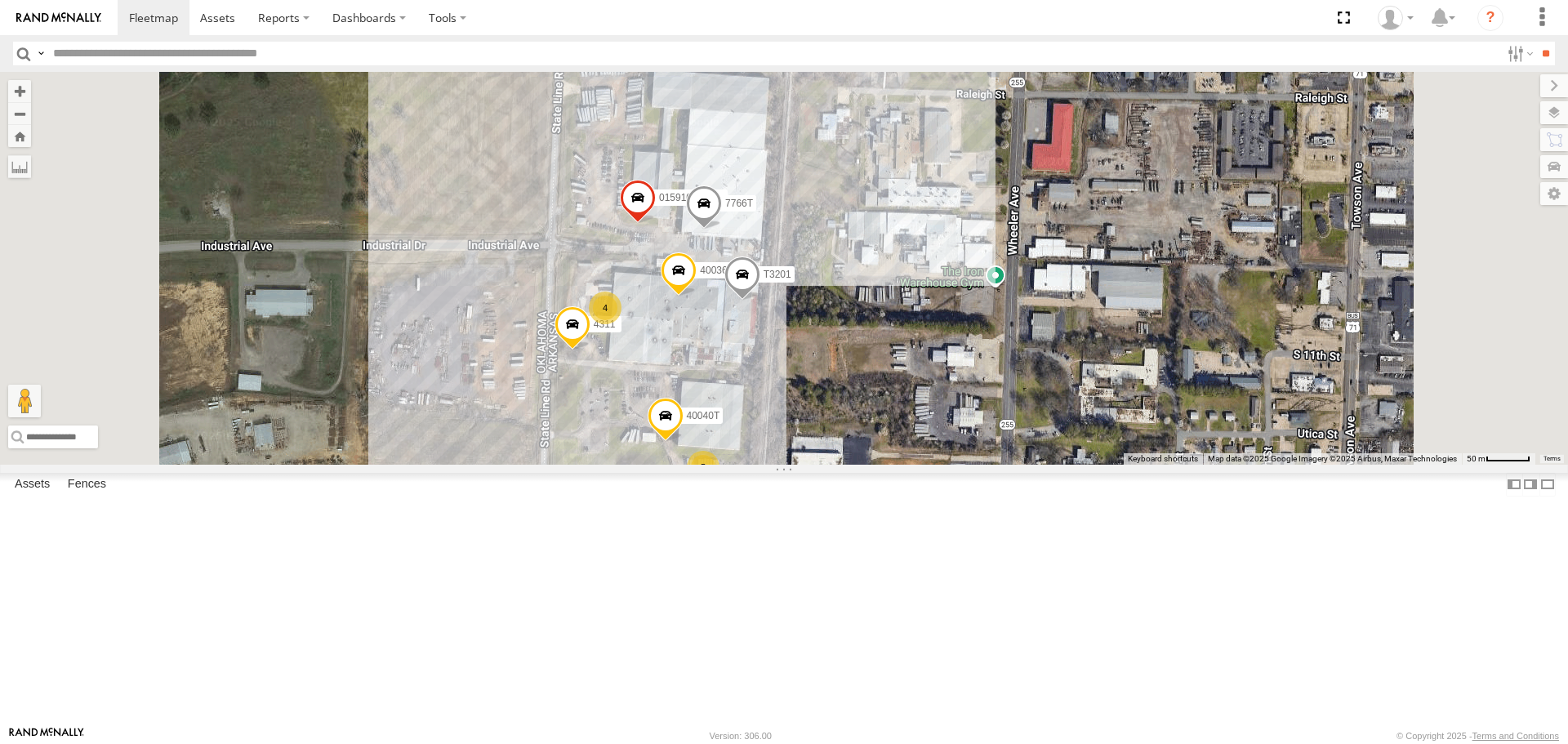
drag, startPoint x: 618, startPoint y: 290, endPoint x: 635, endPoint y: 315, distance: 30.2
click at [635, 315] on div "015910001881005 40036T T3201 7766T 40040T T1817 4311 5 9 4 2" at bounding box center [784, 268] width 1568 height 392
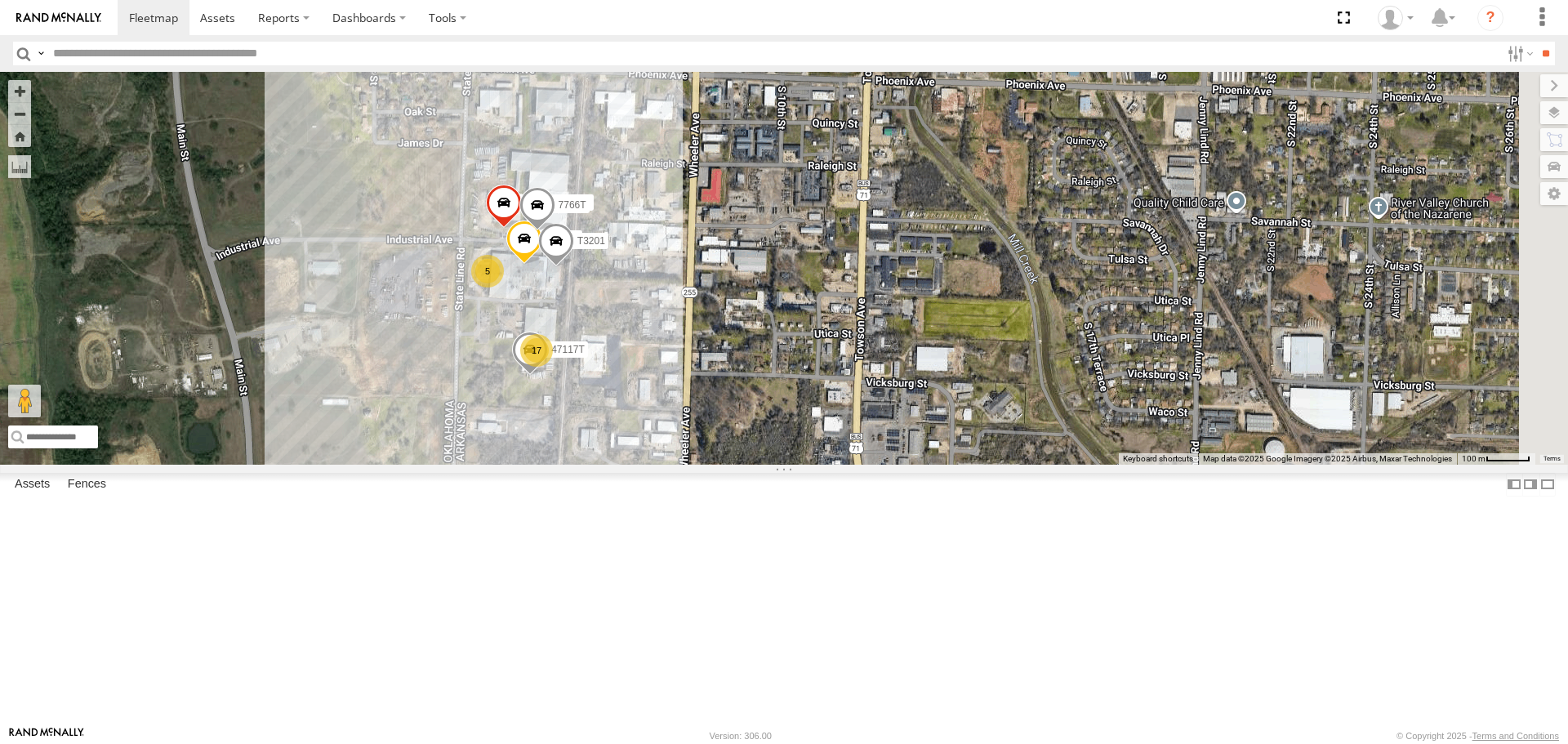
drag, startPoint x: 608, startPoint y: 310, endPoint x: 534, endPoint y: 327, distance: 75.9
click at [534, 327] on div "015910001881005 40036T T3201 7766T 17 5 47117T" at bounding box center [784, 268] width 1568 height 392
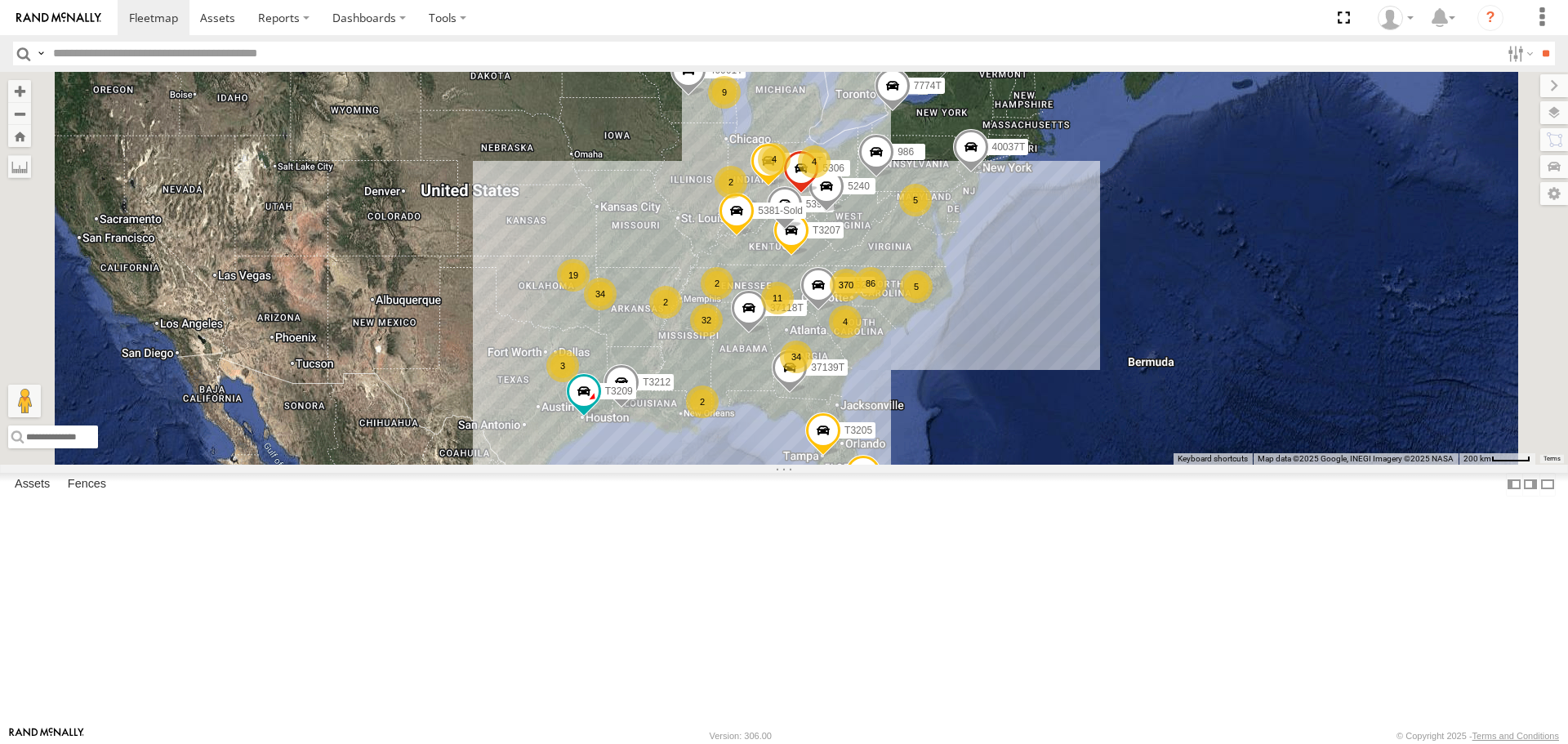
click at [0, 0] on span "Roadmap" at bounding box center [0, 0] width 0 height 0
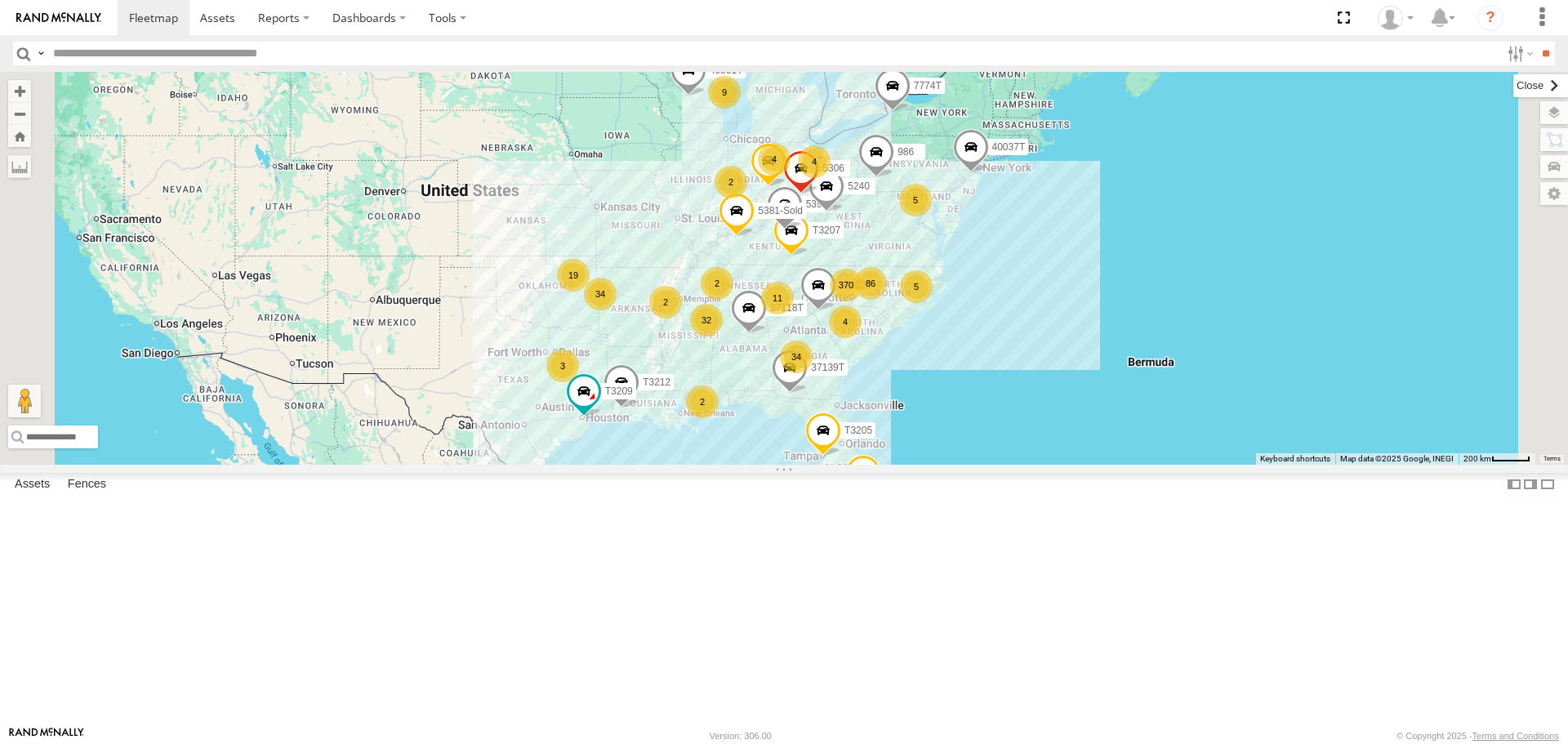
click at [1513, 87] on label at bounding box center [1541, 86] width 55 height 23
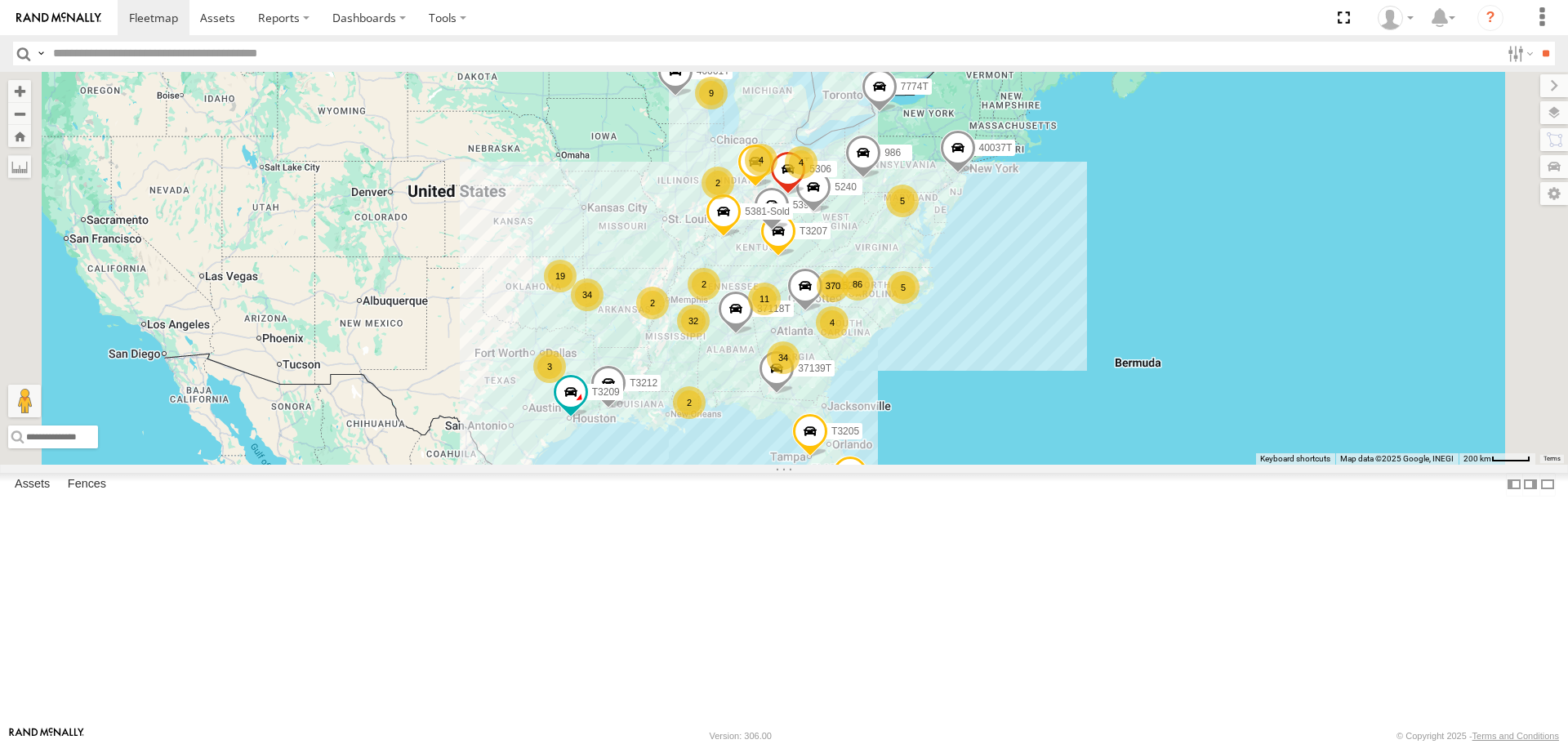
click at [606, 350] on div "370 37152T 34 34 9 32 19 5 86 4 T3214 37118T 11 4 2 4 3 87121T 5 40061T T3207 5…" at bounding box center [784, 268] width 1568 height 392
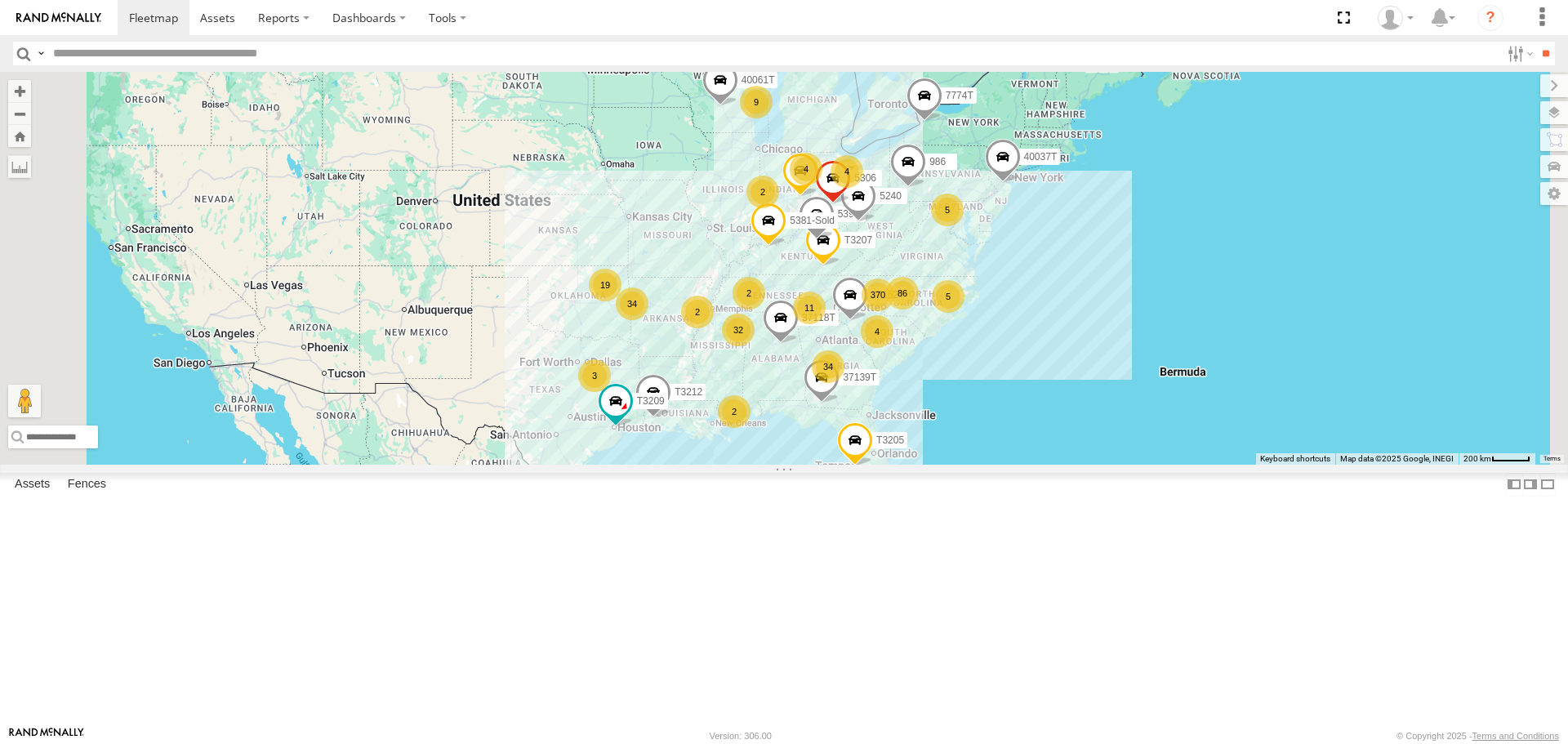
click at [661, 464] on div "370 37152T 34 34 9 32 19 5 86 4 T3214 37118T 11 4 2 4 3 87121T 5 40061T T3207 5…" at bounding box center [784, 268] width 1568 height 392
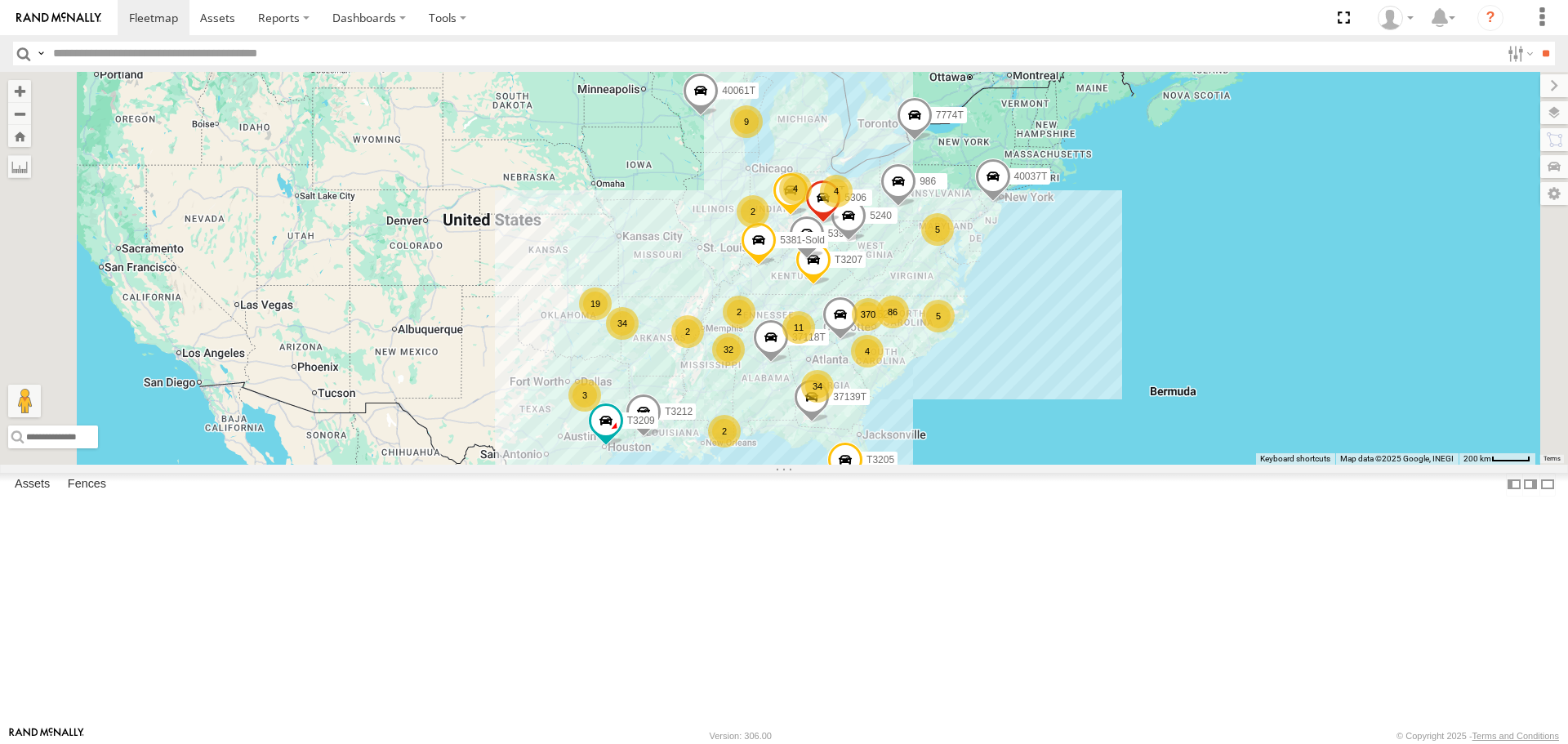
drag, startPoint x: 716, startPoint y: 481, endPoint x: 700, endPoint y: 505, distance: 28.8
click at [700, 464] on div "370 37152T 34 34 9 32 19 5 86 4 T3214 37118T 11 4 2 4 3 87121T 5 40061T T3207 5…" at bounding box center [784, 268] width 1568 height 392
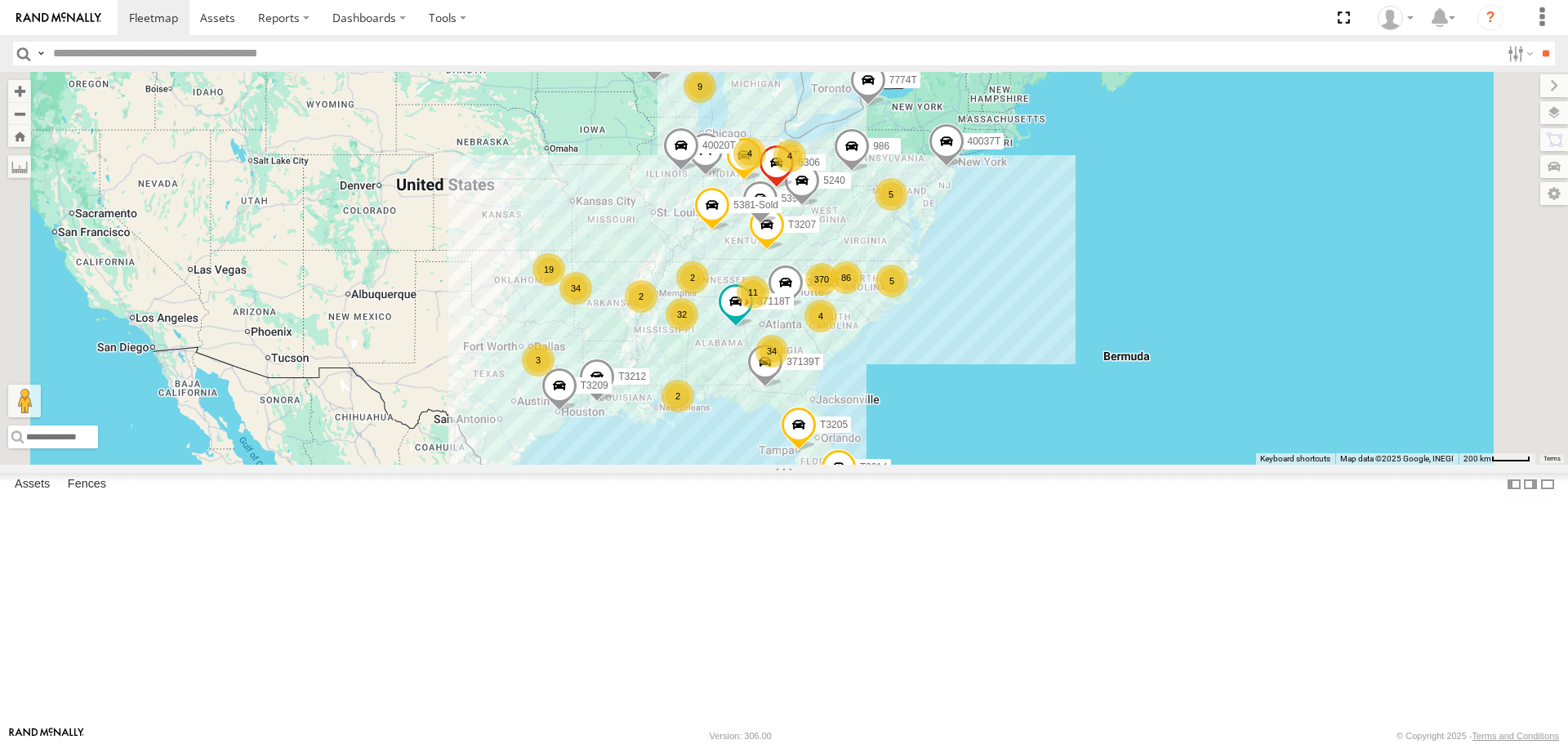
drag, startPoint x: 702, startPoint y: 448, endPoint x: 674, endPoint y: 441, distance: 28.9
click at [674, 441] on div "370 37152T 34 34 9 32 19 5 86 4 T3214 37118T 11 4 2 4 3 87121T 5 40061T T3207 5…" at bounding box center [784, 268] width 1568 height 392
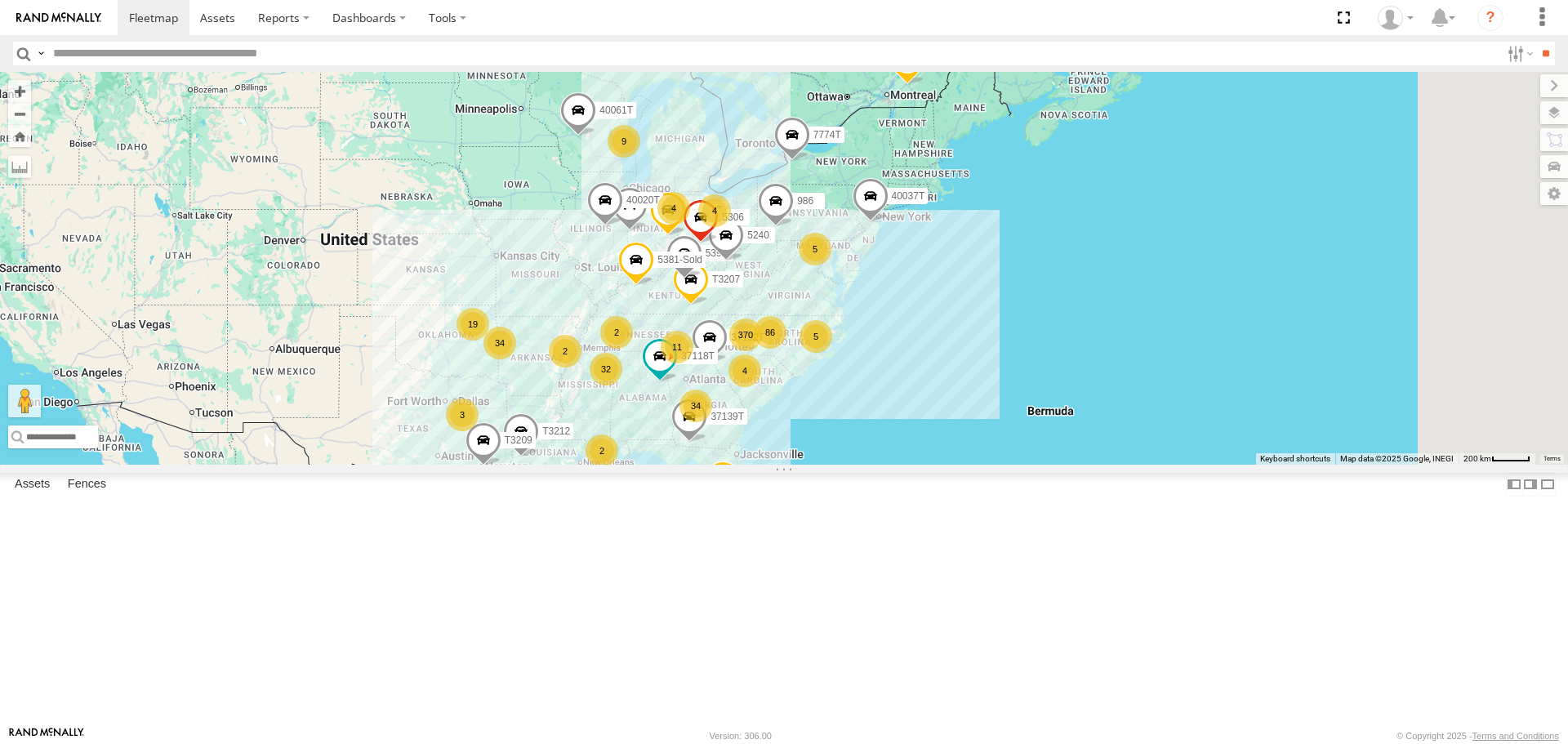
drag, startPoint x: 737, startPoint y: 330, endPoint x: 657, endPoint y: 386, distance: 97.7
click at [657, 386] on div "370 37152T 34 34 9 32 19 5 86 4 T3214 37118T 11 4 2 4 3 87121T 5 40061T T3207 5…" at bounding box center [784, 268] width 1568 height 392
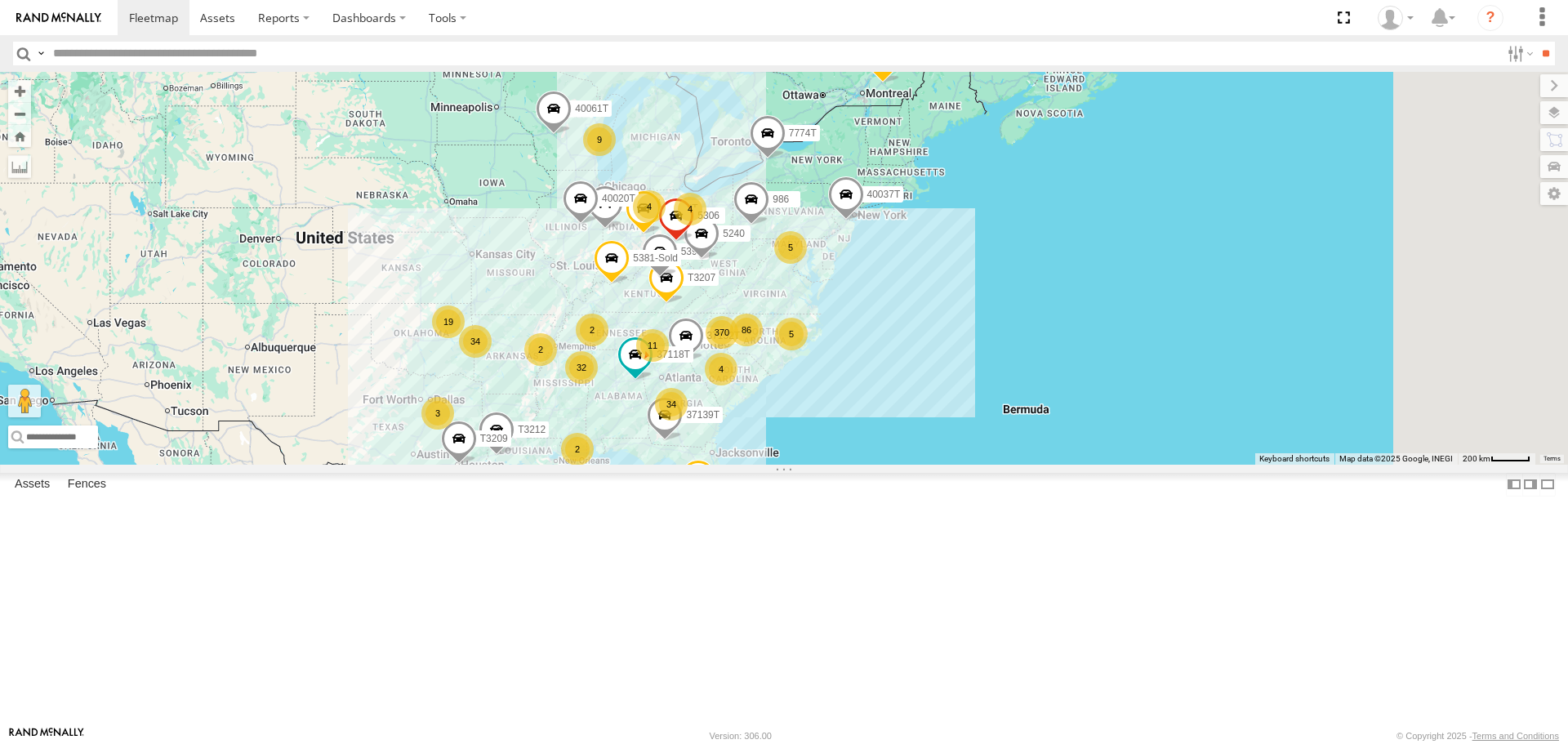
drag, startPoint x: 701, startPoint y: 357, endPoint x: 673, endPoint y: 355, distance: 28.1
click at [673, 355] on div "370 37152T 34 34 9 32 19 5 86 4 T3214 37118T 11 4 2 4 3 87121T 5 40061T T3207 5…" at bounding box center [784, 268] width 1568 height 392
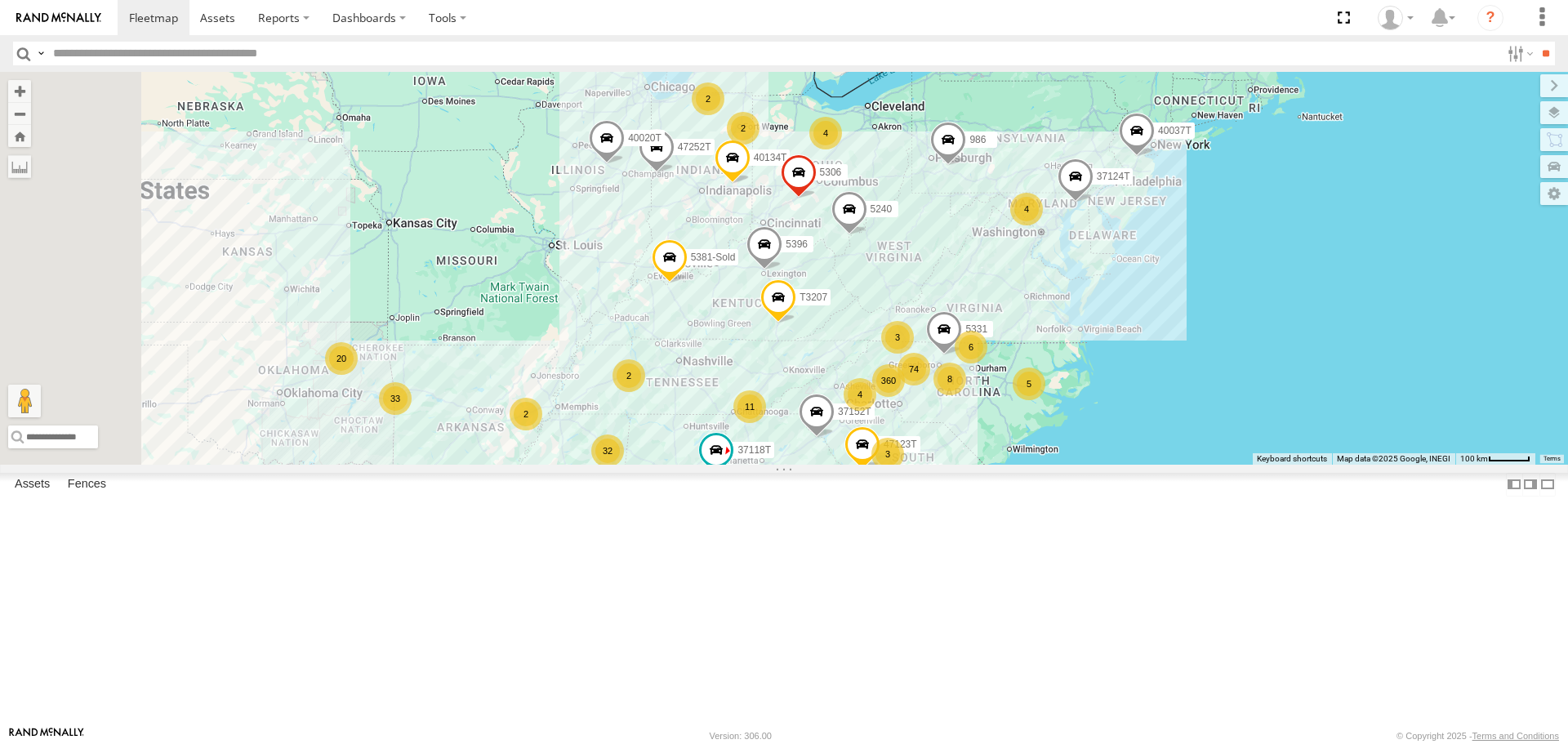
drag, startPoint x: 604, startPoint y: 370, endPoint x: 760, endPoint y: 366, distance: 156.1
click at [760, 366] on div "37152T T3214 37118T 87121T 40061T T3207 5396 47252T T3205 40037T T3212 986 5240…" at bounding box center [784, 268] width 1568 height 392
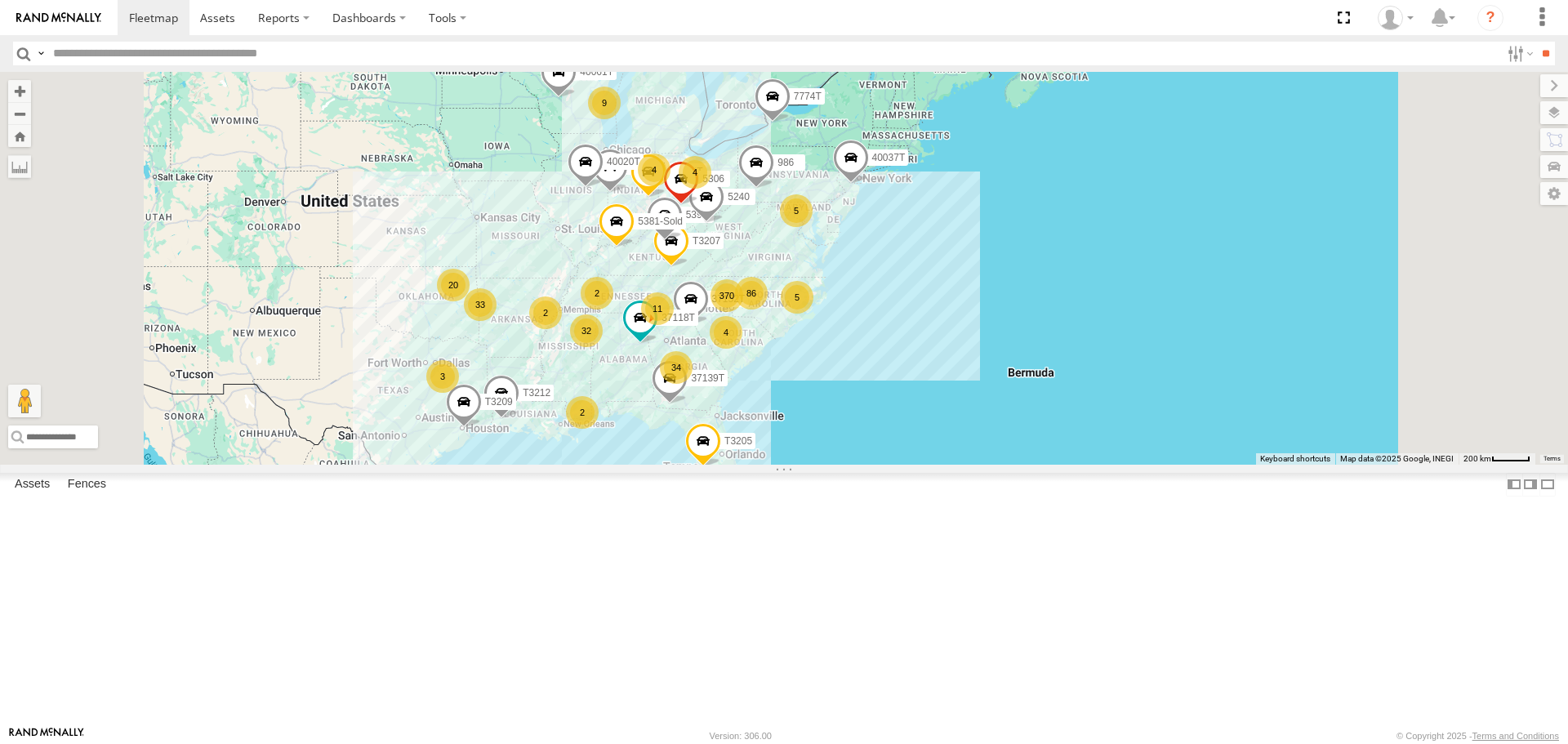
drag, startPoint x: 567, startPoint y: 401, endPoint x: 630, endPoint y: 371, distance: 69.8
click at [630, 371] on div "37152T T3214 37118T 87121T 40061T T3207 5396 47252T T3205 40037T T3212 986 5240…" at bounding box center [784, 268] width 1568 height 392
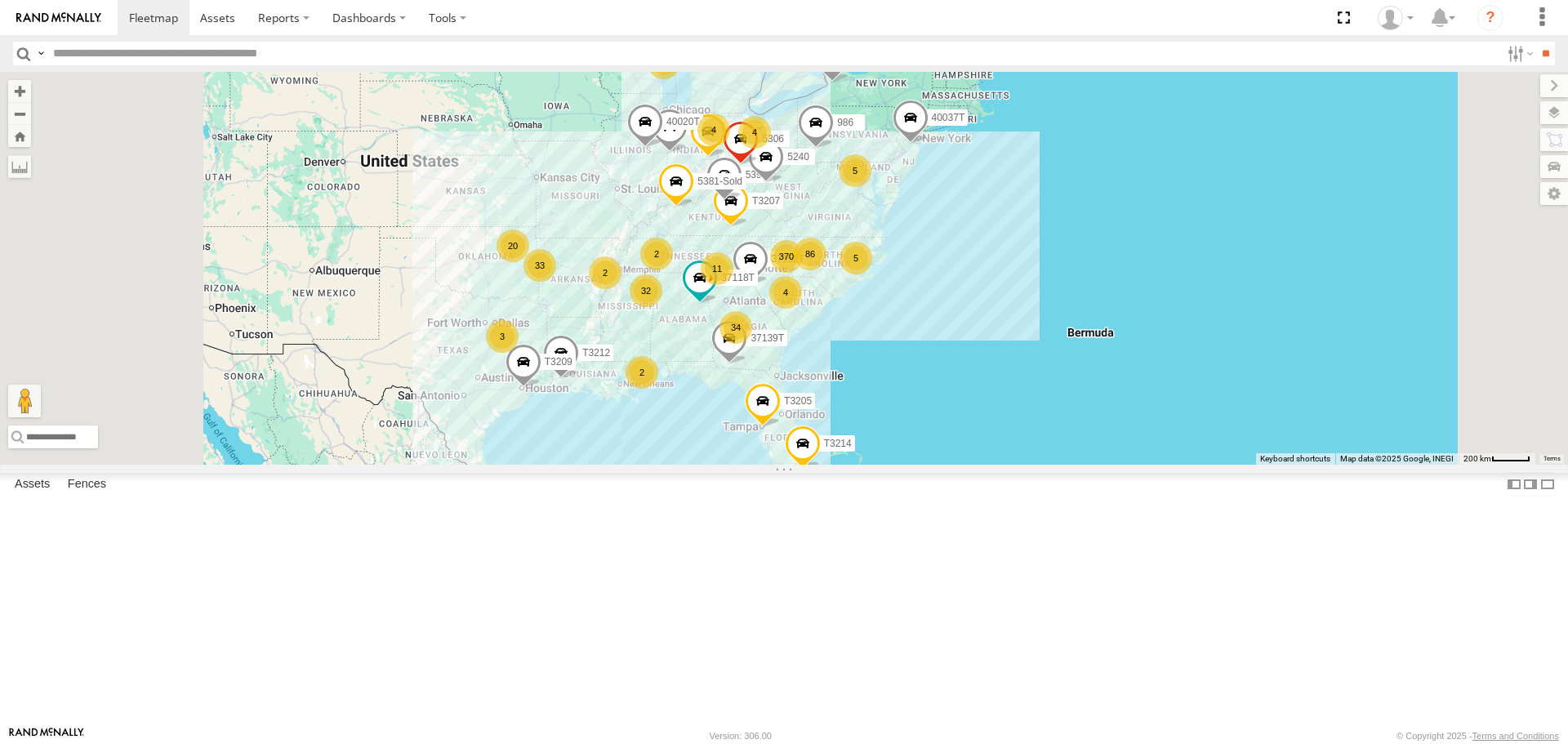
drag, startPoint x: 634, startPoint y: 407, endPoint x: 636, endPoint y: 392, distance: 15.1
click at [636, 392] on div "37152T T3214 37118T 87121T 40061T T3207 5396 47252T T3205 40037T T3212 986 5240…" at bounding box center [784, 268] width 1568 height 392
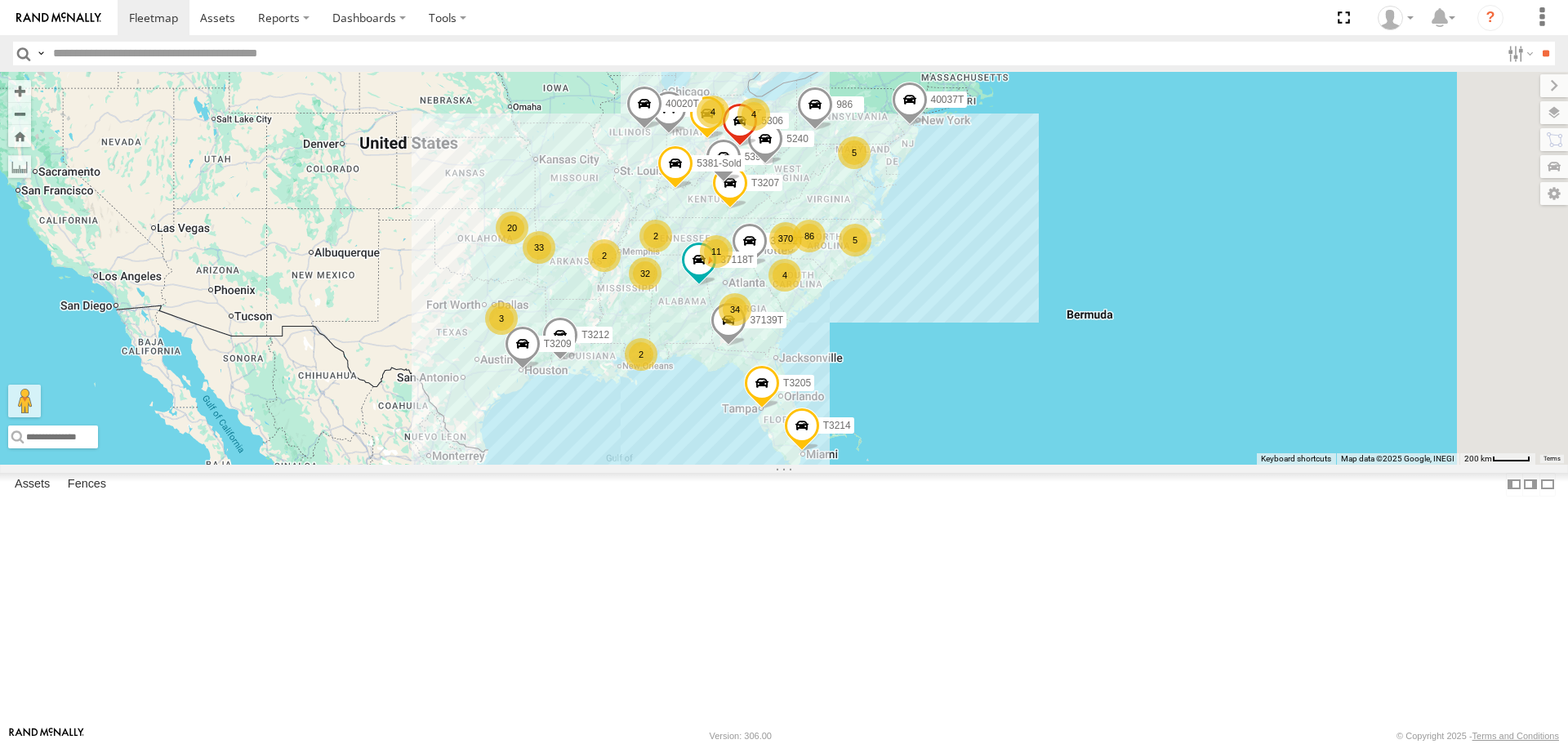
drag, startPoint x: 642, startPoint y: 444, endPoint x: 621, endPoint y: 427, distance: 27.0
click at [621, 427] on div "37152T T3214 37118T 87121T 40061T T3207 5396 47252T T3205 40037T T3212 986 5240…" at bounding box center [784, 268] width 1568 height 392
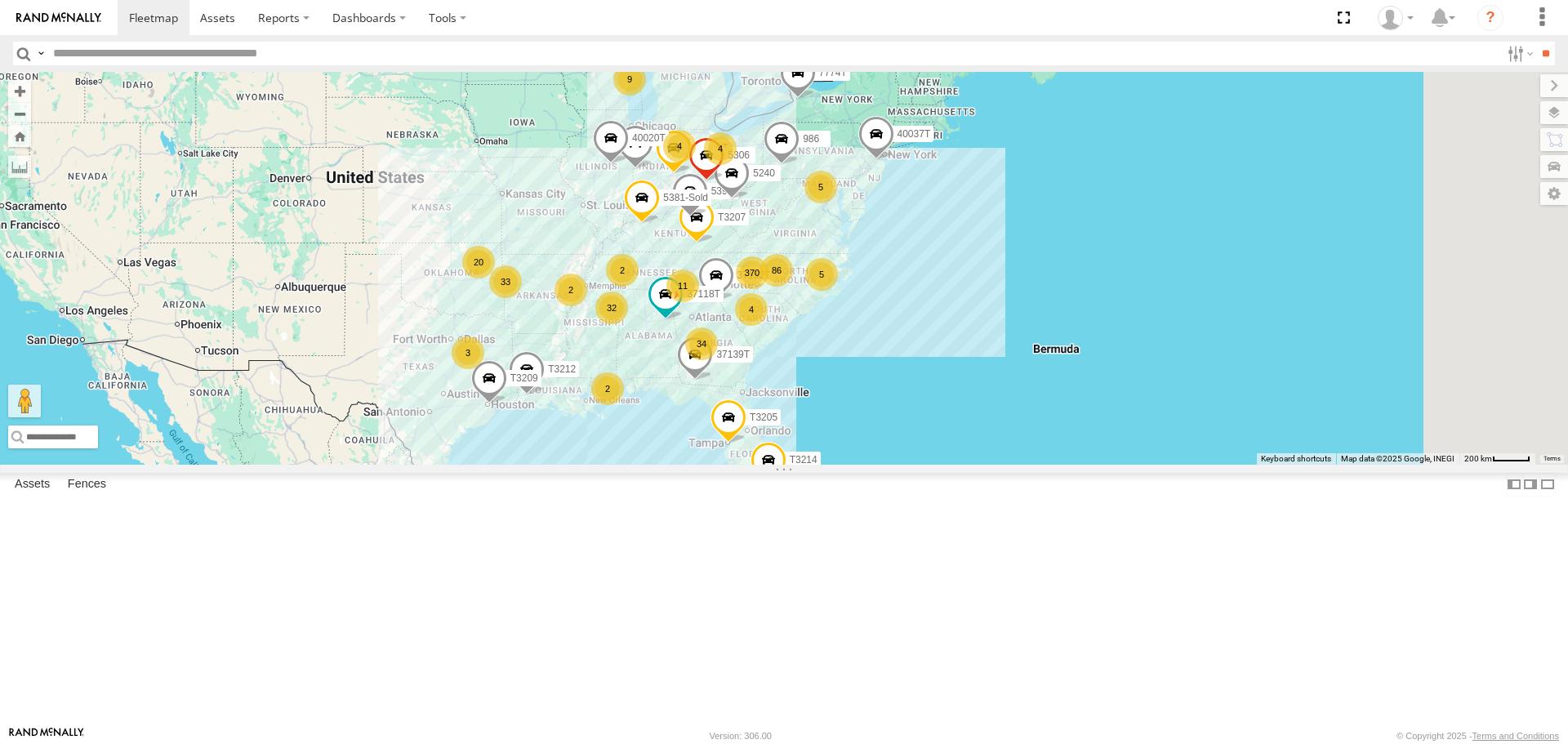
drag, startPoint x: 1063, startPoint y: 301, endPoint x: 1053, endPoint y: 358, distance: 57.9
click at [1053, 358] on div "37152T T3214 37118T 87121T 40061T T3207 5396 47252T T3205 40037T T3212 986 5240…" at bounding box center [784, 268] width 1568 height 392
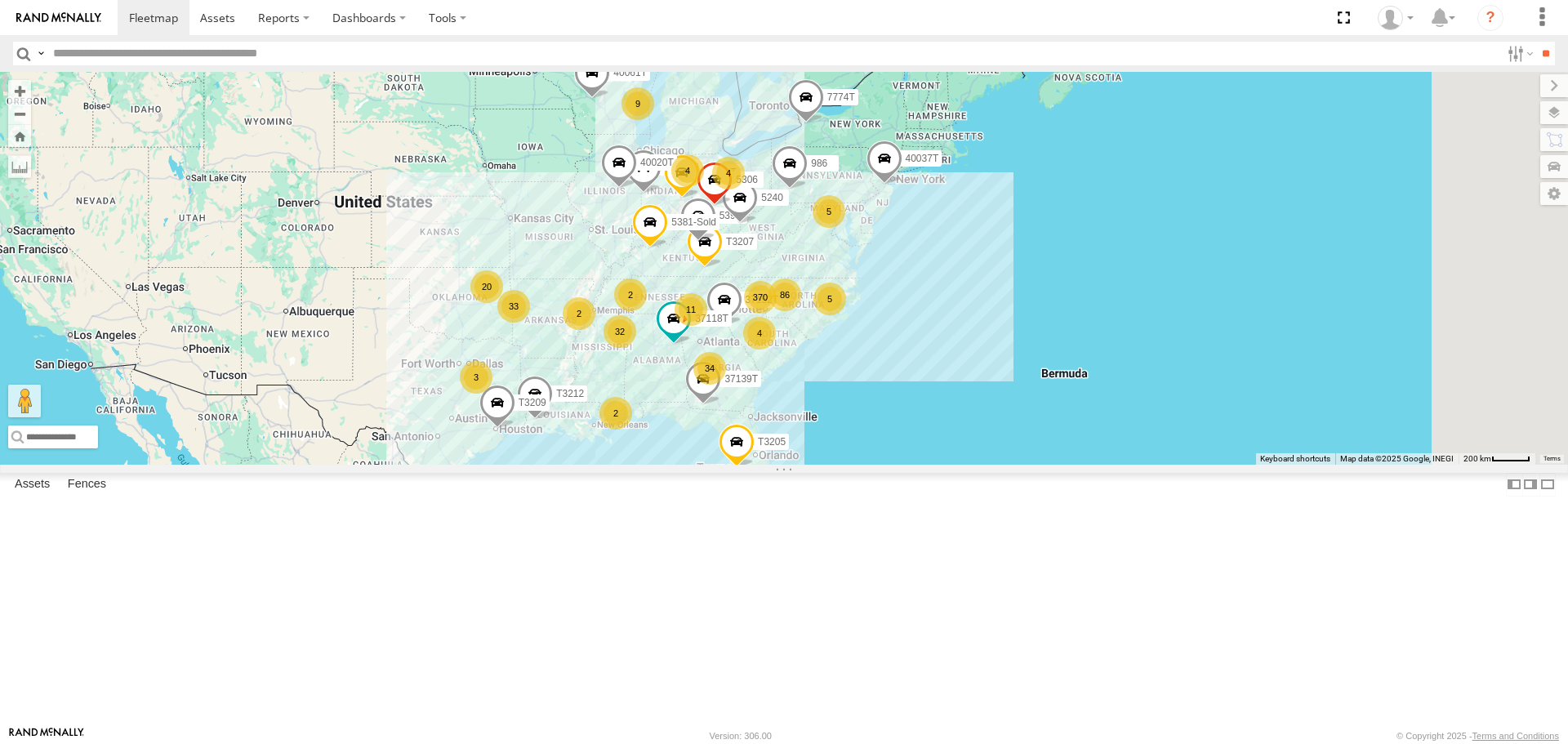
drag, startPoint x: 660, startPoint y: 327, endPoint x: 670, endPoint y: 355, distance: 29.7
click at [670, 355] on div "37152T T3214 37118T 87121T 40061T T3207 5396 47252T T3205 40037T T3212 986 5240…" at bounding box center [784, 268] width 1568 height 392
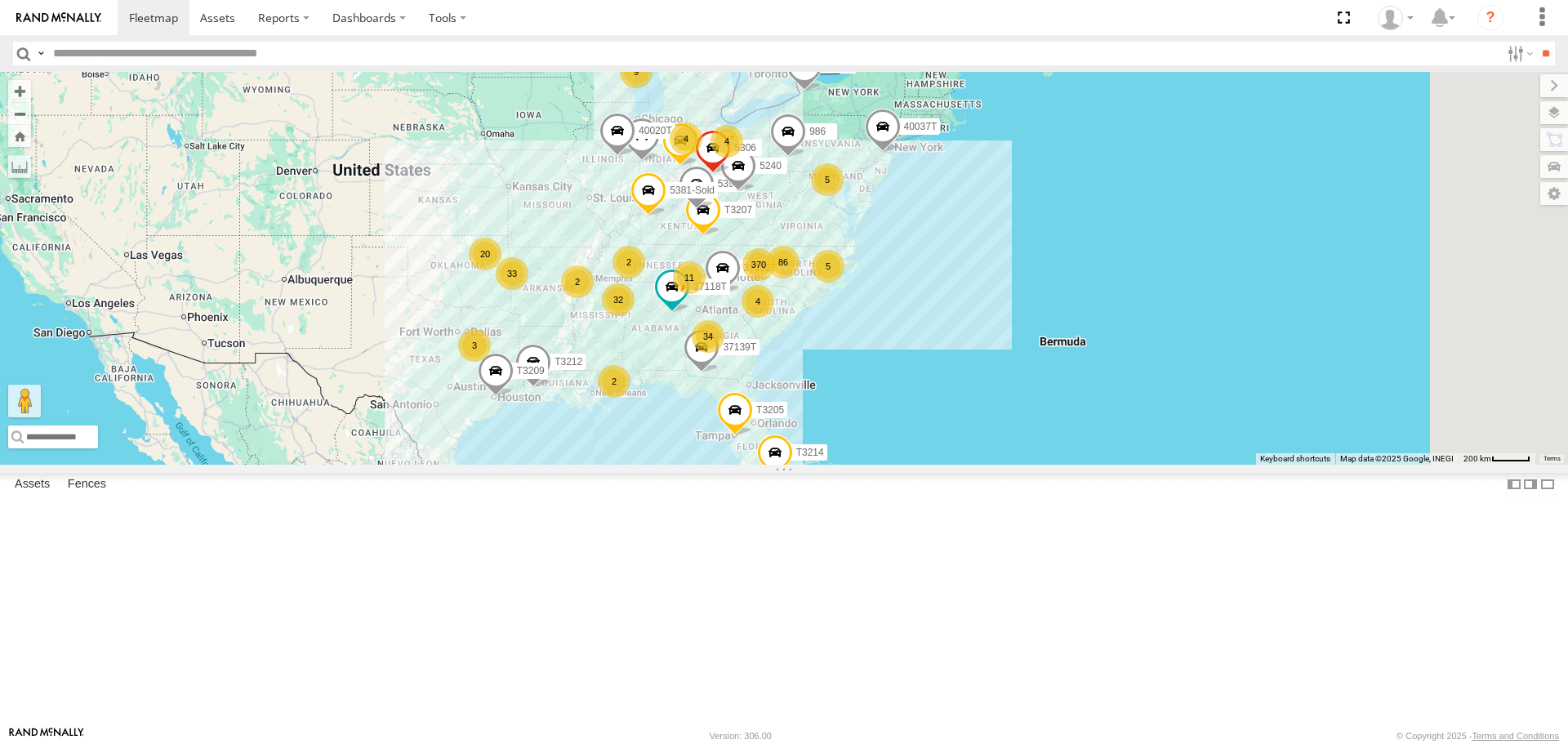
drag, startPoint x: 620, startPoint y: 417, endPoint x: 620, endPoint y: 408, distance: 9.0
click at [620, 408] on div "37152T T3214 37118T 87121T 40061T T3207 5396 47252T T3205 40037T T3212 986 5240…" at bounding box center [784, 268] width 1568 height 392
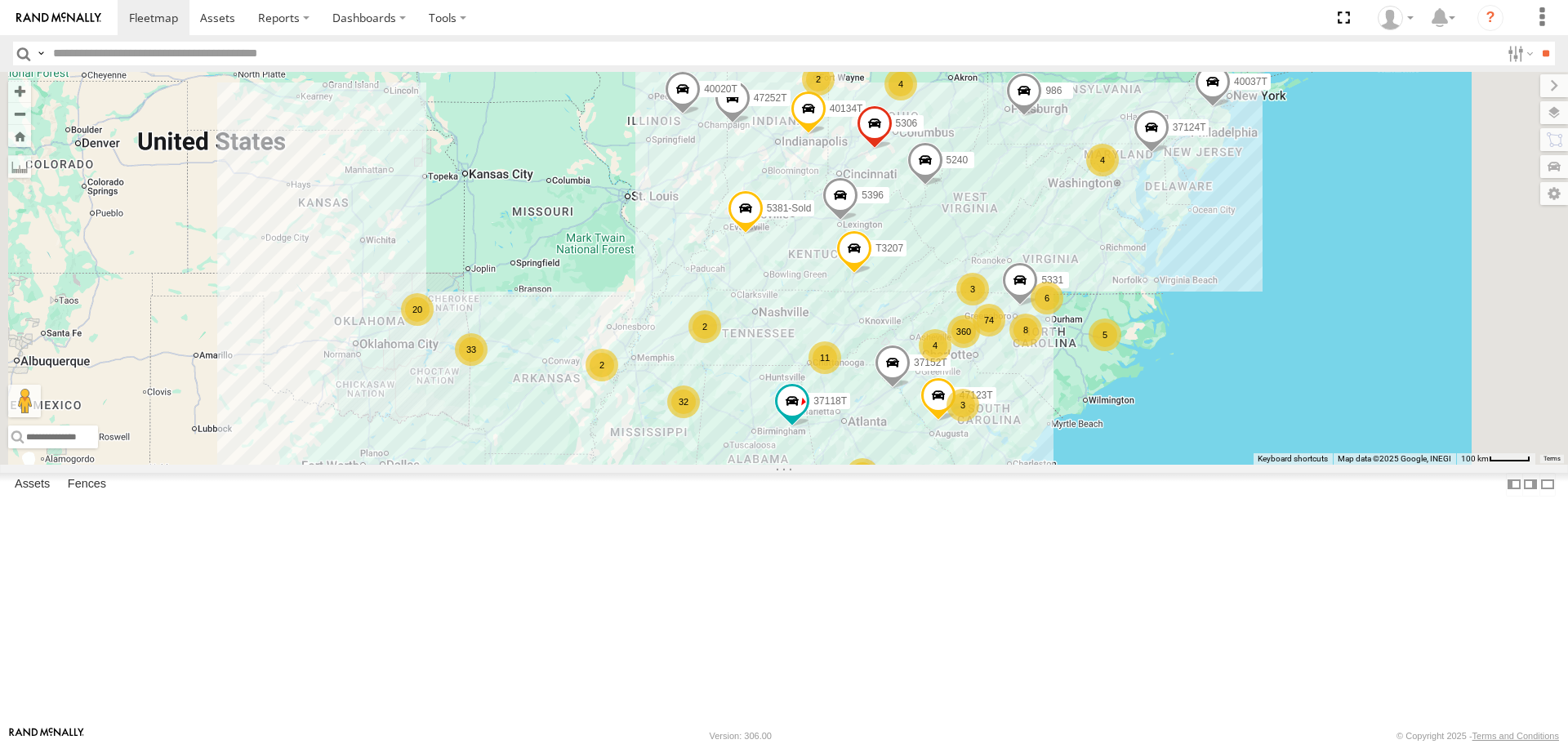
drag, startPoint x: 740, startPoint y: 251, endPoint x: 737, endPoint y: 348, distance: 97.0
click at [737, 348] on div "37152T T3214 37118T 87121T 40061T T3207 5396 47252T T3205 40037T T3212 986 5240…" at bounding box center [784, 268] width 1568 height 392
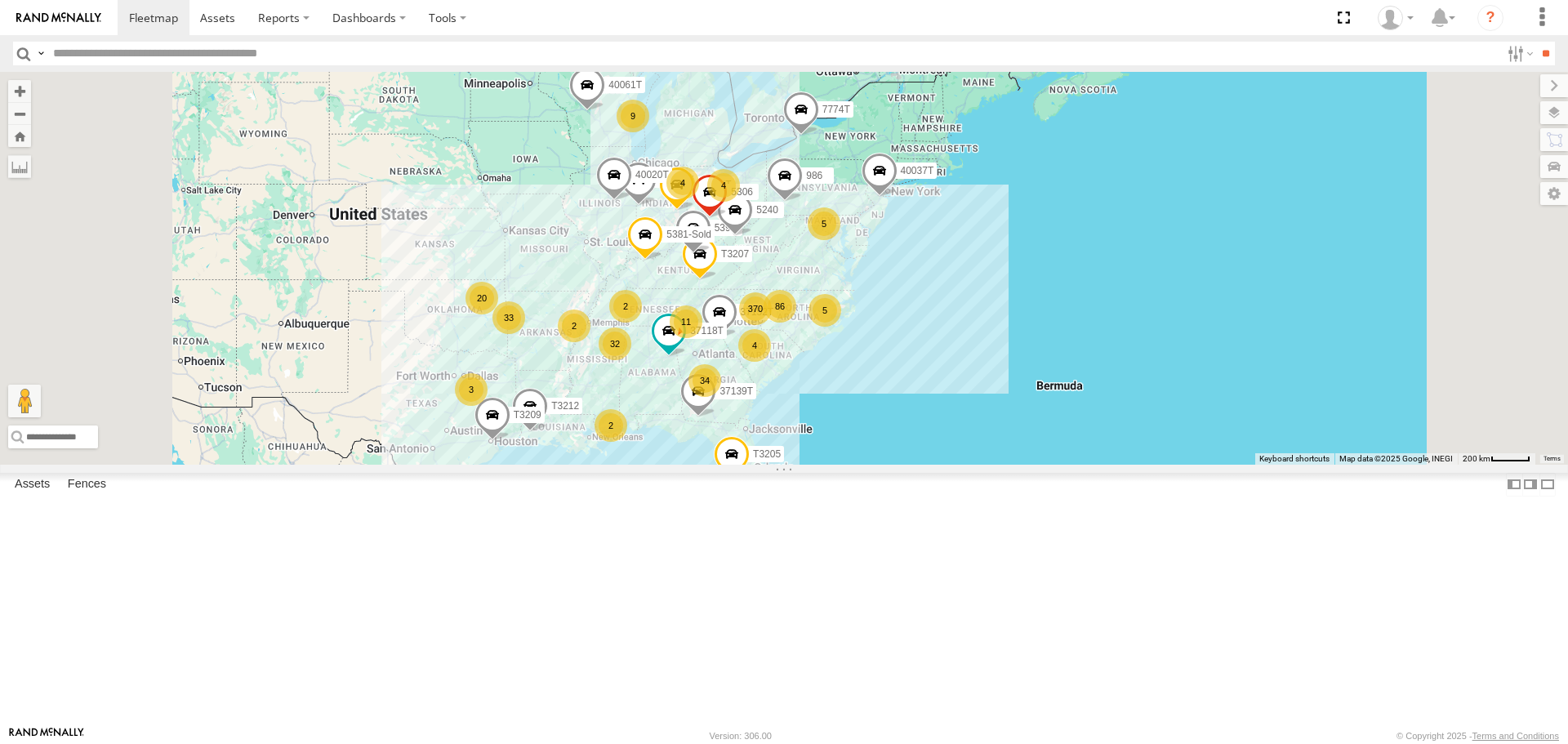
drag, startPoint x: 611, startPoint y: 434, endPoint x: 630, endPoint y: 374, distance: 62.9
click at [629, 375] on div "37152T T3214 37118T 87121T 40061T T3207 5396 47252T T3205 40037T T3212 986 5240…" at bounding box center [784, 268] width 1568 height 392
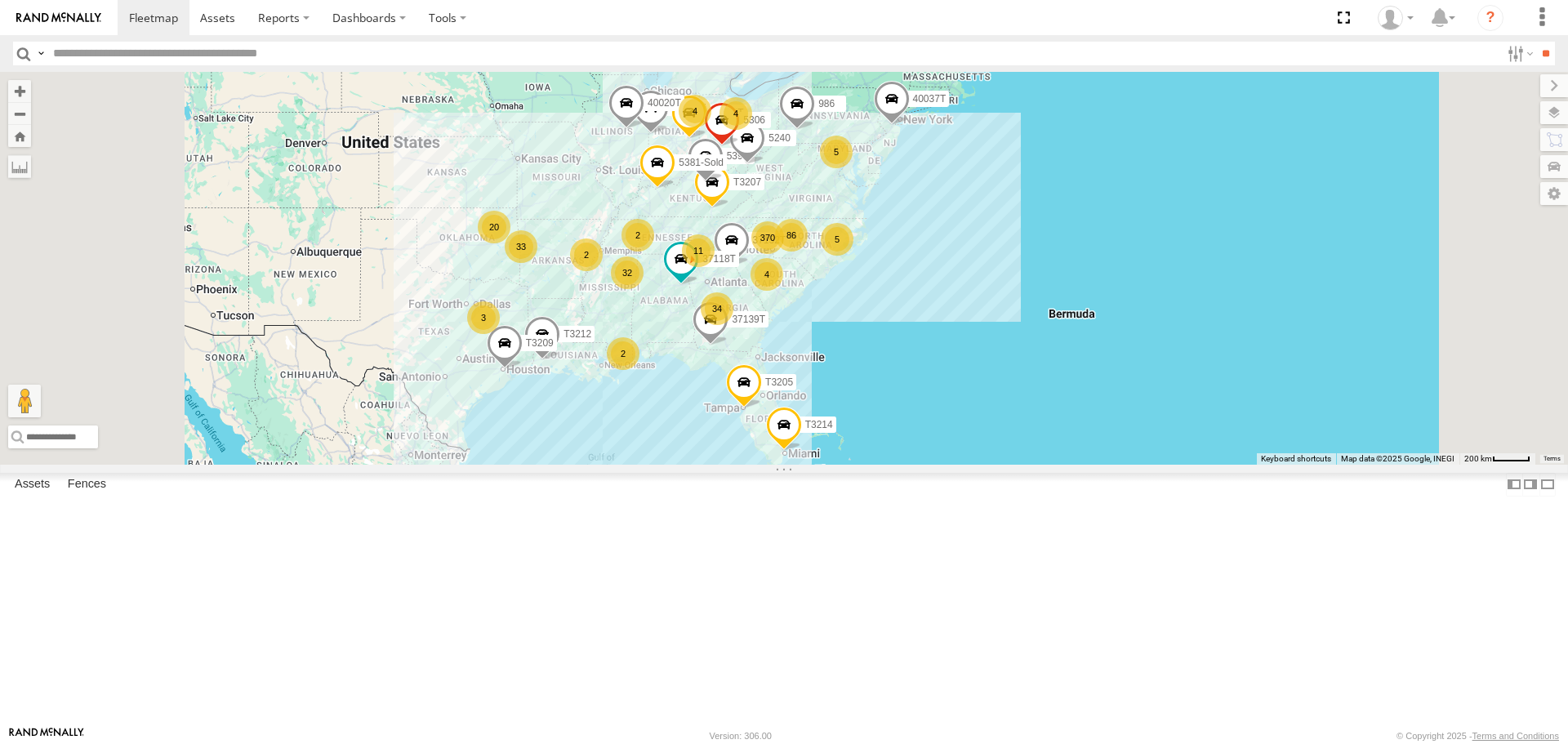
drag, startPoint x: 644, startPoint y: 414, endPoint x: 627, endPoint y: 414, distance: 17.0
click at [627, 414] on div "37152T T3214 37118T 87121T 40061T T3207 5396 47252T T3205 40037T T3212 986 5240…" at bounding box center [784, 268] width 1568 height 392
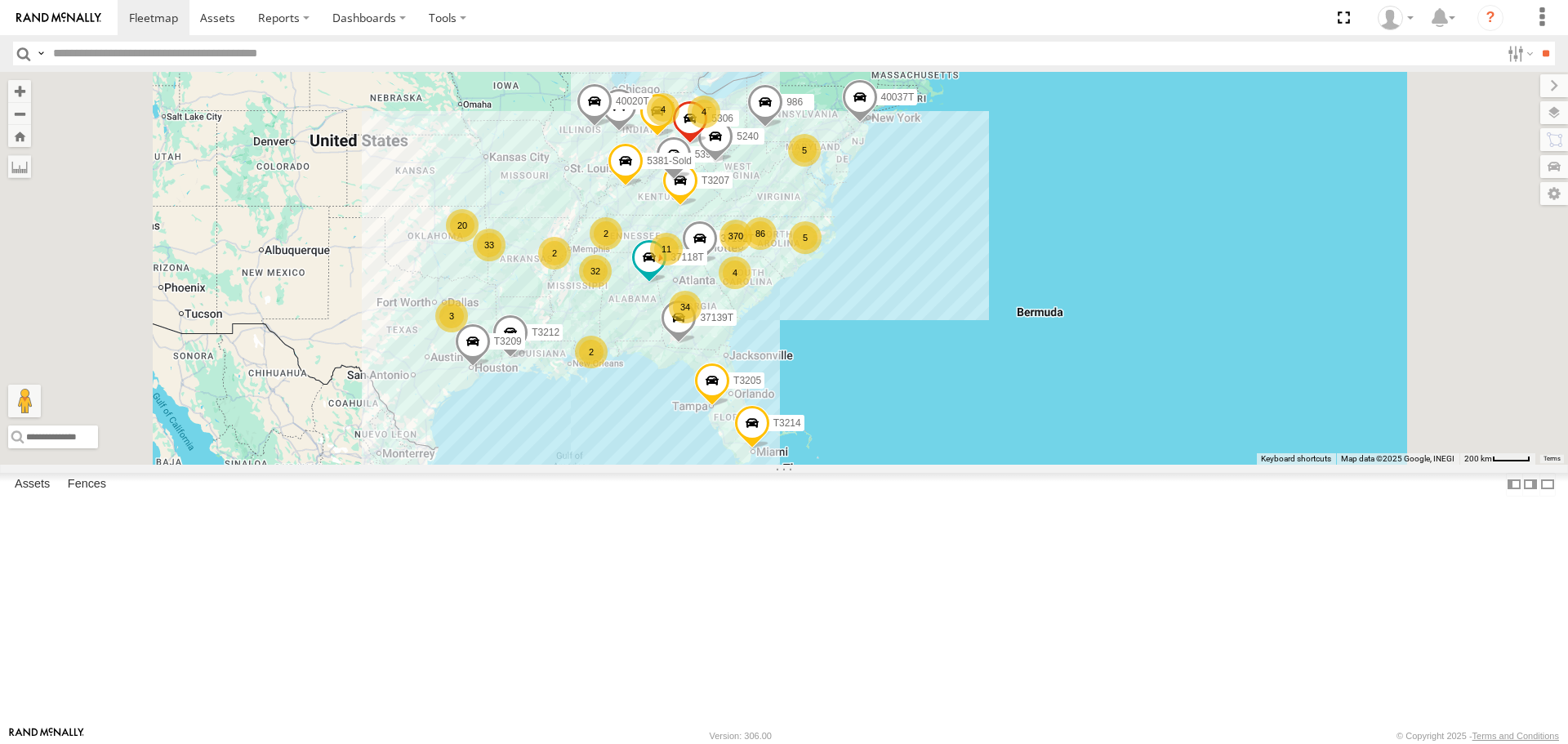
drag, startPoint x: 854, startPoint y: 456, endPoint x: 831, endPoint y: 451, distance: 23.5
click at [824, 453] on div "37152T T3214 37118T 87121T 40061T T3207 5396 47252T T3205 40037T T3212 986 5240…" at bounding box center [784, 268] width 1568 height 392
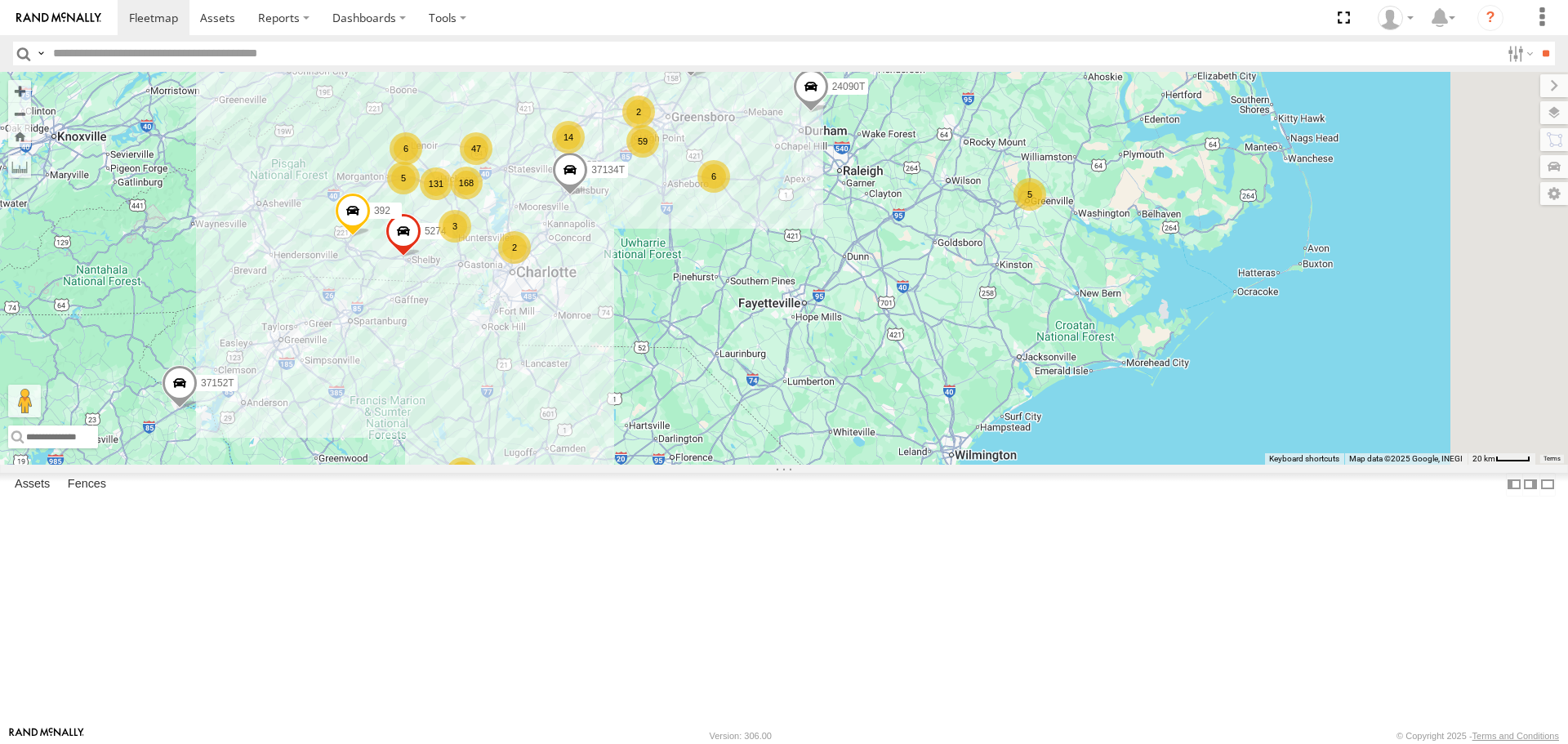
drag, startPoint x: 1005, startPoint y: 363, endPoint x: 969, endPoint y: 407, distance: 56.9
click at [969, 407] on div "37152T T3214 37118T 87121T 40061T T3207 5396 47252T T3205 40037T T3212 986 5240…" at bounding box center [784, 268] width 1568 height 392
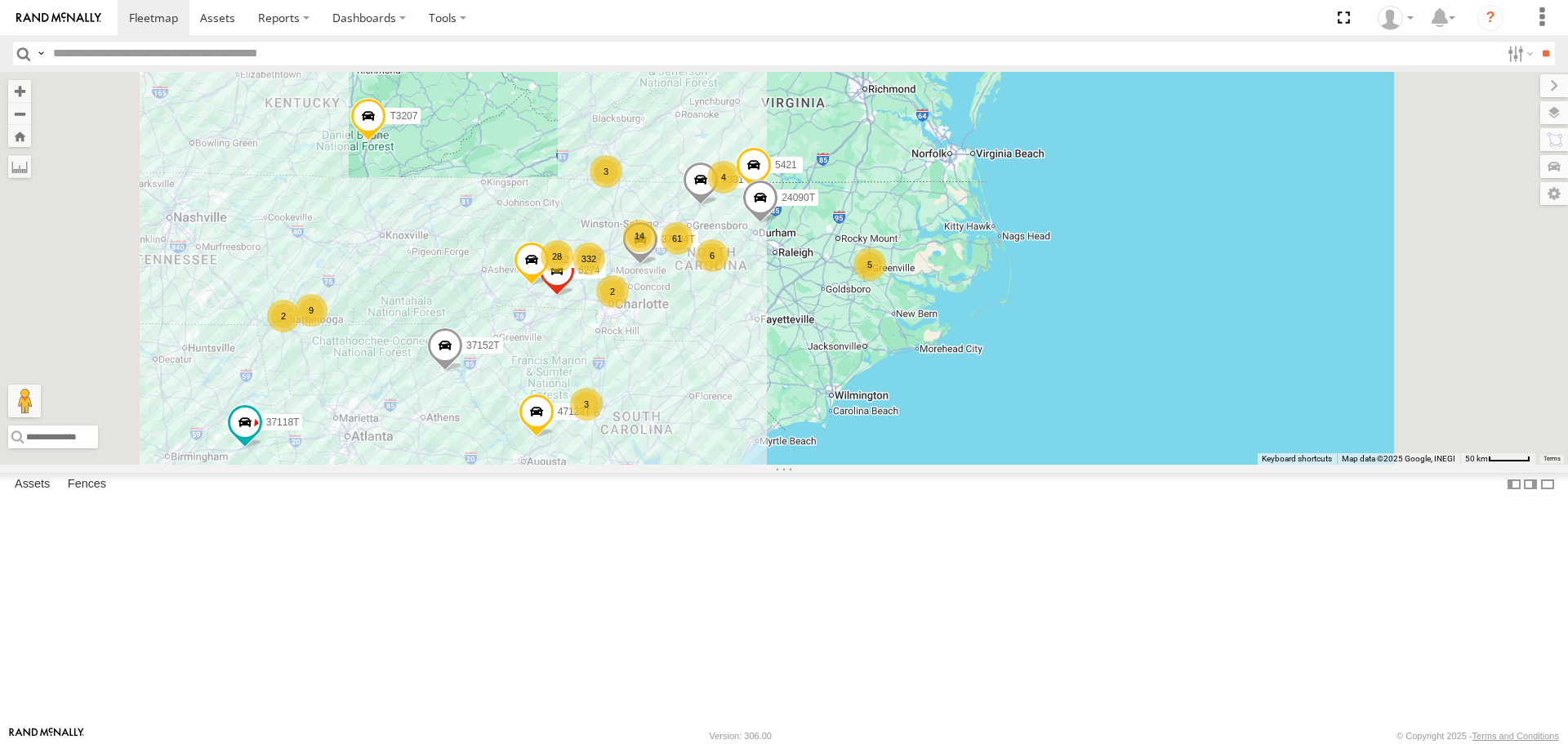
drag, startPoint x: 1027, startPoint y: 420, endPoint x: 1004, endPoint y: 447, distance: 35.5
click at [1004, 447] on div "37152T T3214 37118T 87121T 40061T T3207 5396 47252T T3205 40037T T3212 986 5240…" at bounding box center [784, 268] width 1568 height 392
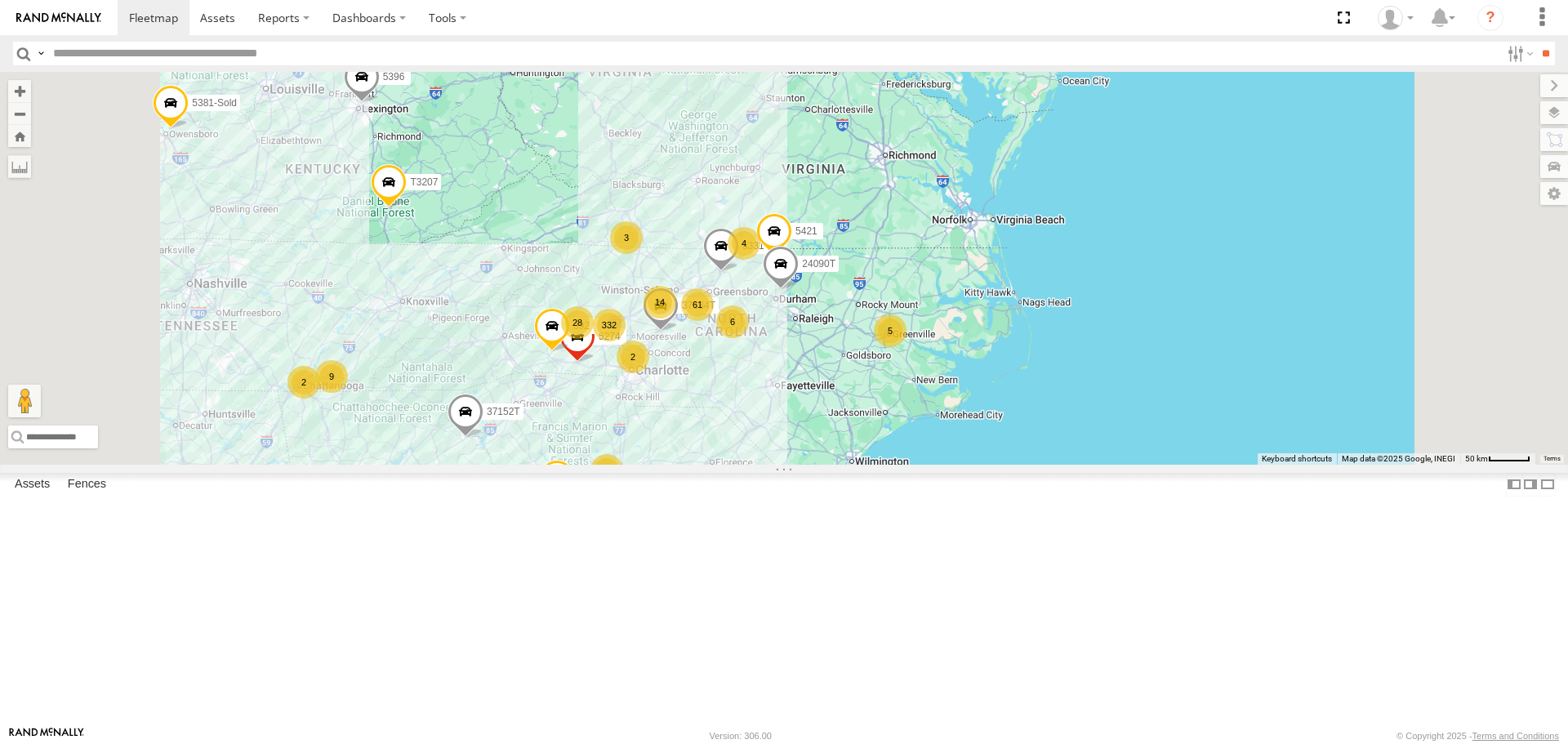
drag, startPoint x: 1080, startPoint y: 317, endPoint x: 1112, endPoint y: 377, distance: 68.0
click at [1112, 377] on div "37152T T3214 37118T 87121T 40061T T3207 5396 47252T T3205 40037T T3212 986 5240…" at bounding box center [784, 268] width 1568 height 392
drag, startPoint x: 975, startPoint y: 276, endPoint x: 973, endPoint y: 305, distance: 29.1
click at [973, 305] on div "37152T T3214 37118T 87121T 40061T T3207 5396 47252T T3205 40037T T3212 986 5240…" at bounding box center [784, 268] width 1568 height 392
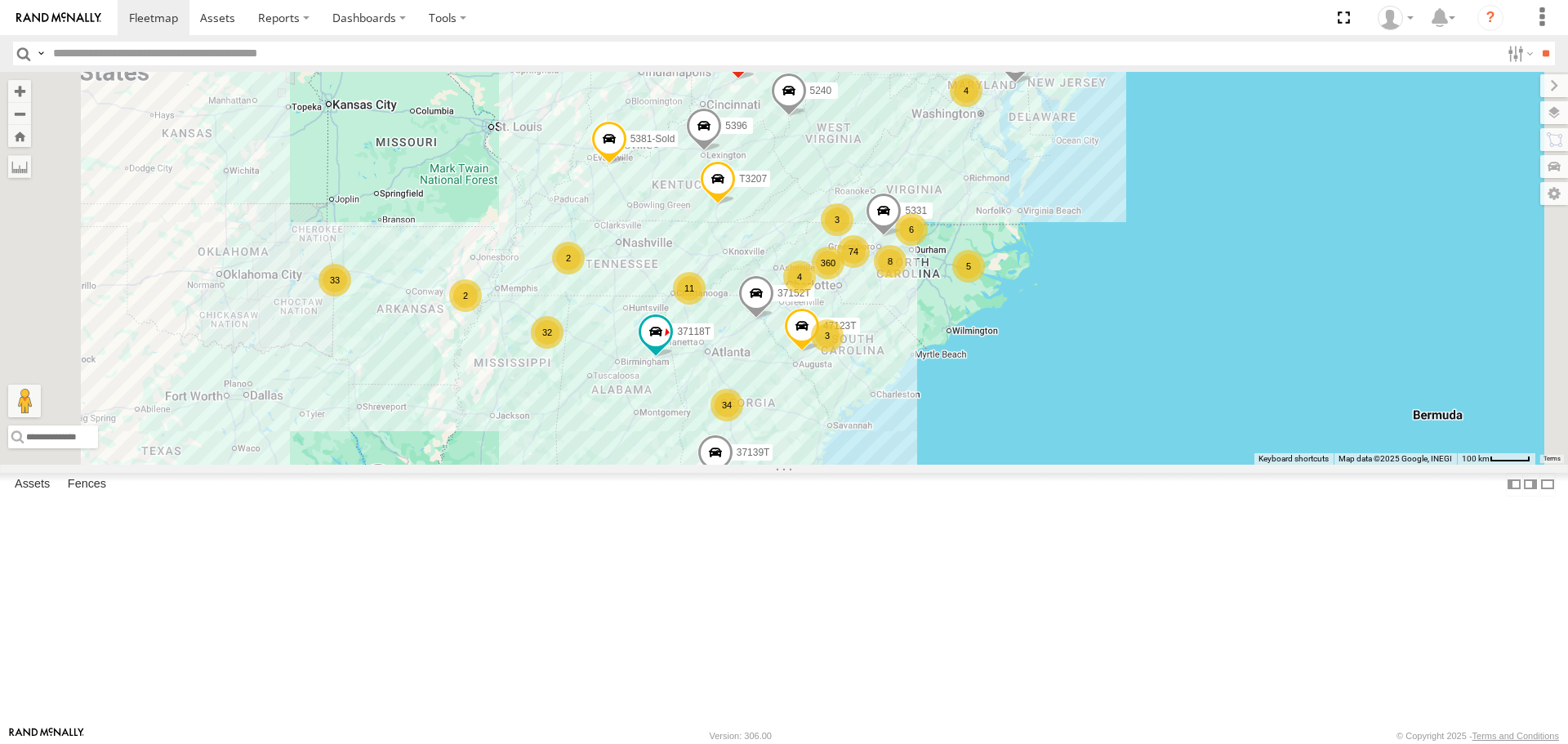
drag, startPoint x: 536, startPoint y: 330, endPoint x: 654, endPoint y: 329, distance: 118.0
click at [654, 329] on div "37152T T3214 37118T 87121T 40061T T3207 5396 47252T T3205 40037T T3212 986 5240…" at bounding box center [784, 268] width 1568 height 392
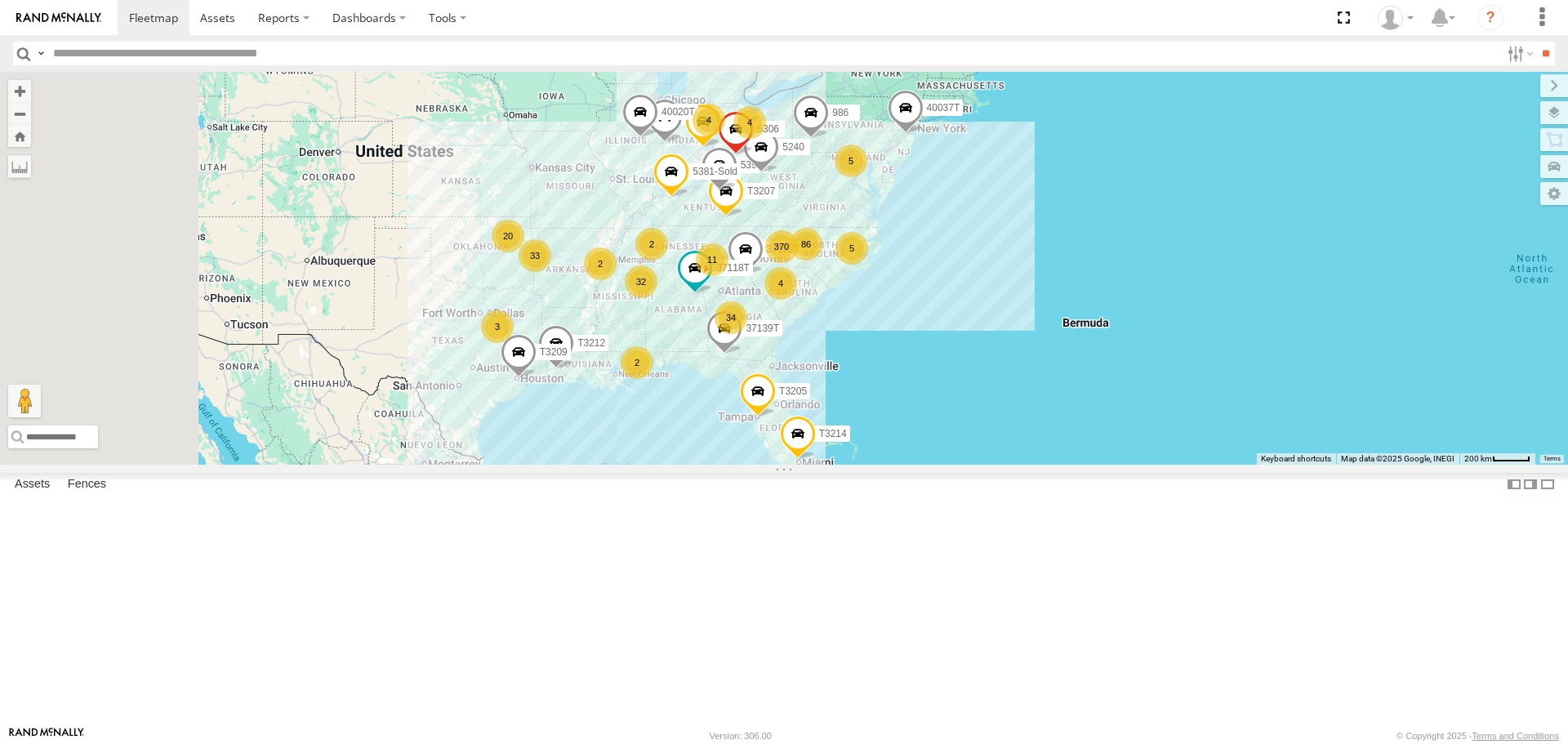
drag, startPoint x: 474, startPoint y: 412, endPoint x: 611, endPoint y: 426, distance: 137.7
click at [611, 426] on div "37152T T3214 37118T 87121T 40061T T3207 5396 47252T T3205 40037T T3212 986 5240…" at bounding box center [784, 268] width 1568 height 392
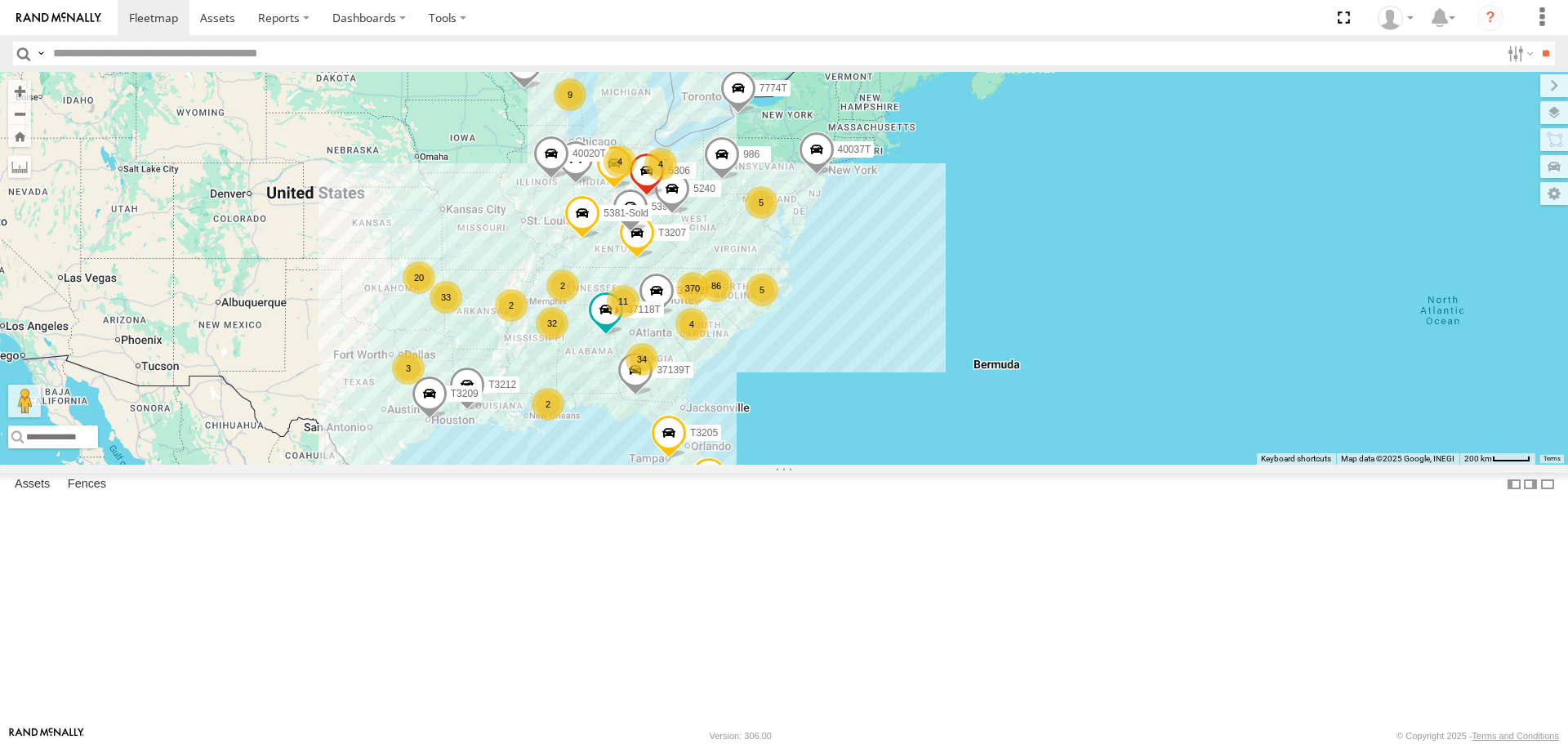
drag, startPoint x: 603, startPoint y: 445, endPoint x: 507, endPoint y: 481, distance: 102.5
click at [508, 464] on div "37152T T3214 37118T 87121T 40061T T3207 5396 47252T T3205 40037T T3212 986 5240…" at bounding box center [784, 268] width 1568 height 392
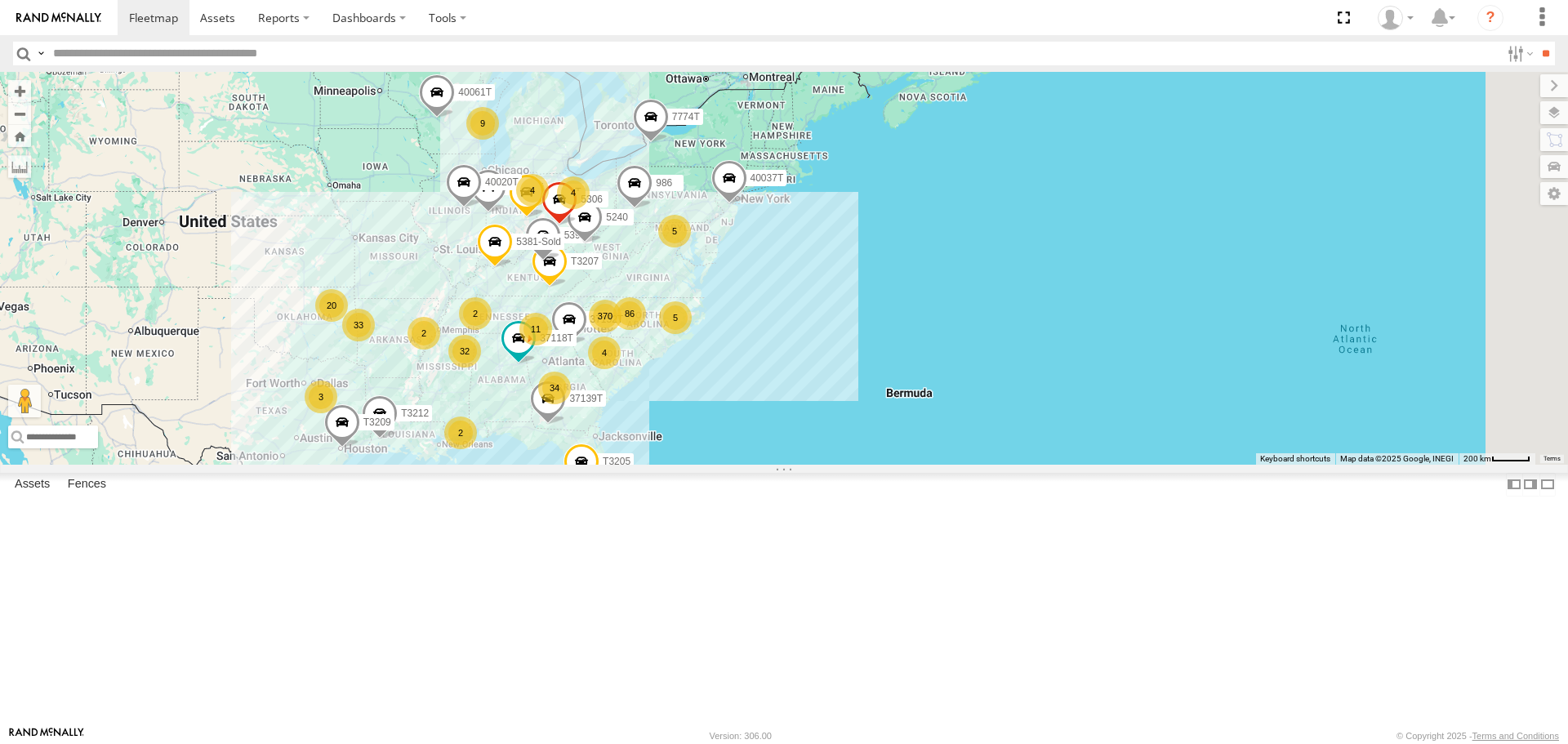
drag, startPoint x: 639, startPoint y: 350, endPoint x: 574, endPoint y: 363, distance: 66.3
click at [574, 363] on div "37152T T3214 37118T 87121T 40061T T3207 5396 47252T T3205 40037T T3212 986 5240…" at bounding box center [784, 268] width 1568 height 392
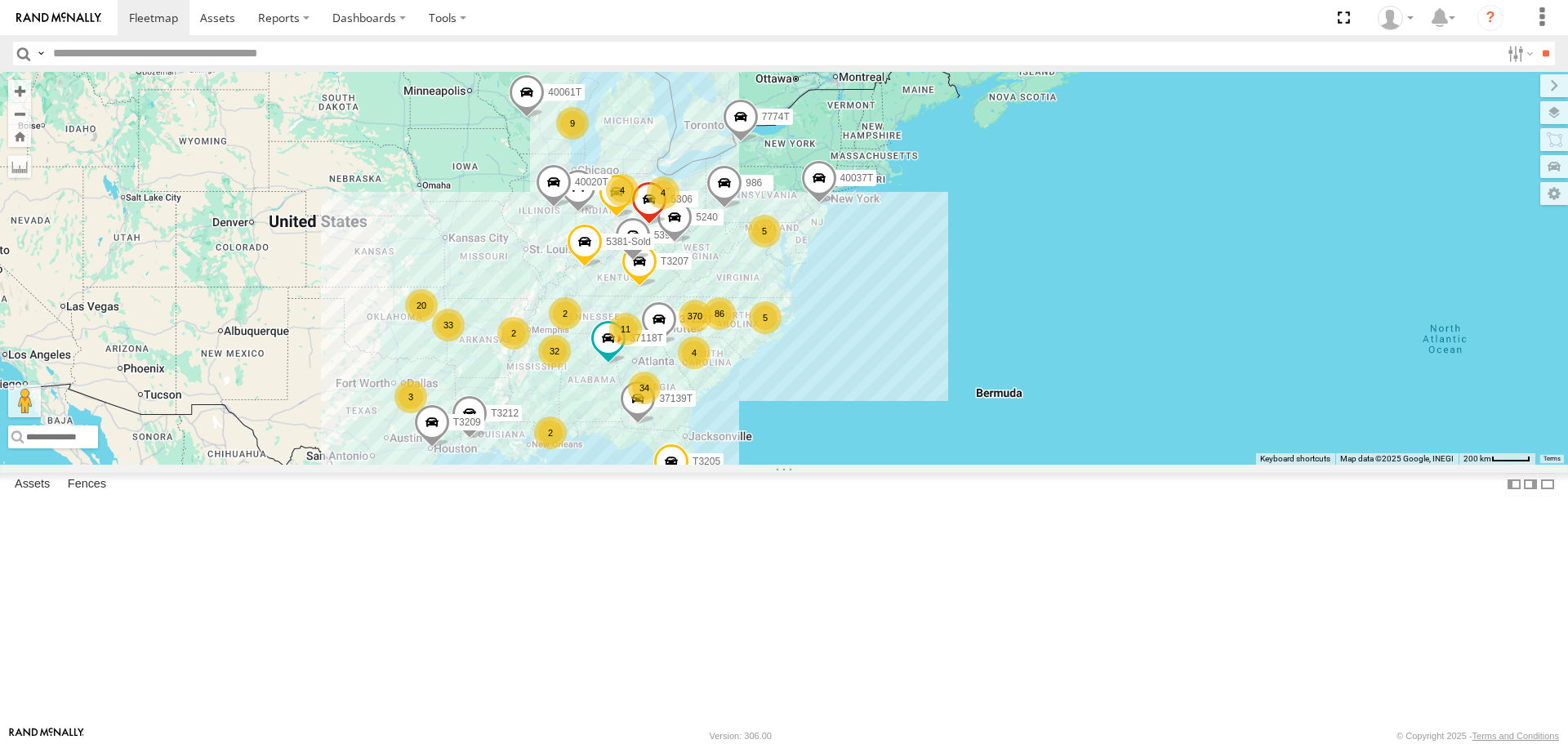
drag, startPoint x: 888, startPoint y: 390, endPoint x: 979, endPoint y: 390, distance: 91.0
click at [979, 390] on div "37152T T3214 37118T 87121T 40061T T3207 5396 47252T T3205 40037T T3212 986 5240…" at bounding box center [784, 268] width 1568 height 392
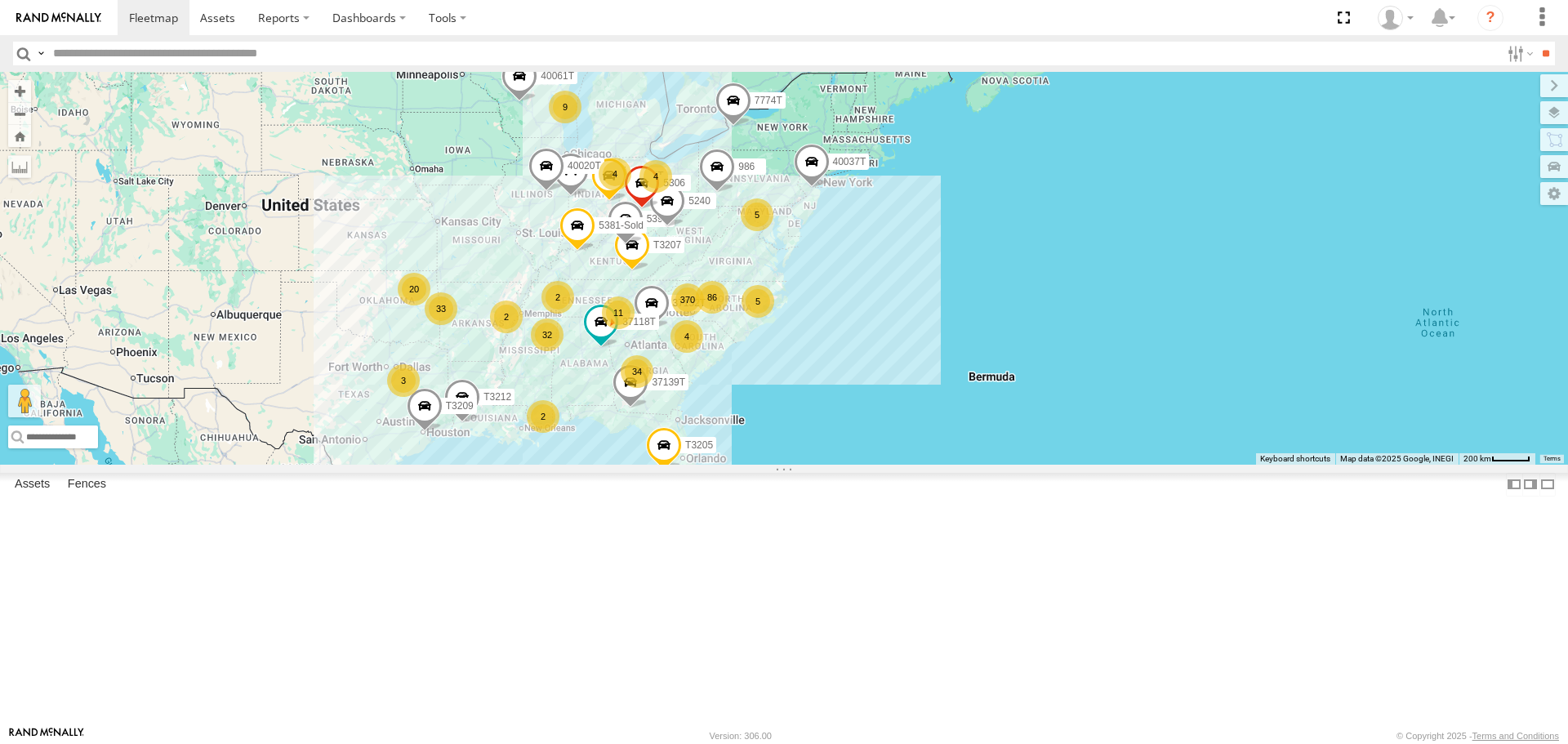
drag, startPoint x: 677, startPoint y: 368, endPoint x: 668, endPoint y: 346, distance: 23.8
click at [668, 346] on div "37152T T3214 37118T 87121T 40061T T3207 5396 47252T T3205 40037T T3212 986 5240…" at bounding box center [784, 268] width 1568 height 392
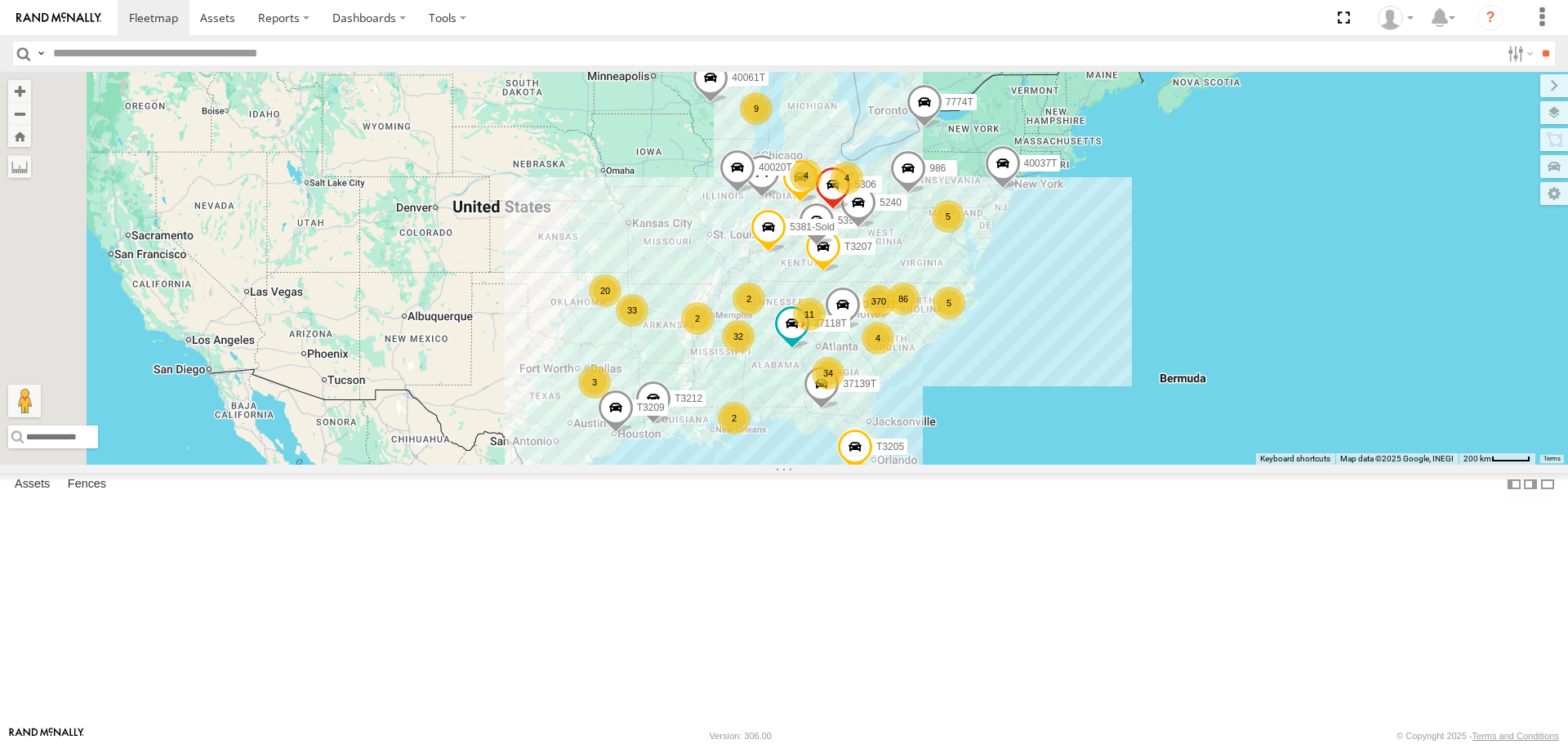
drag, startPoint x: 503, startPoint y: 441, endPoint x: 694, endPoint y: 445, distance: 191.0
click at [694, 445] on div "37152T T3214 37118T 87121T 40061T T3207 5396 47252T T3205 40037T T3212 986 5240…" at bounding box center [784, 268] width 1568 height 392
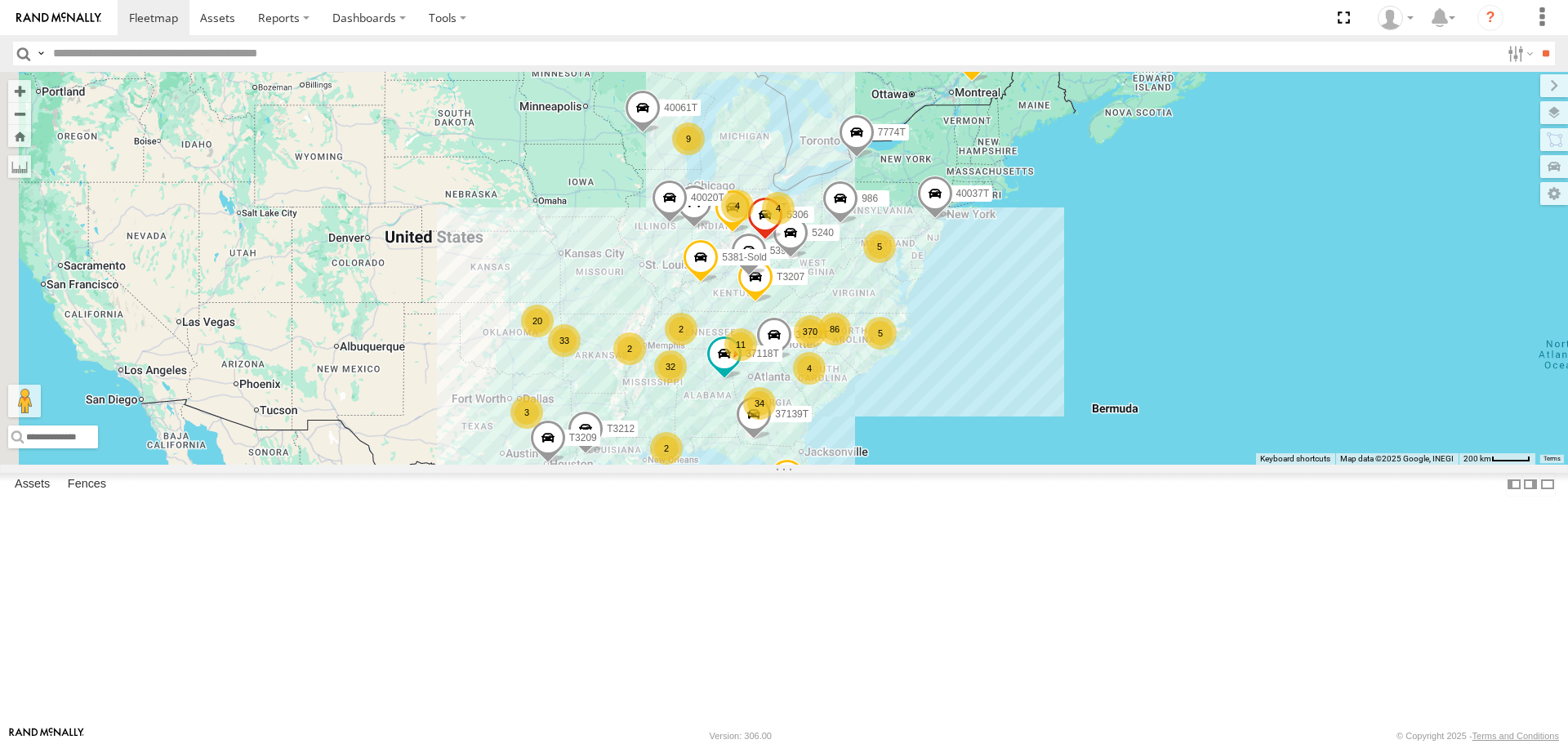
drag, startPoint x: 709, startPoint y: 377, endPoint x: 642, endPoint y: 400, distance: 70.8
click at [642, 402] on div "37152T T3214 37118T 87121T 40061T T3207 5396 47252T T3205 40037T T3212 986 5240…" at bounding box center [784, 268] width 1568 height 392
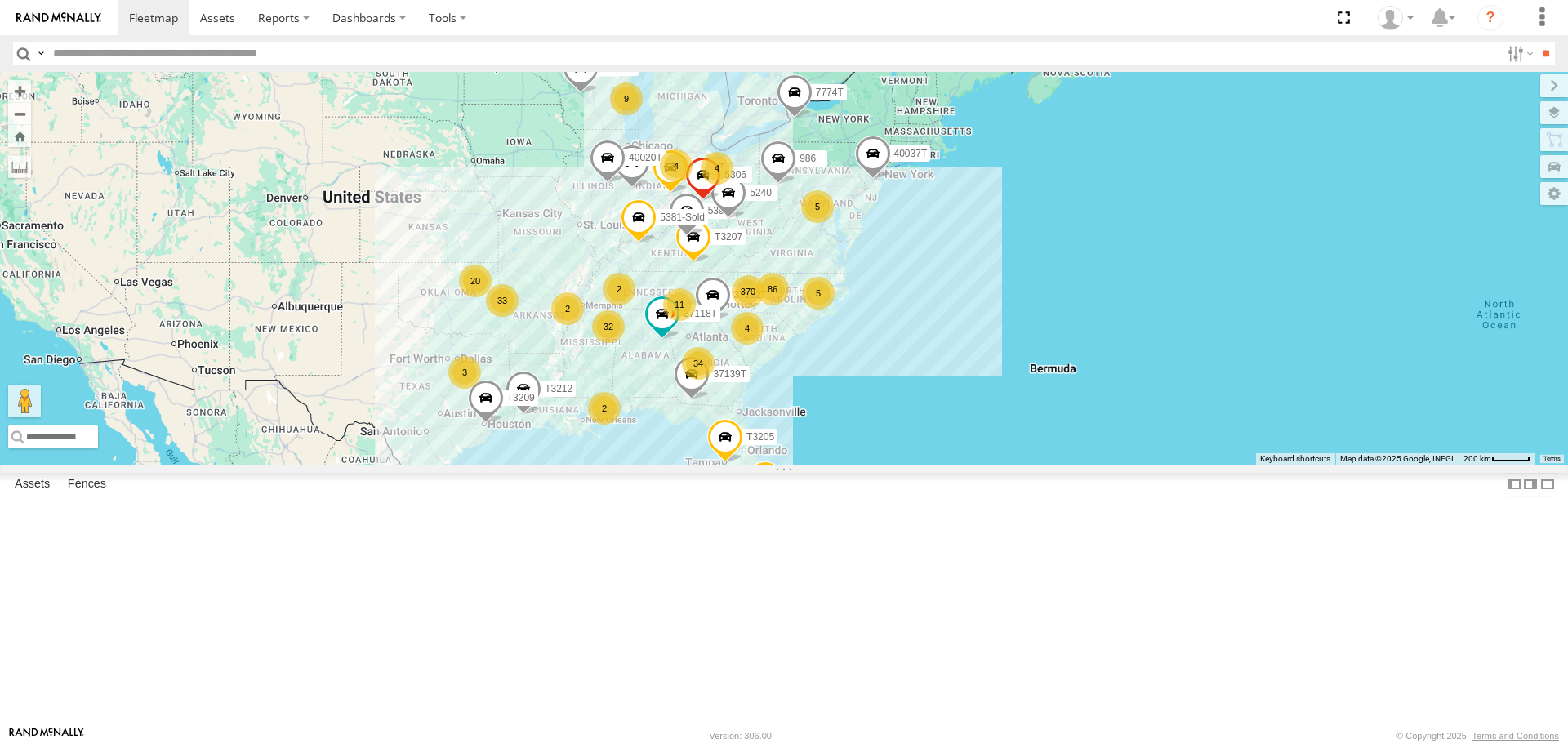
drag, startPoint x: 807, startPoint y: 408, endPoint x: 759, endPoint y: 384, distance: 53.7
click at [762, 386] on div "37152T T3214 37118T 87121T 40061T T3207 5396 47252T T3205 40037T T3212 986 5240…" at bounding box center [784, 268] width 1568 height 392
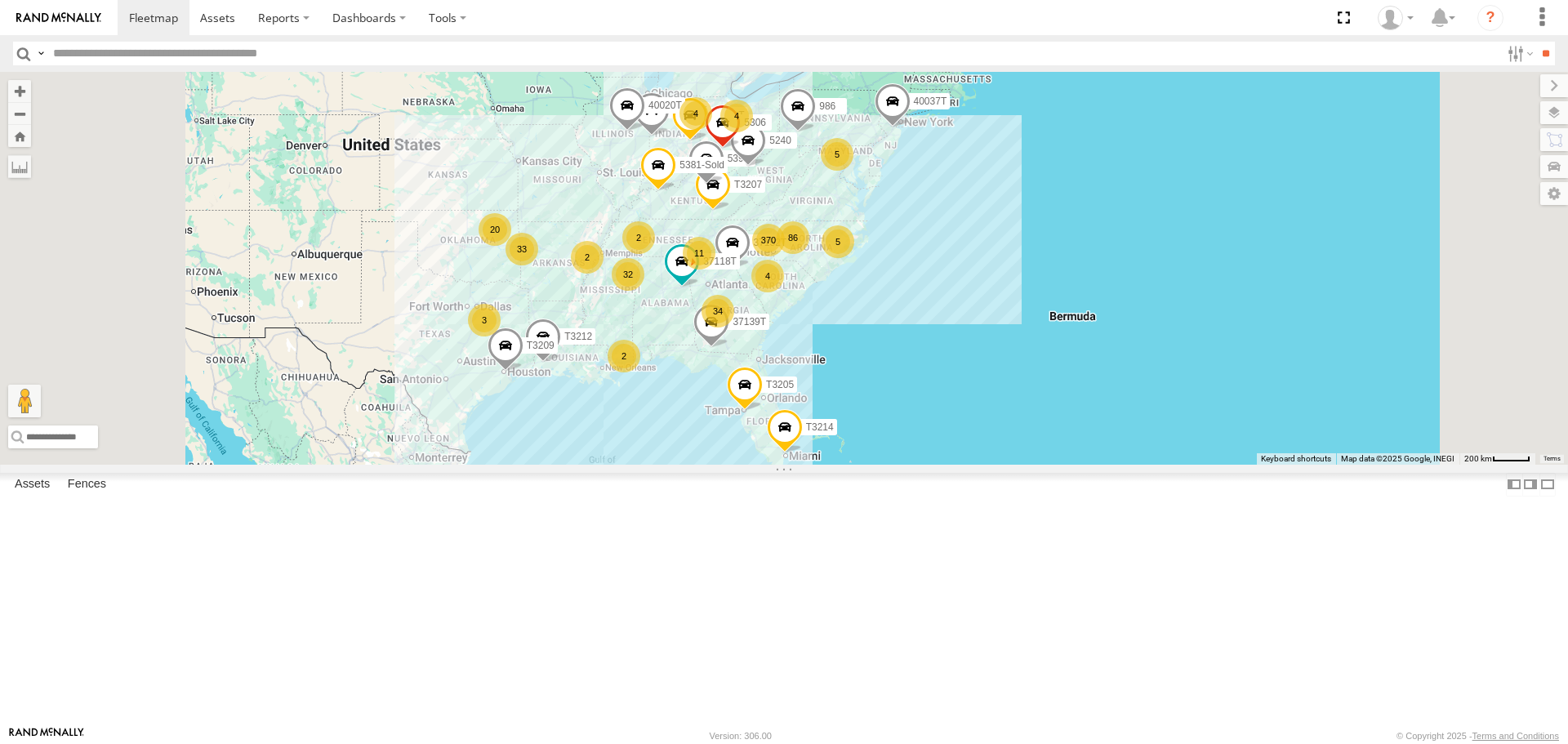
drag, startPoint x: 643, startPoint y: 414, endPoint x: 658, endPoint y: 408, distance: 16.2
click at [658, 408] on div "37152T T3214 37118T 87121T 40061T T3207 5396 47252T T3205 40037T T3212 986 5240…" at bounding box center [784, 268] width 1568 height 392
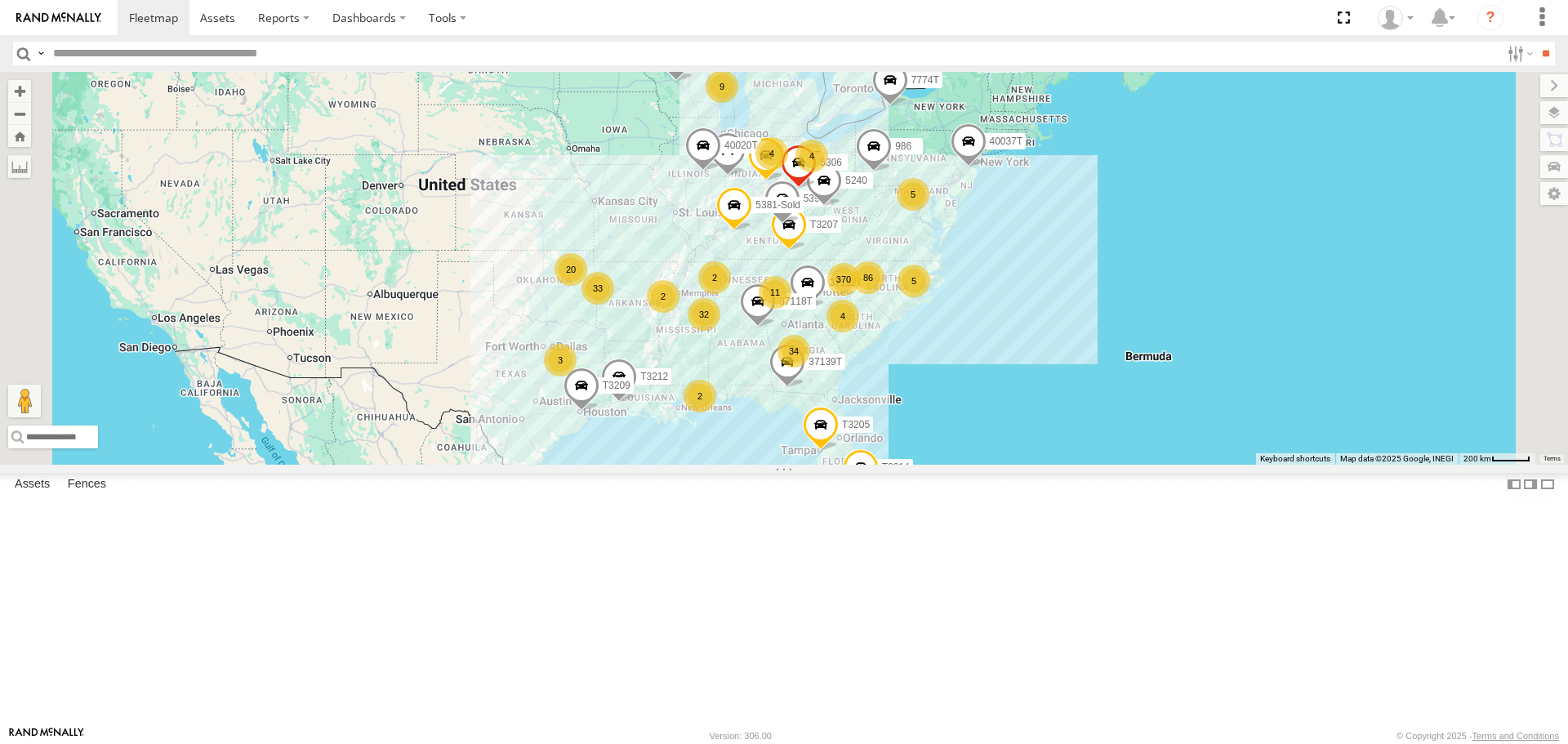
drag, startPoint x: 654, startPoint y: 440, endPoint x: 636, endPoint y: 426, distance: 22.8
click at [636, 426] on div "370 37152T 34 33 9 32 20 5 86 4 T3214 37118T 11 4 2 4 3 87121T 5 40061T T3207 5…" at bounding box center [784, 268] width 1568 height 392
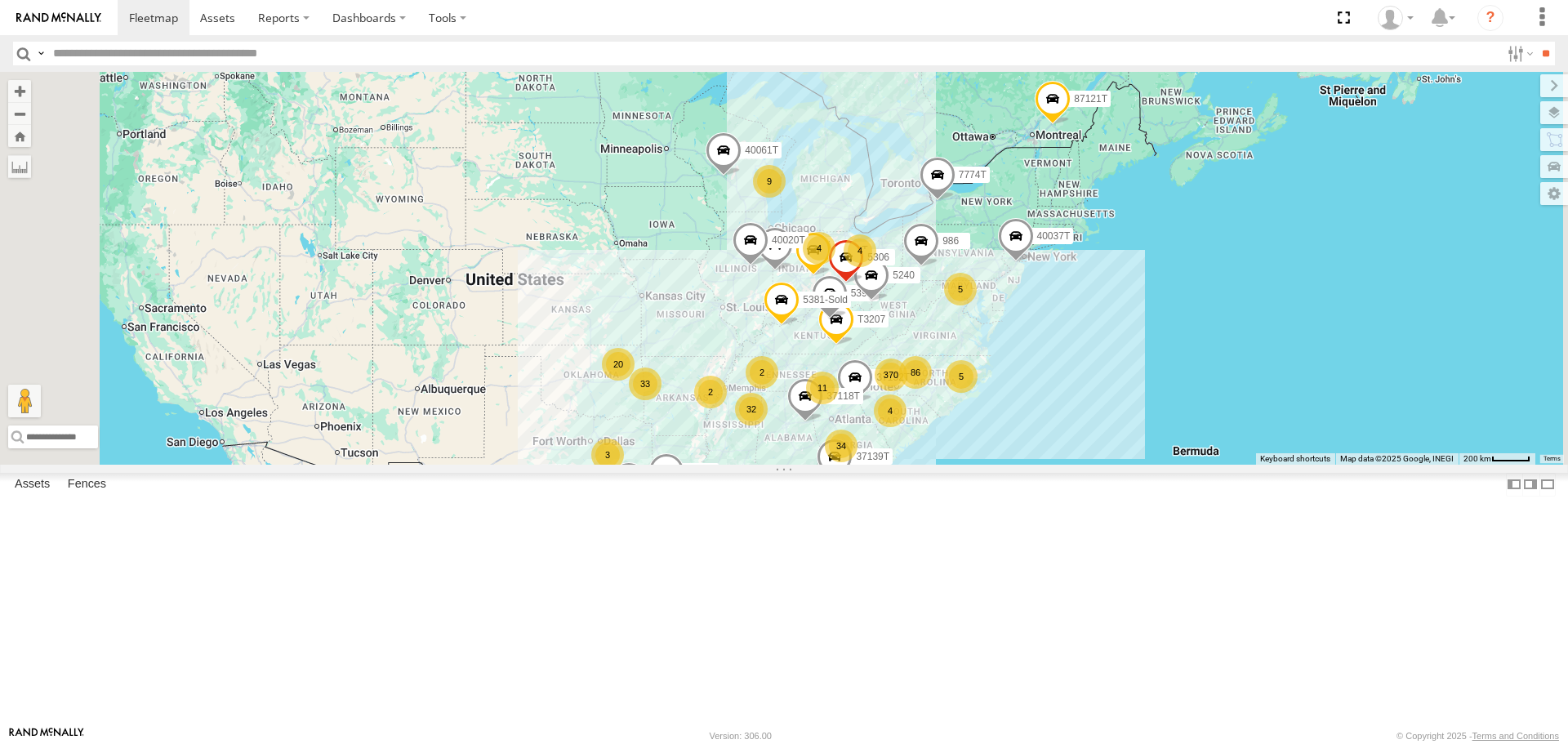
drag, startPoint x: 581, startPoint y: 375, endPoint x: 654, endPoint y: 493, distance: 138.8
click at [654, 464] on div "370 37152T 34 33 9 32 20 5 86 4 T3214 37118T 11 4 2 4 3 87121T 5 40061T T3207 5…" at bounding box center [784, 268] width 1568 height 392
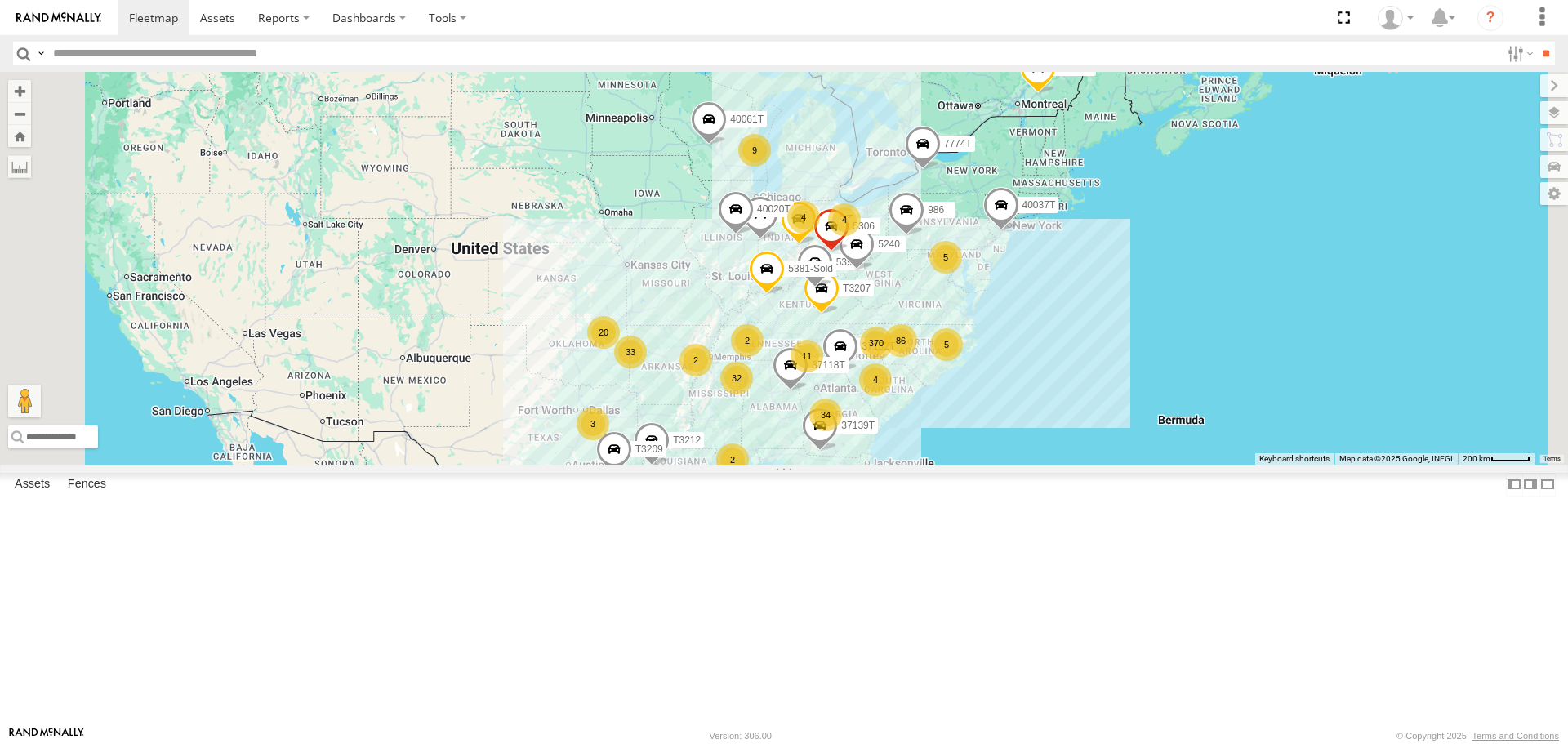
drag, startPoint x: 642, startPoint y: 451, endPoint x: 628, endPoint y: 416, distance: 37.7
click at [628, 416] on div "370 37152T 34 33 9 32 20 5 86 4 T3214 37118T 11 4 2 4 3 87121T 5 40061T T3207 5…" at bounding box center [784, 268] width 1568 height 392
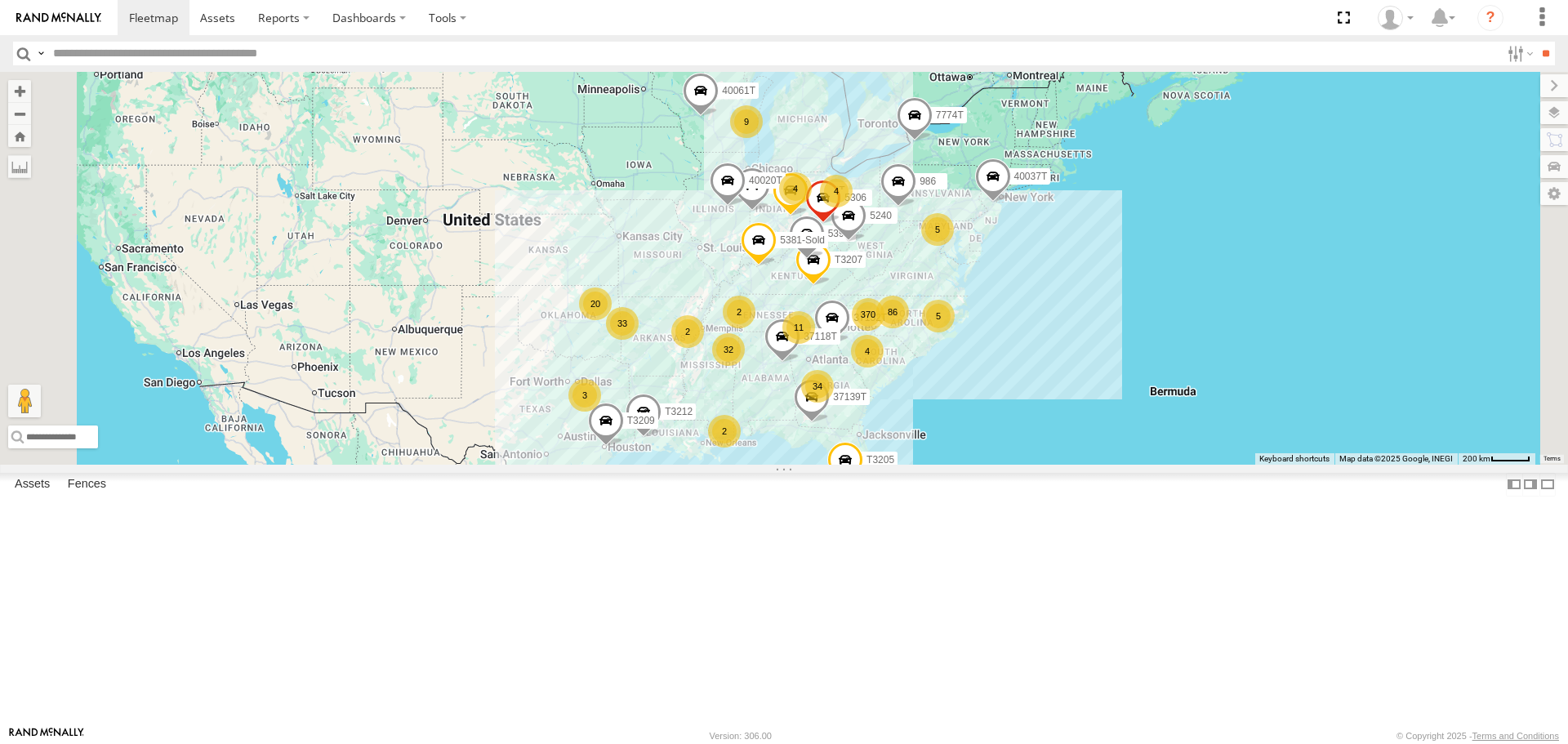
drag, startPoint x: 643, startPoint y: 547, endPoint x: 634, endPoint y: 516, distance: 32.3
click at [635, 464] on div "370 37152T 34 33 9 32 20 5 86 4 T3214 37118T 11 4 2 4 3 87121T 5 40061T T3207 5…" at bounding box center [784, 268] width 1568 height 392
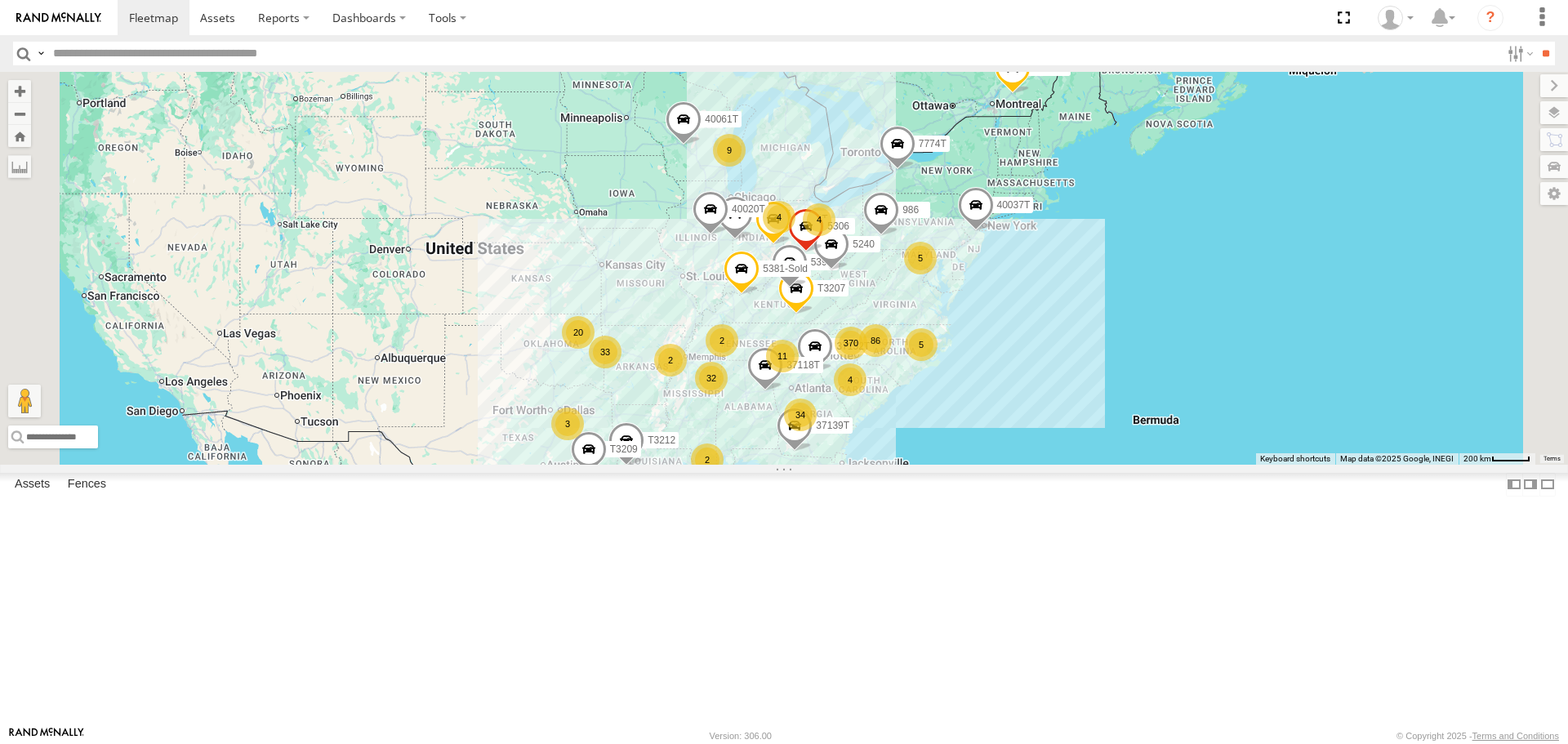
drag, startPoint x: 735, startPoint y: 457, endPoint x: 722, endPoint y: 480, distance: 26.4
click at [723, 464] on div "370 37152T 34 33 9 32 20 5 86 4 T3214 37118T 11 4 2 4 3 87121T 5 40061T T3207 5…" at bounding box center [784, 268] width 1568 height 392
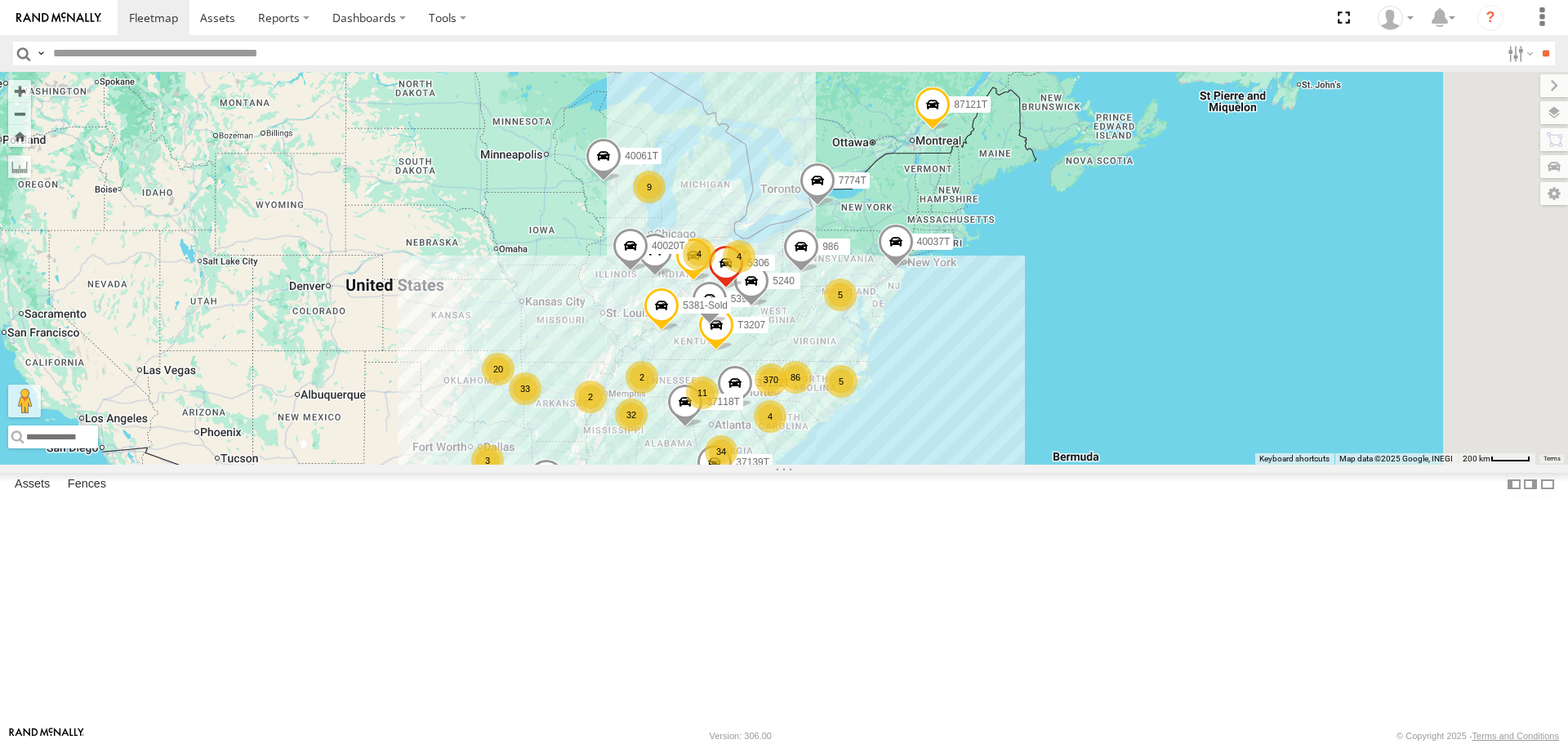
drag, startPoint x: 842, startPoint y: 432, endPoint x: 761, endPoint y: 460, distance: 85.7
click at [761, 460] on div "370 37152T 34 33 9 32 20 5 86 4 T3214 37118T 11 4 2 4 3 87121T 5 40061T T3207 5…" at bounding box center [784, 268] width 1568 height 392
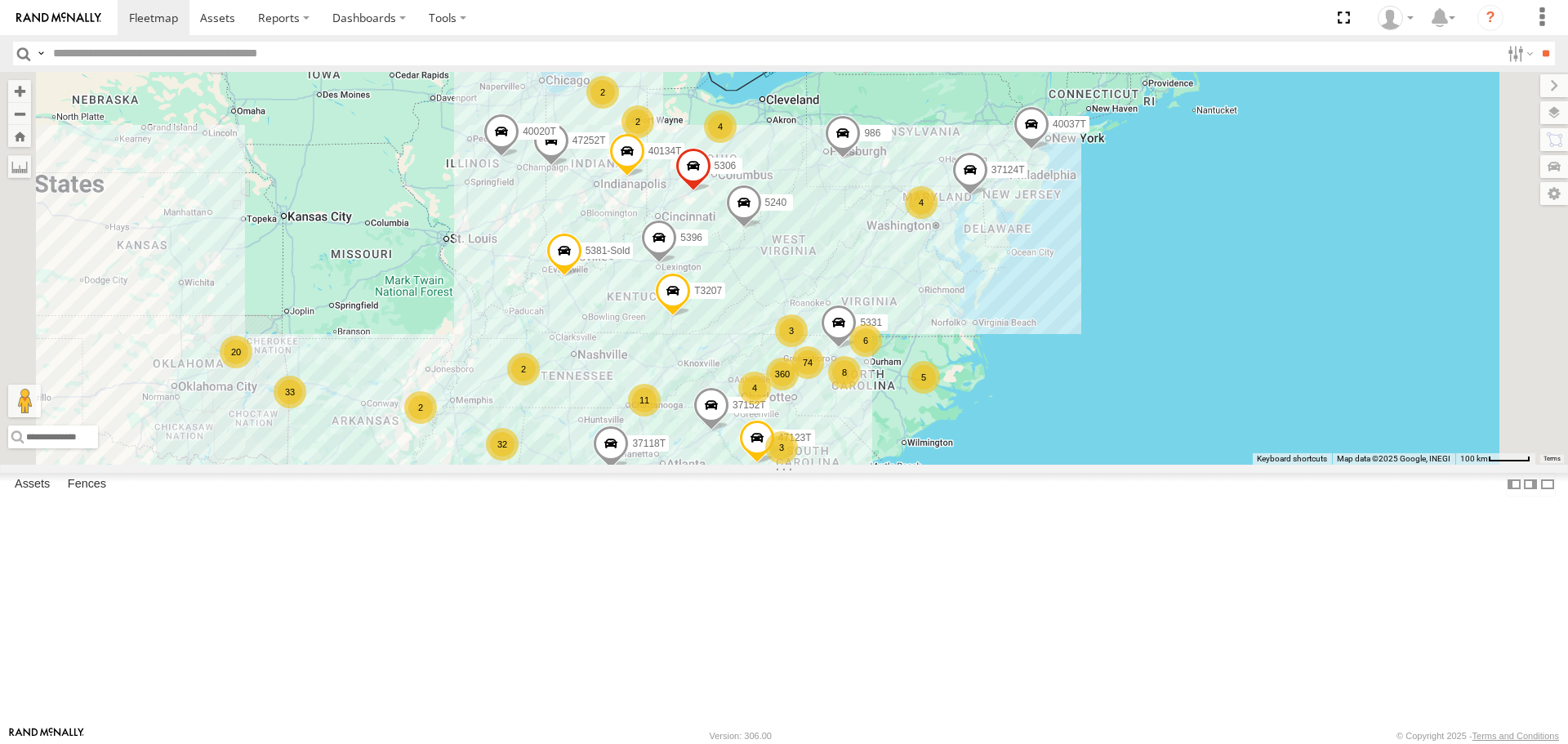
drag, startPoint x: 813, startPoint y: 511, endPoint x: 780, endPoint y: 467, distance: 55.0
click at [781, 464] on div "37152T T3214 37118T 87121T 40061T T3207 5396 47252T T3205 40037T T3212 986 5240…" at bounding box center [784, 268] width 1568 height 392
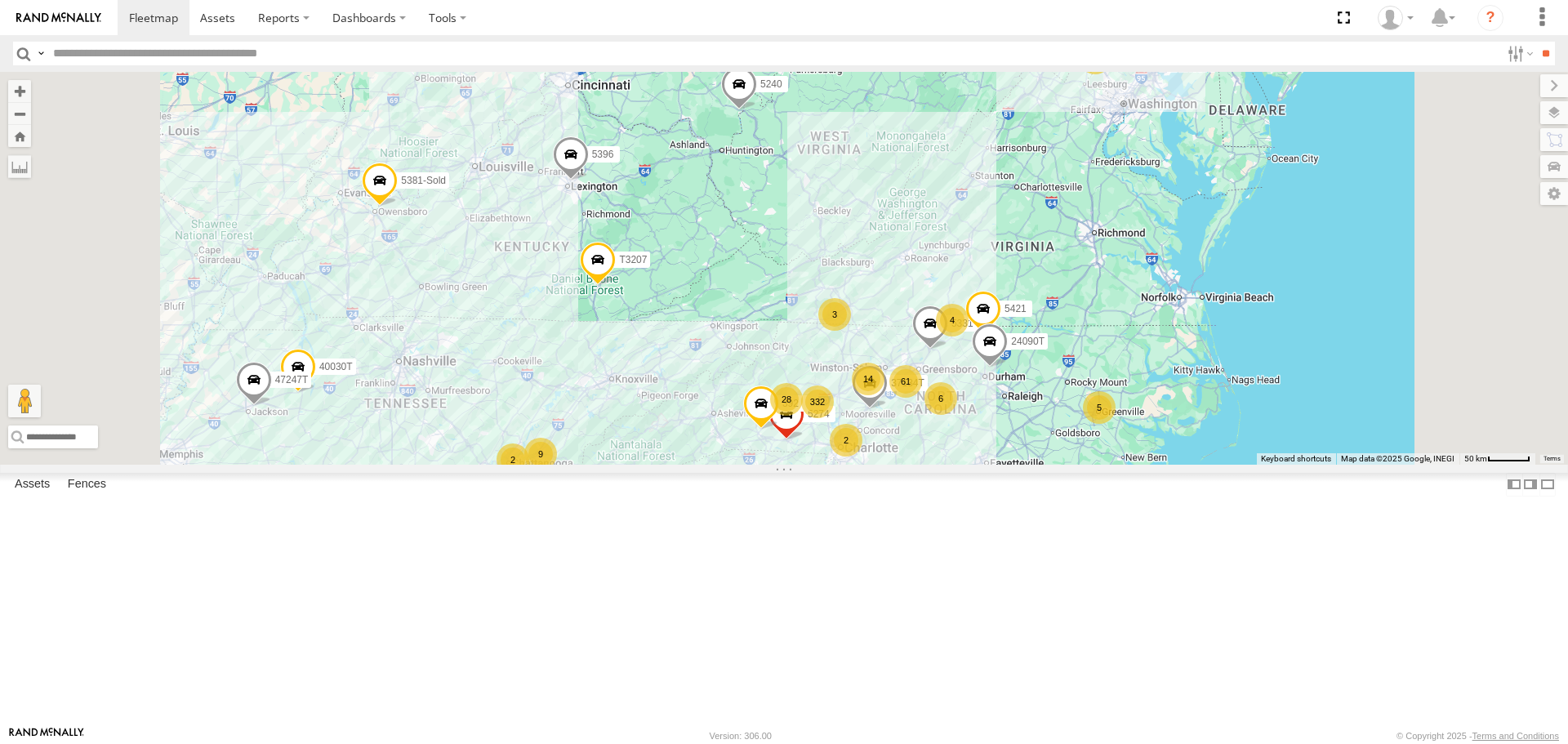
drag, startPoint x: 884, startPoint y: 454, endPoint x: 879, endPoint y: 447, distance: 8.6
click at [879, 447] on div "37152T T3214 37118T 87121T 40061T T3207 5396 47252T T3205 40037T T3212 986 5240…" at bounding box center [784, 268] width 1568 height 392
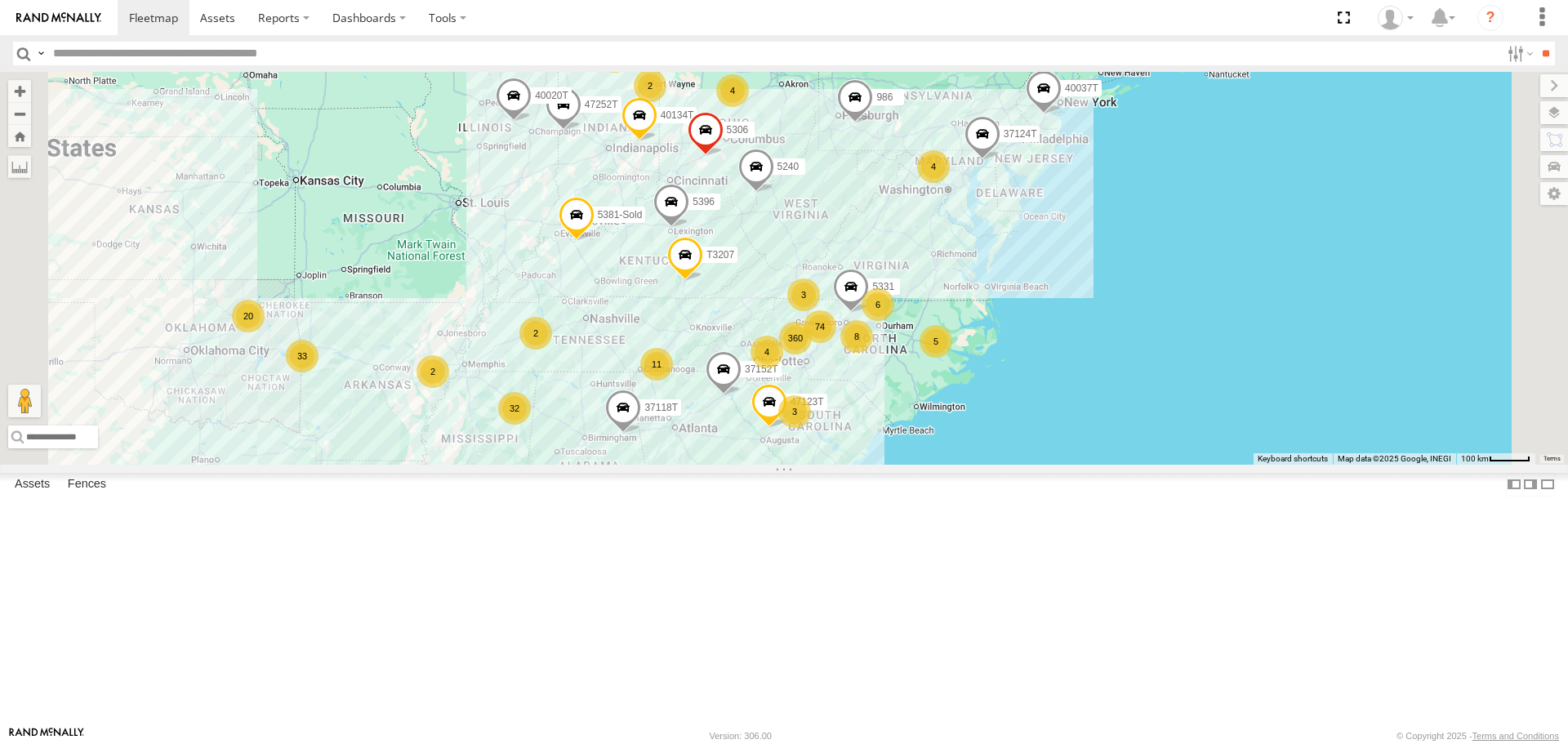
drag, startPoint x: 1107, startPoint y: 525, endPoint x: 1100, endPoint y: 471, distance: 54.5
click at [1100, 464] on div "37152T T3214 37118T 87121T 40061T T3207 5396 47252T T3205 40037T T3212 986 5240…" at bounding box center [784, 268] width 1568 height 392
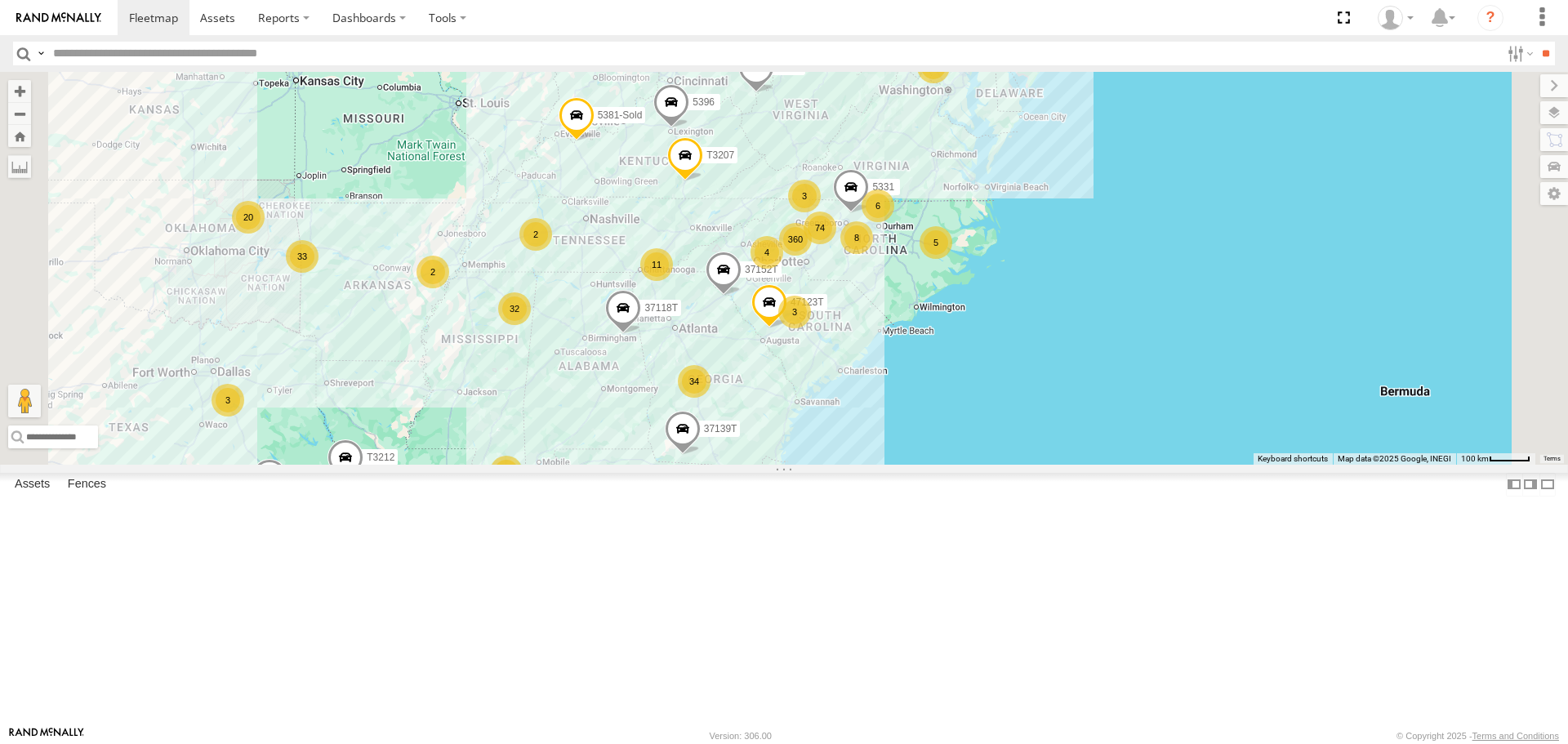
drag, startPoint x: 779, startPoint y: 527, endPoint x: 782, endPoint y: 513, distance: 14.3
click at [782, 464] on div "37152T T3214 37118T 87121T 40061T T3207 5396 47252T T3205 40037T T3212 986 5240…" at bounding box center [784, 268] width 1568 height 392
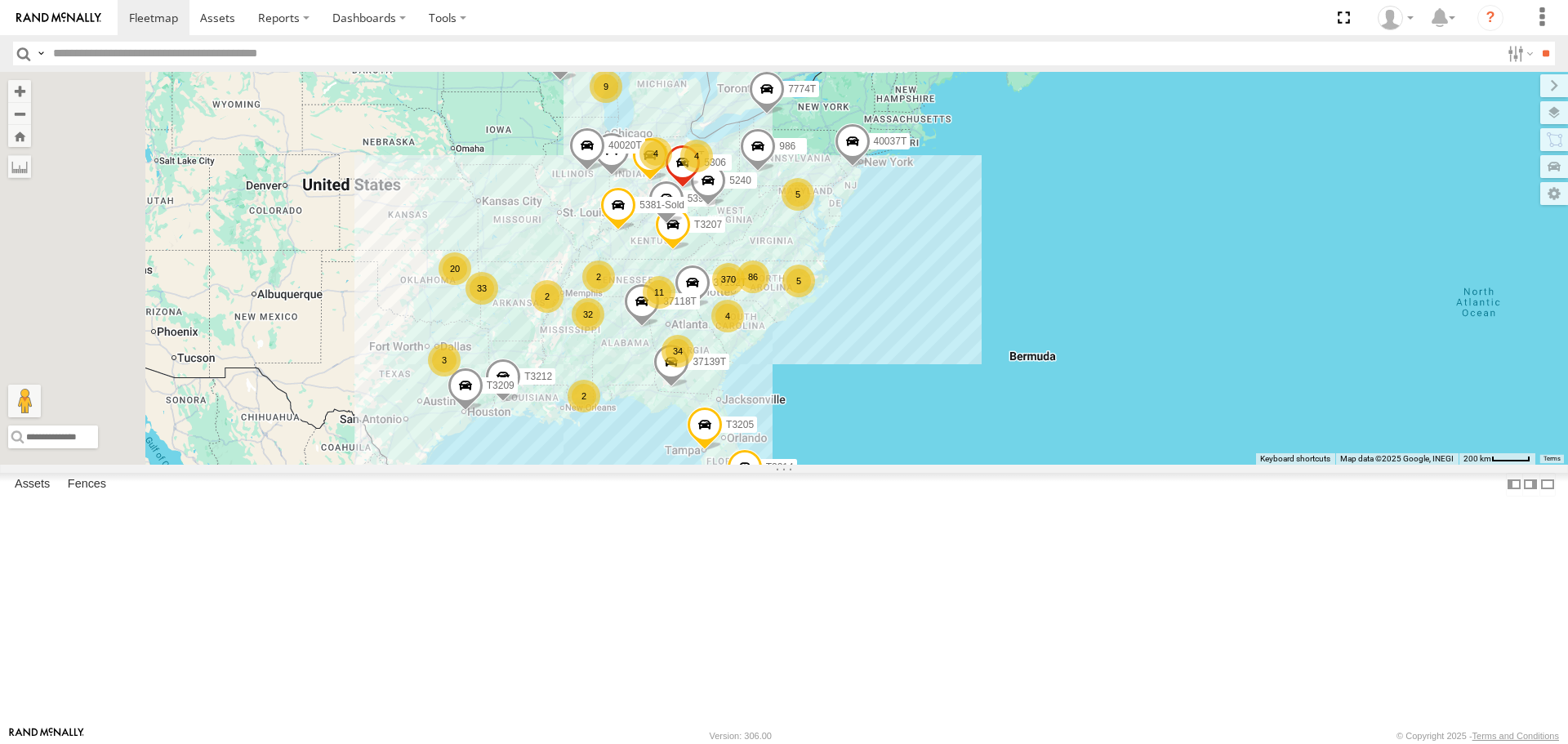
drag, startPoint x: 672, startPoint y: 488, endPoint x: 706, endPoint y: 451, distance: 50.2
click at [707, 452] on div "37152T T3214 37118T 87121T 40061T T3207 5396 47252T T3205 40037T T3212 986 5240…" at bounding box center [784, 268] width 1568 height 392
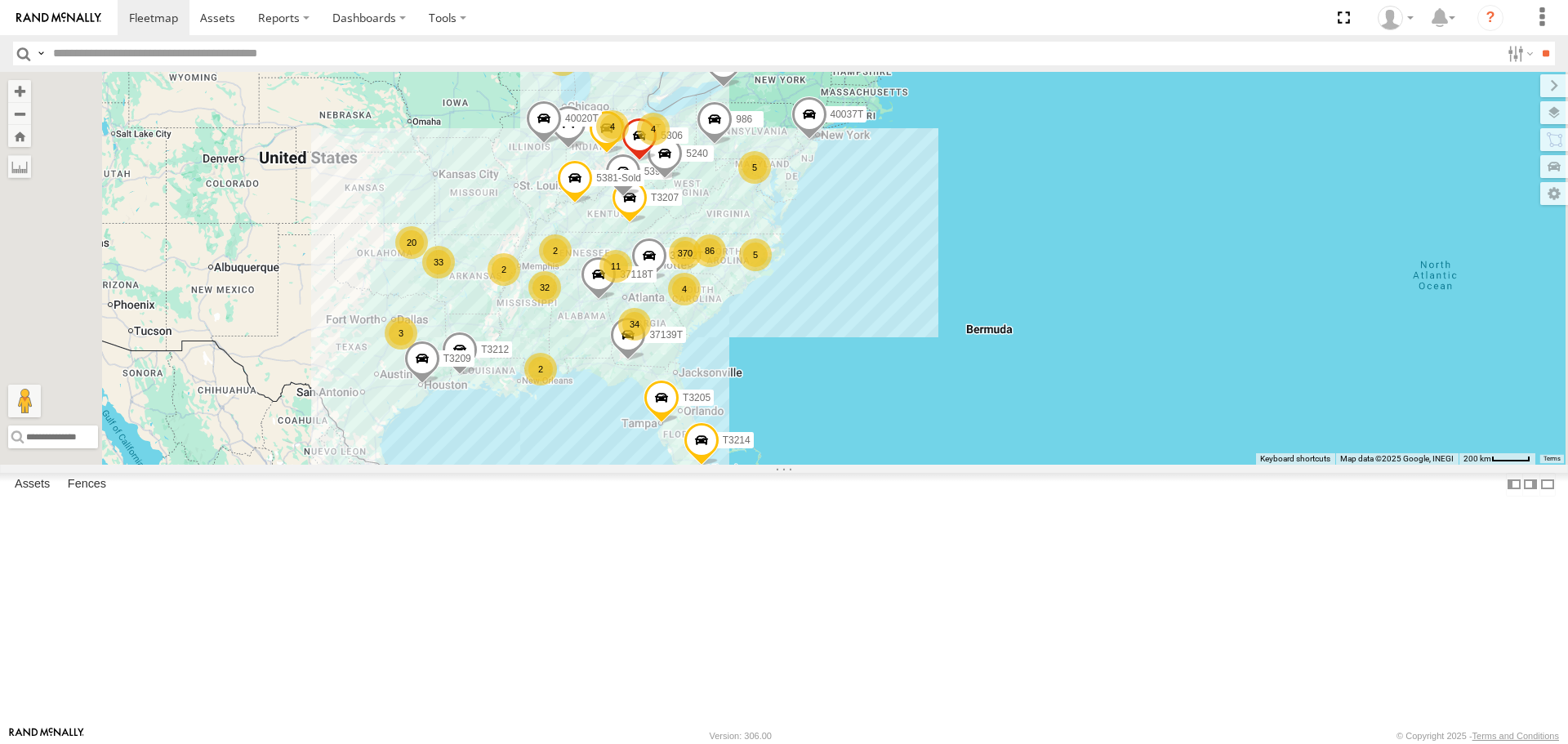
drag, startPoint x: 808, startPoint y: 471, endPoint x: 793, endPoint y: 468, distance: 15.3
click at [793, 464] on div "37152T T3214 37118T 87121T 40061T T3207 5396 47252T T3205 40037T T3212 986 5240…" at bounding box center [784, 268] width 1568 height 392
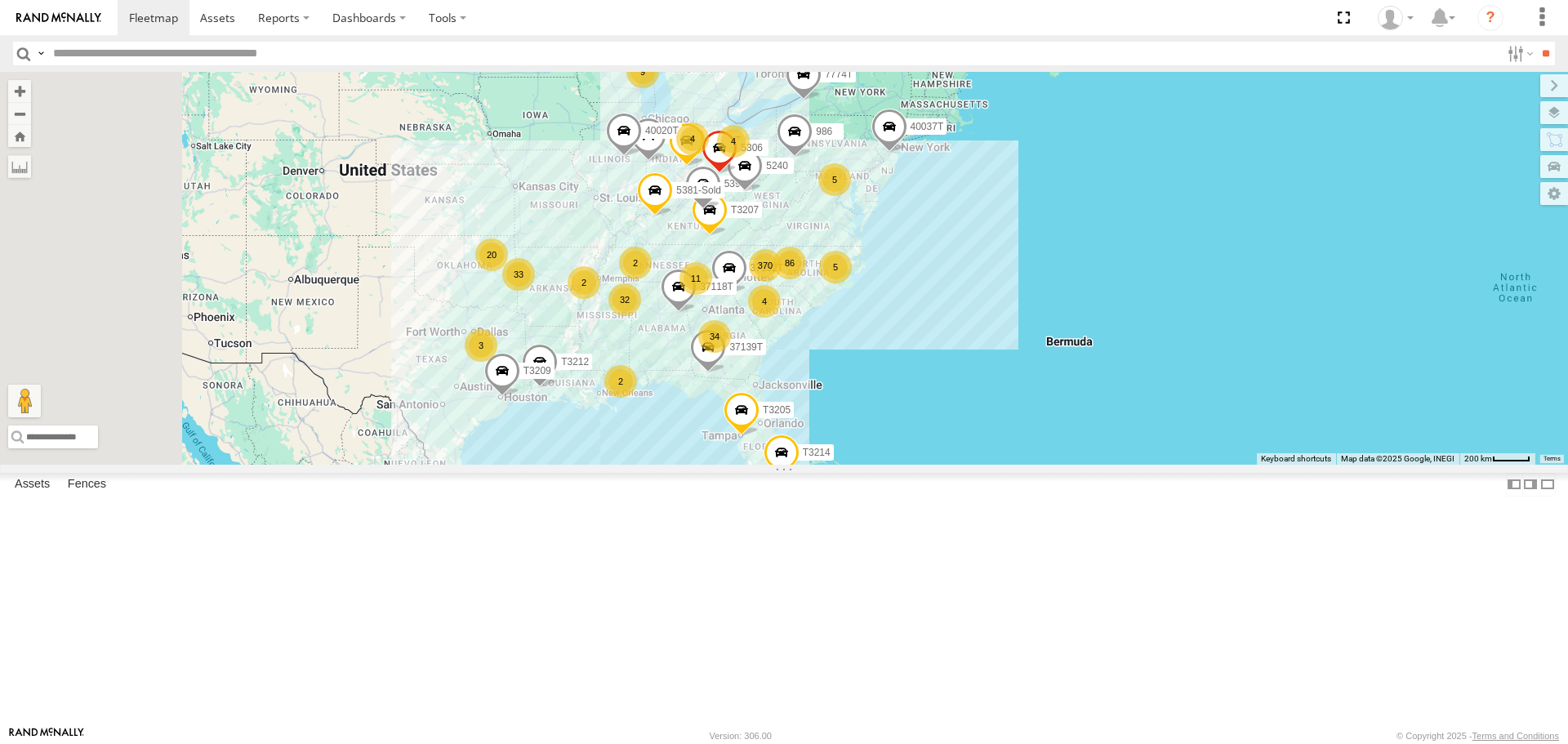
drag, startPoint x: 516, startPoint y: 426, endPoint x: 600, endPoint y: 438, distance: 84.9
click at [600, 438] on div "37152T T3214 37118T 87121T 40061T T3207 5396 47252T T3205 40037T T3212 986 5240…" at bounding box center [784, 268] width 1568 height 392
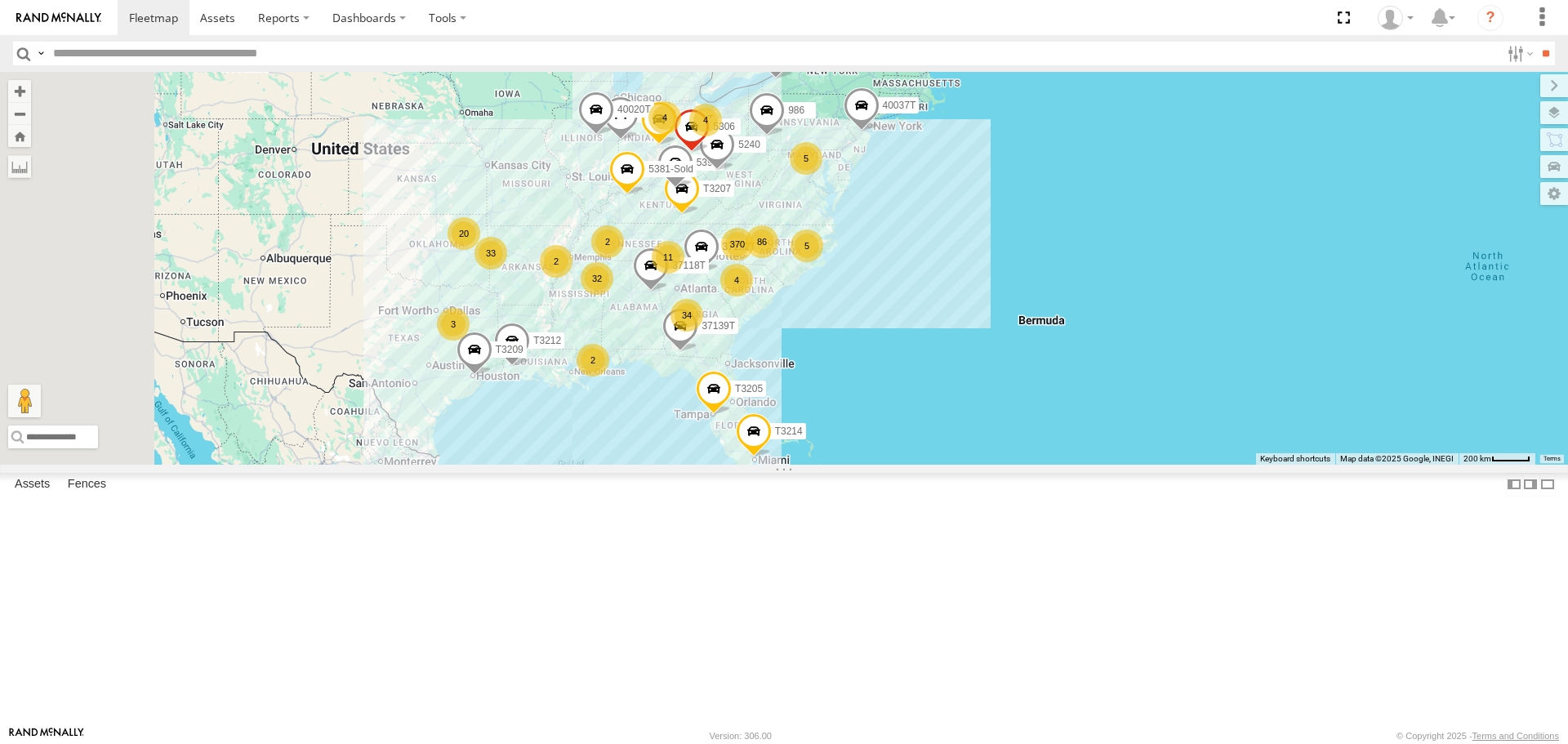
drag, startPoint x: 980, startPoint y: 361, endPoint x: 952, endPoint y: 339, distance: 35.6
click at [952, 339] on div "37152T T3214 37118T 87121T 40061T T3207 5396 47252T T3205 40037T T3212 986 5240…" at bounding box center [784, 268] width 1568 height 392
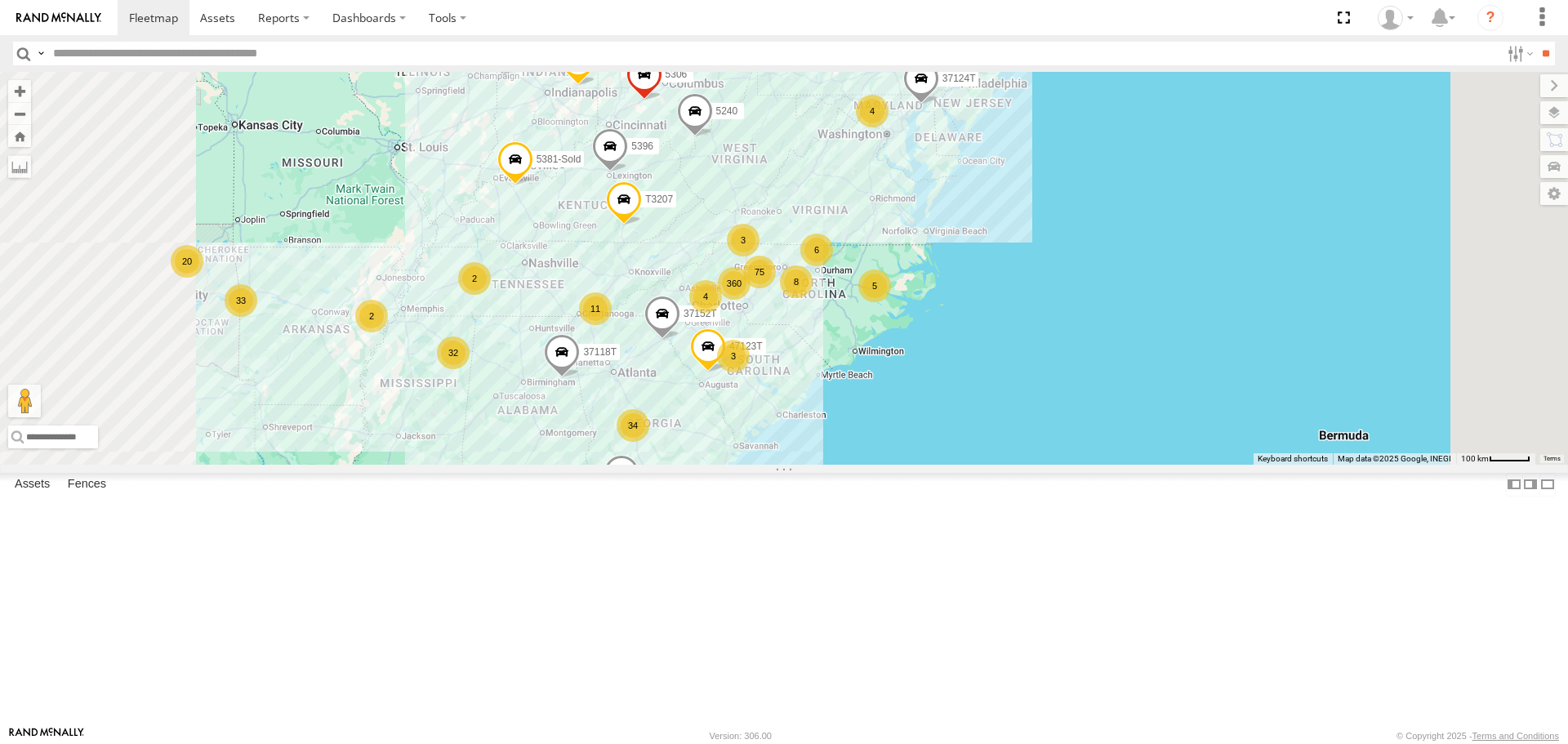
drag, startPoint x: 927, startPoint y: 540, endPoint x: 919, endPoint y: 496, distance: 44.7
click at [920, 464] on div "37152T T3214 37118T 87121T 40061T T3207 5396 47252T T3205 40037T T3212 986 5240…" at bounding box center [784, 268] width 1568 height 392
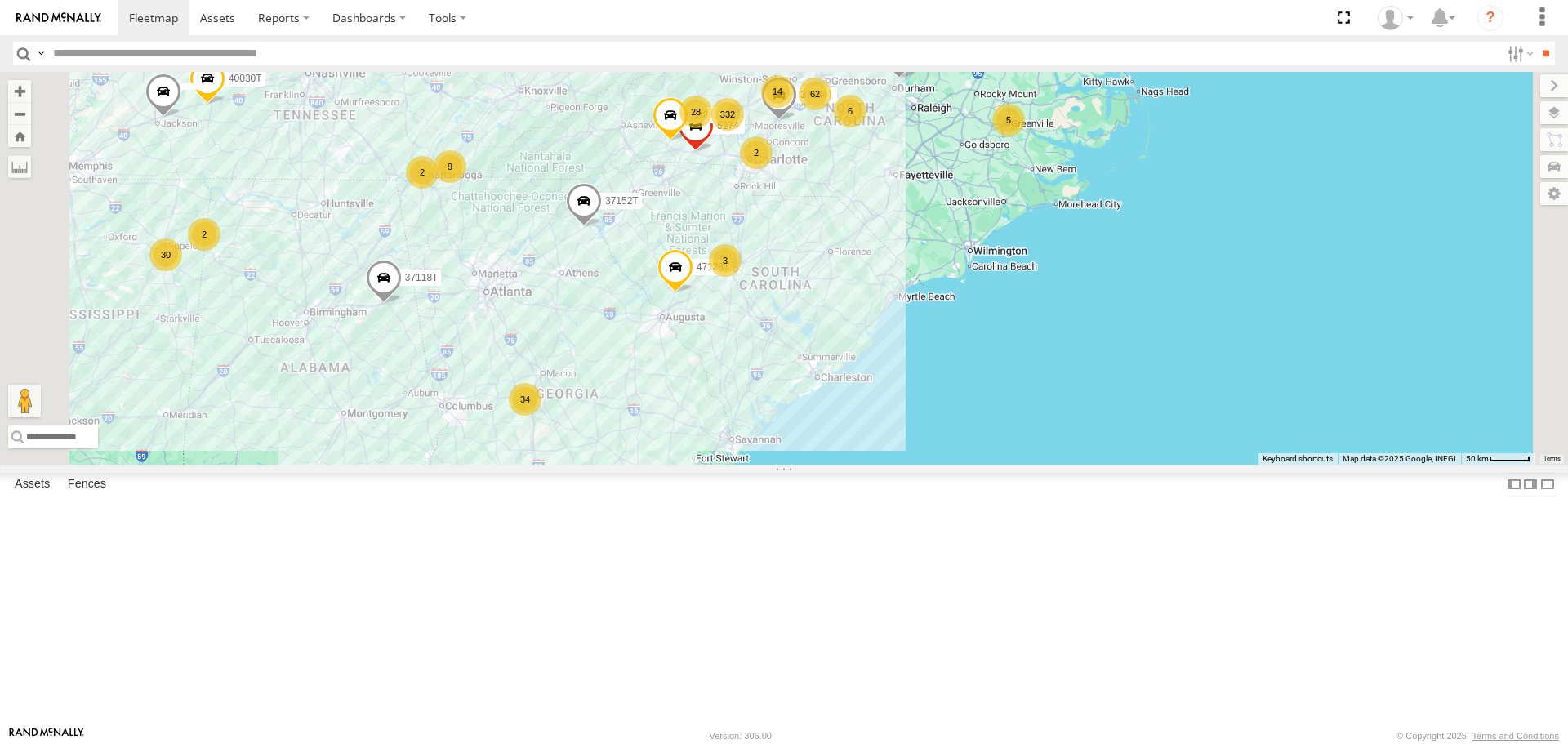
drag, startPoint x: 929, startPoint y: 461, endPoint x: 896, endPoint y: 486, distance: 41.4
click at [896, 464] on div "37152T T3214 37118T 87121T 40061T T3207 5396 47252T T3205 40037T T3212 986 5240…" at bounding box center [784, 268] width 1568 height 392
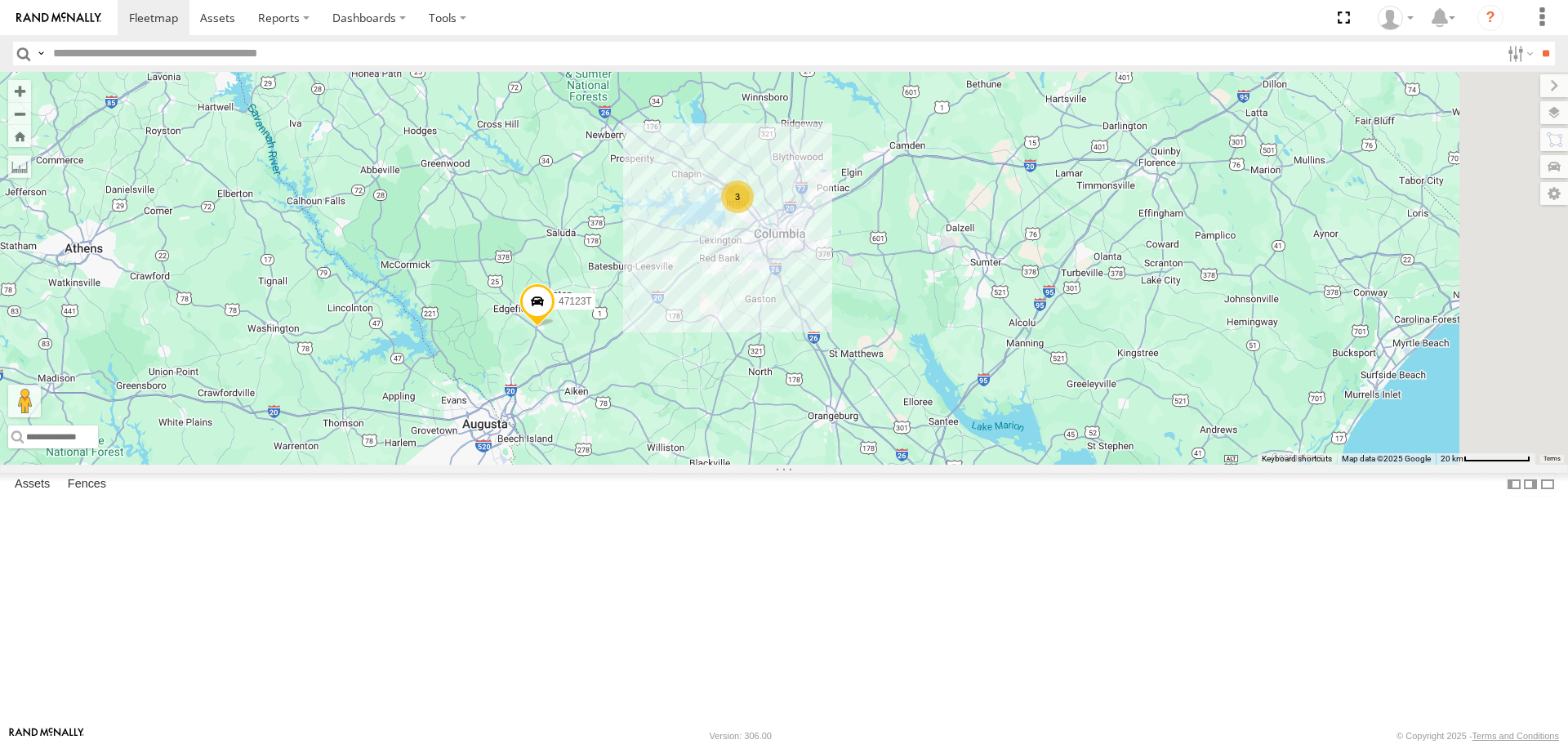
drag, startPoint x: 1055, startPoint y: 415, endPoint x: 1049, endPoint y: 394, distance: 21.8
click at [1050, 395] on div "37152T T3214 37118T 87121T 40061T T3207 5396 47252T T3205 40037T T3212 986 5240…" at bounding box center [784, 268] width 1568 height 392
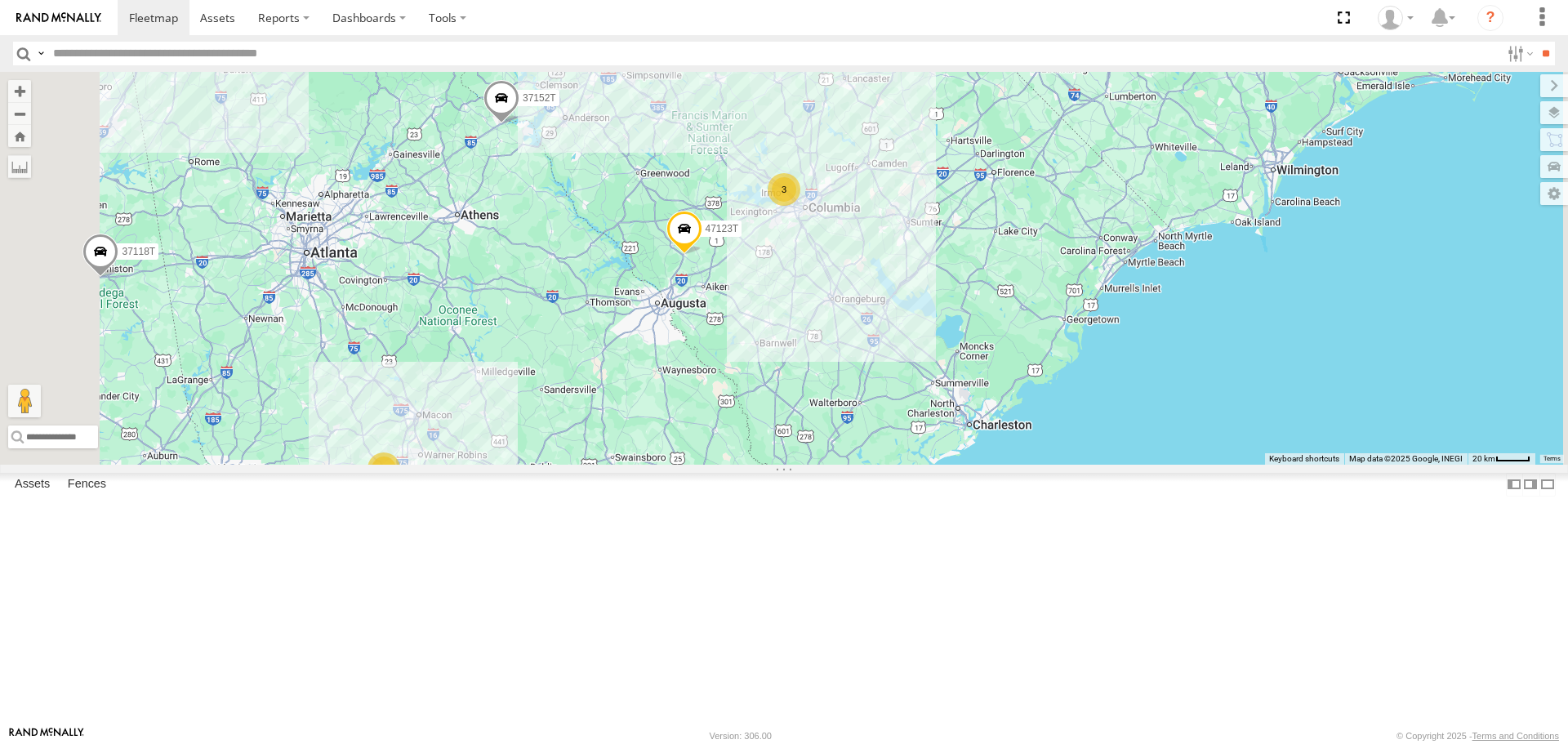
drag, startPoint x: 994, startPoint y: 436, endPoint x: 950, endPoint y: 381, distance: 70.4
click at [950, 381] on div "37152T T3214 37118T 87121T 40061T T3207 5396 47252T T3205 40037T T3212 986 5240…" at bounding box center [784, 268] width 1568 height 392
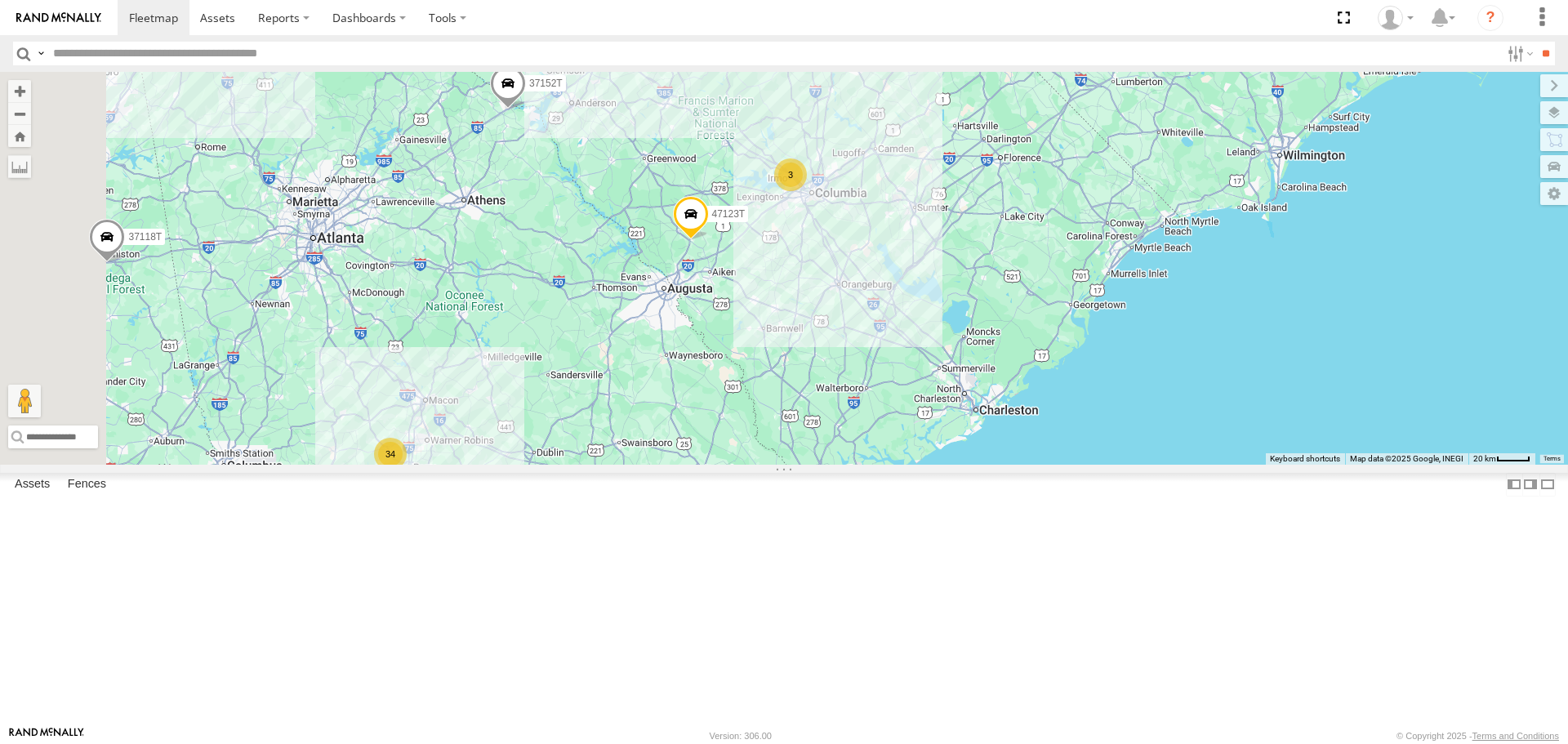
drag, startPoint x: 761, startPoint y: 434, endPoint x: 807, endPoint y: 467, distance: 56.6
click at [807, 464] on div "37152T T3214 37118T 87121T 40061T T3207 5396 47252T T3205 40037T T3212 986 5240…" at bounding box center [784, 268] width 1568 height 392
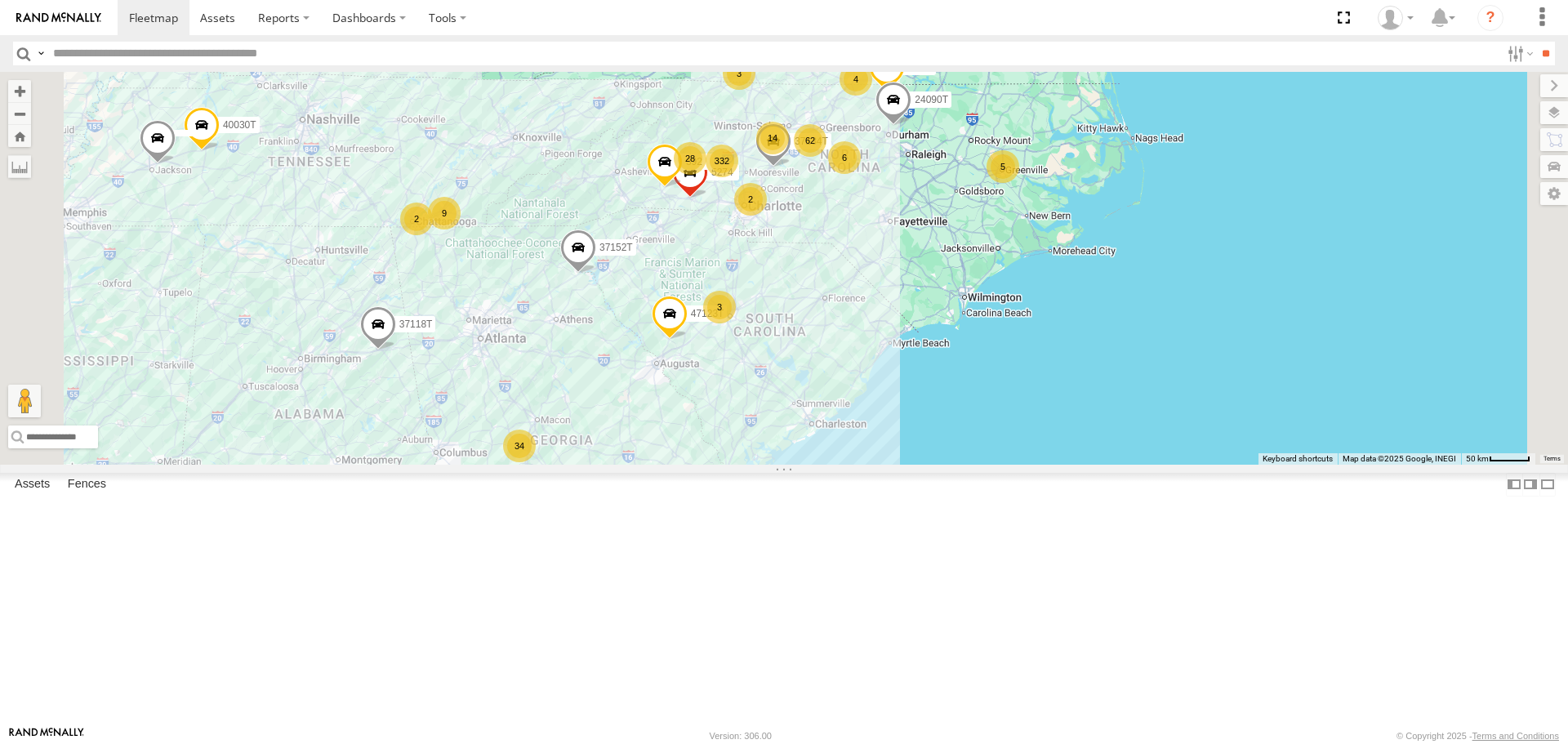
drag, startPoint x: 1018, startPoint y: 336, endPoint x: 1043, endPoint y: 392, distance: 61.3
click at [1043, 392] on div "37152T T3214 37118T 87121T 40061T T3207 5396 47252T T3205 40037T T3212 986 5240…" at bounding box center [784, 268] width 1568 height 392
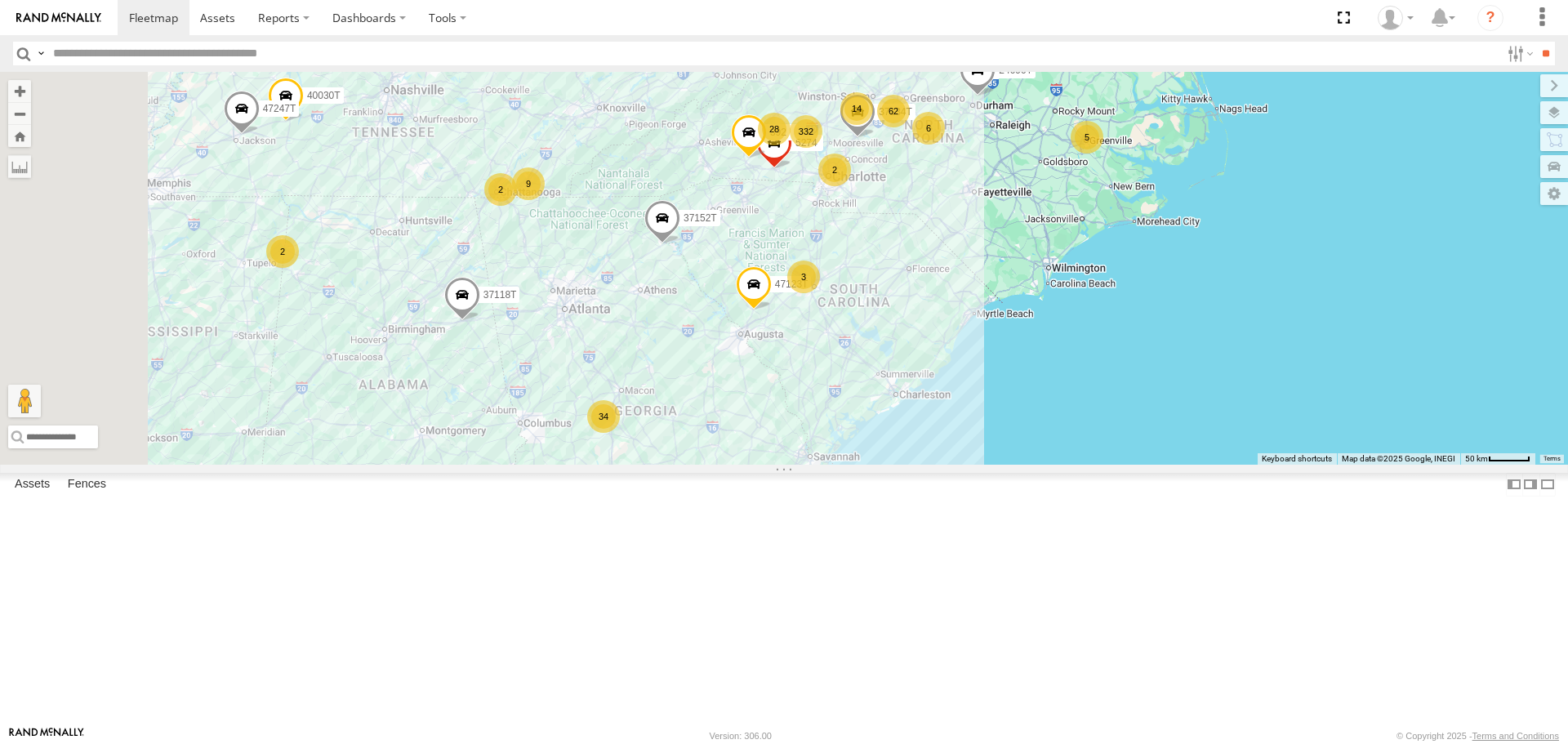
drag, startPoint x: 1129, startPoint y: 386, endPoint x: 1210, endPoint y: 359, distance: 85.4
click at [1210, 359] on div "37152T T3214 37118T 87121T 40061T T3207 5396 47252T T3205 40037T T3212 986 5240…" at bounding box center [784, 268] width 1568 height 392
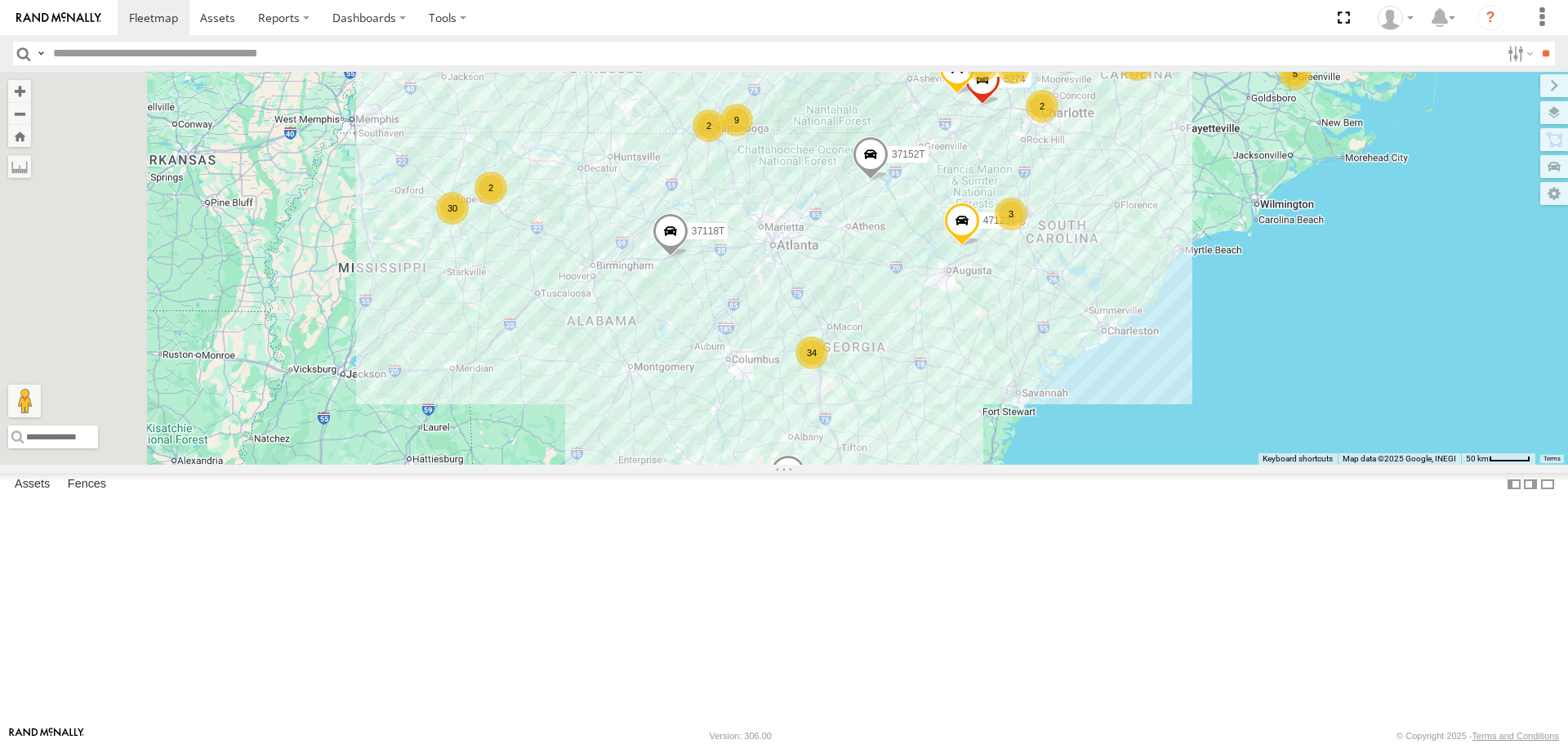
drag, startPoint x: 968, startPoint y: 529, endPoint x: 1165, endPoint y: 470, distance: 205.6
click at [1165, 464] on div "37152T T3214 37118T 87121T 40061T T3207 5396 47252T T3205 40037T T3212 986 5240…" at bounding box center [784, 268] width 1568 height 392
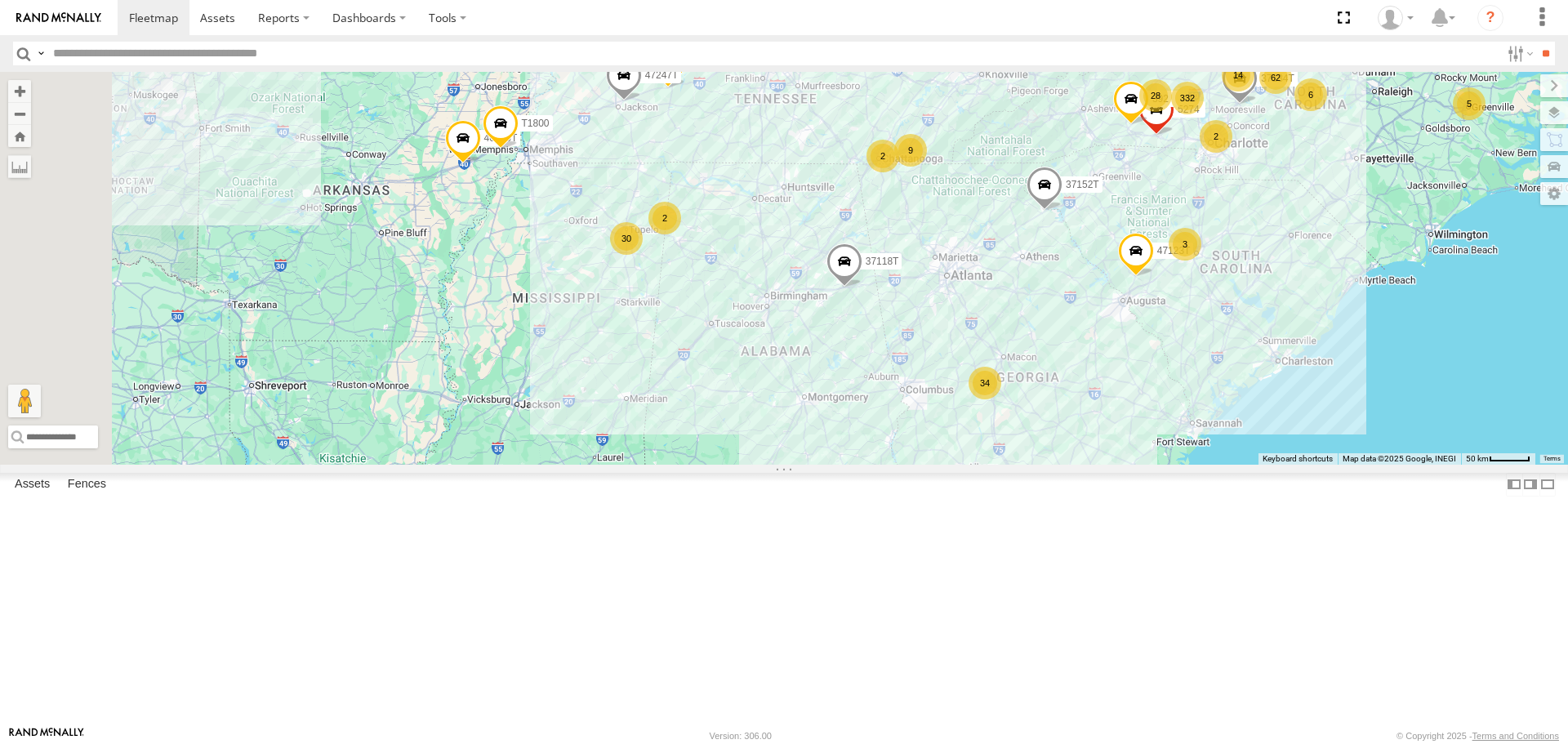
drag, startPoint x: 777, startPoint y: 473, endPoint x: 945, endPoint y: 502, distance: 170.5
click at [944, 464] on div "37152T T3214 37118T 87121T 40061T T3207 5396 47252T T3205 40037T T3212 986 5240…" at bounding box center [784, 268] width 1568 height 392
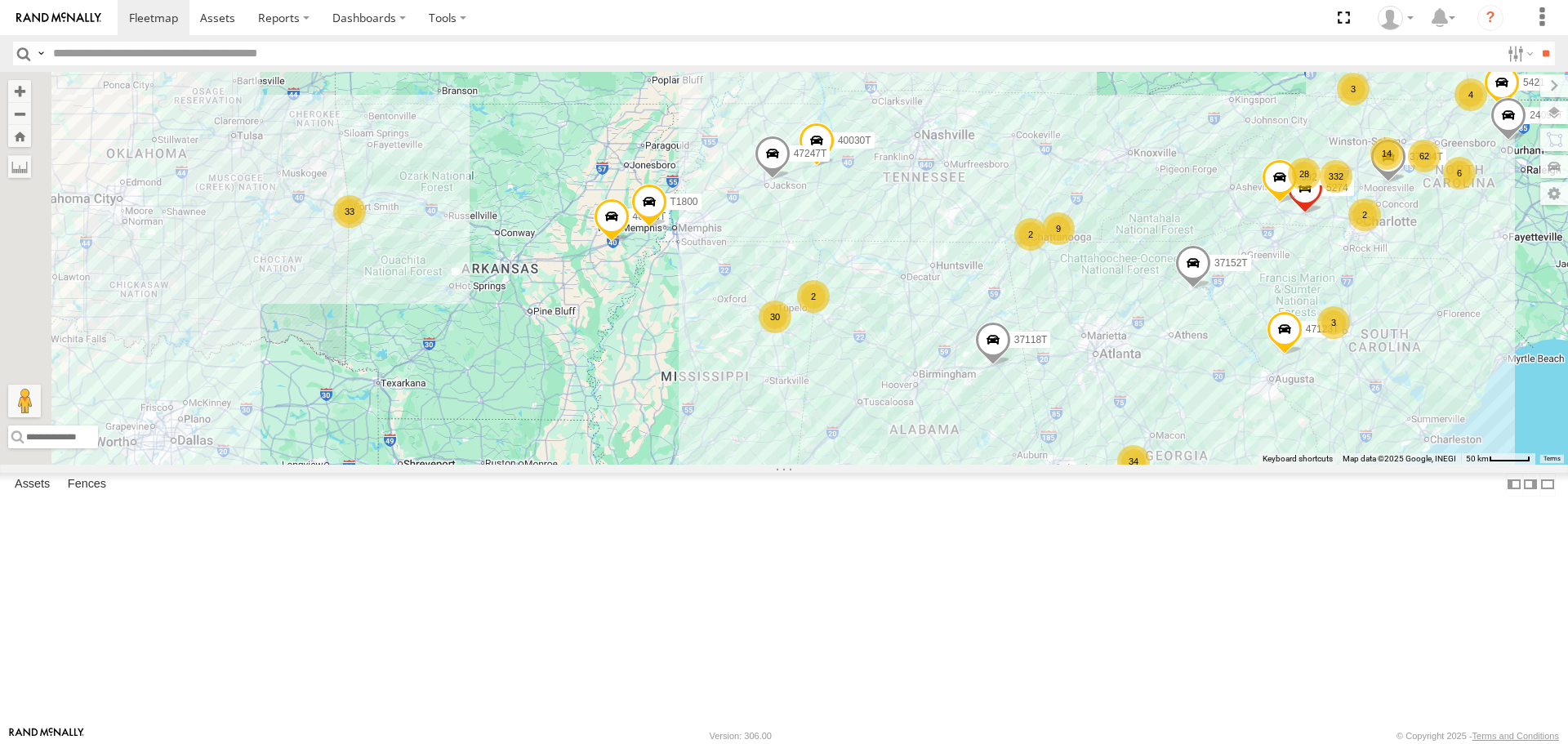
drag, startPoint x: 721, startPoint y: 429, endPoint x: 859, endPoint y: 501, distance: 155.7
click at [859, 464] on div "37152T T3214 37118T 87121T 40061T T3207 5396 47252T T3205 40037T T3212 986 5240…" at bounding box center [784, 268] width 1568 height 392
